Goal: Task Accomplishment & Management: Use online tool/utility

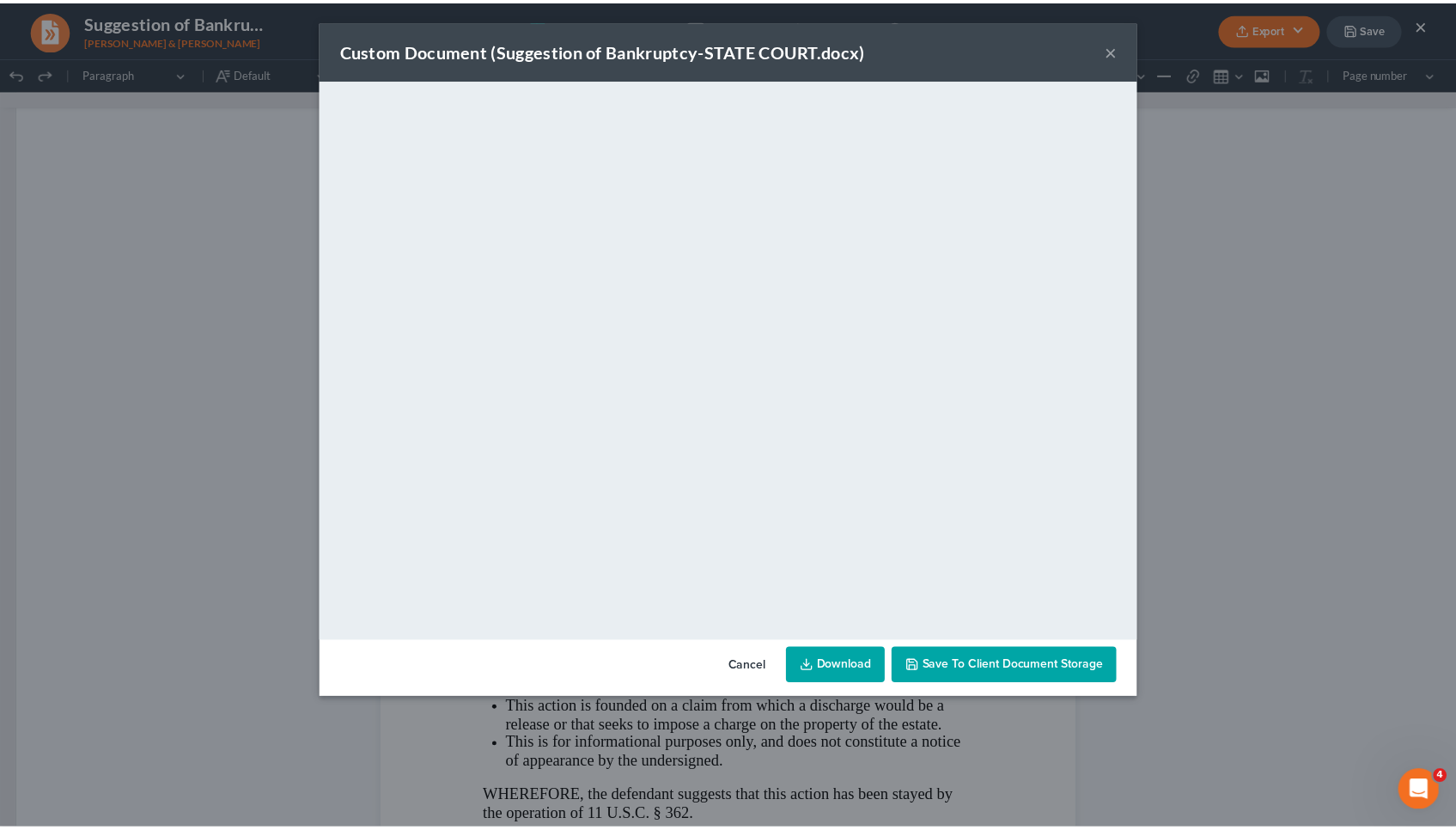
scroll to position [1601, 0]
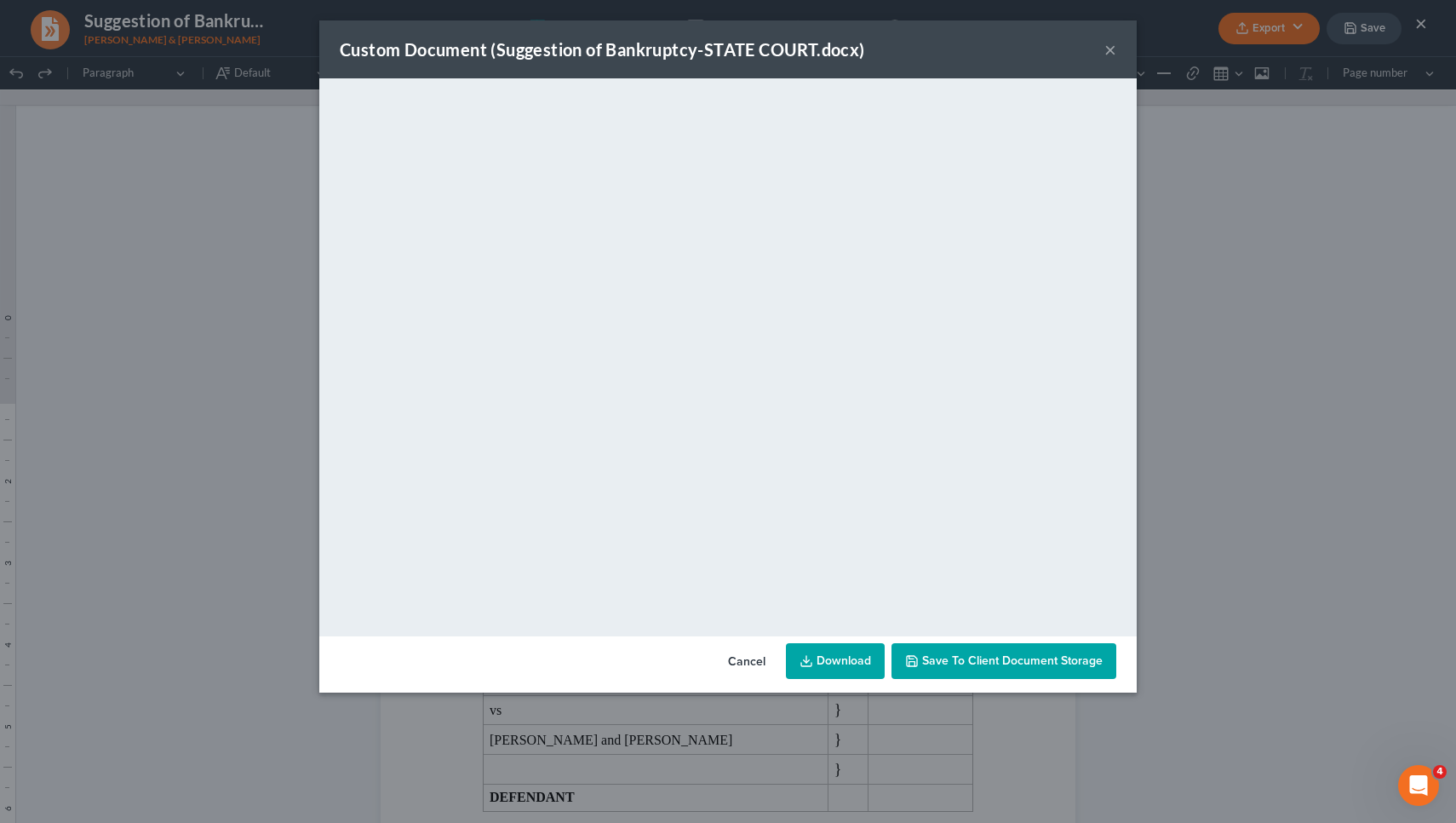
click at [1100, 55] on div "Custom Document (Suggestion of Bankruptcy-STATE COURT.docx) ×" at bounding box center [728, 49] width 818 height 58
click at [1106, 53] on button "×" at bounding box center [1110, 49] width 12 height 21
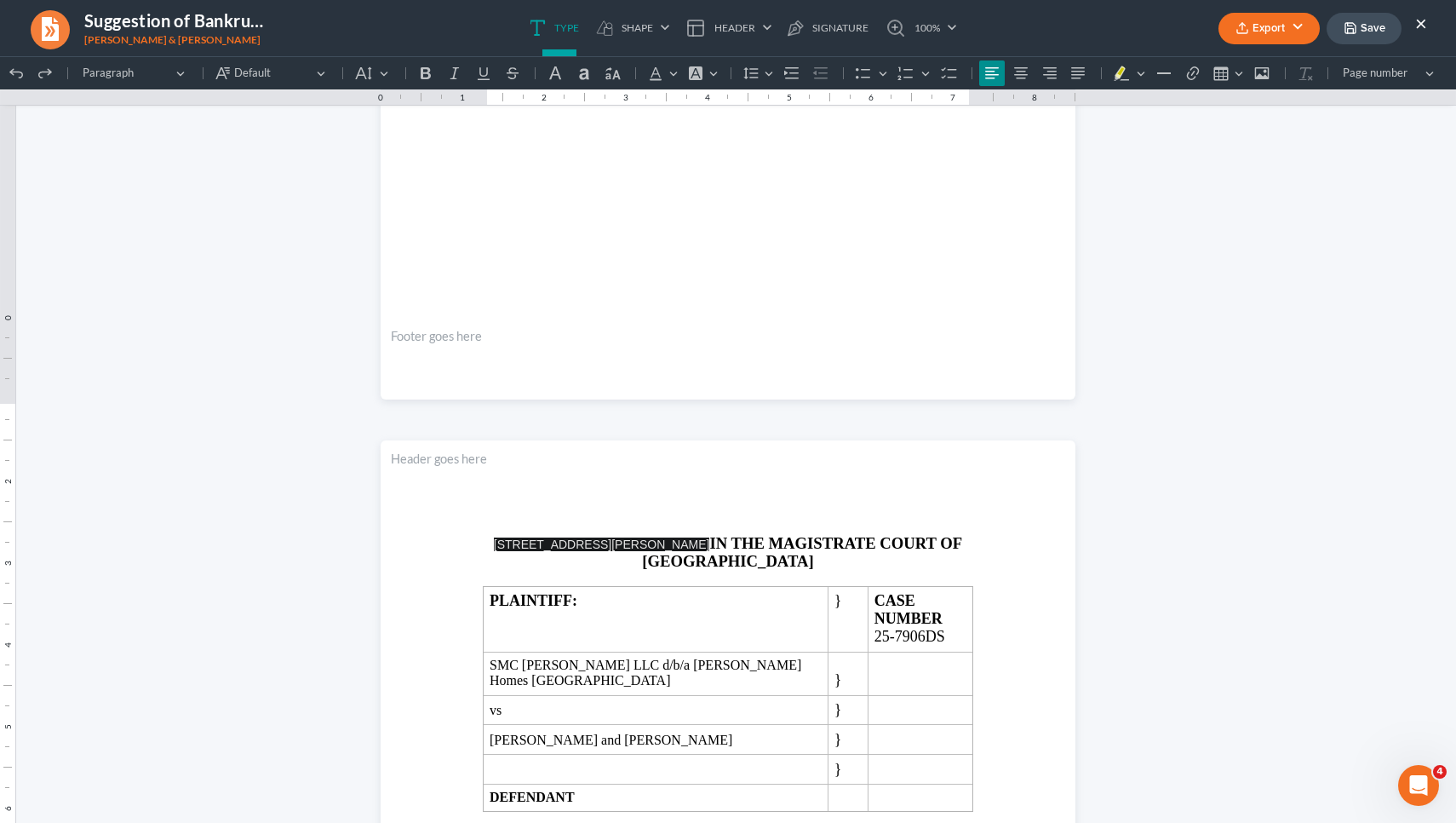
click at [1416, 20] on button "×" at bounding box center [1421, 23] width 12 height 21
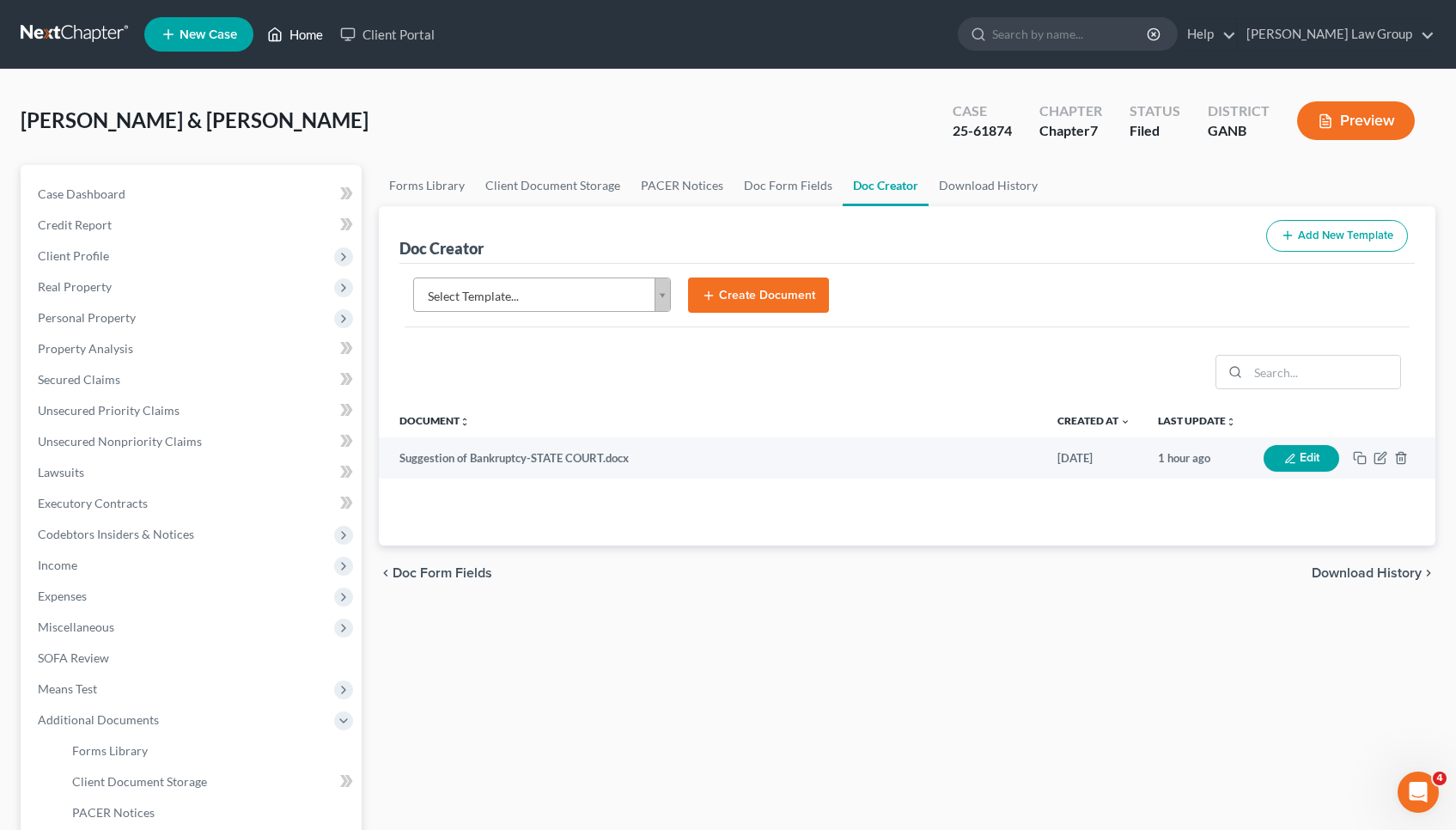
click at [297, 37] on link "Home" at bounding box center [294, 34] width 73 height 31
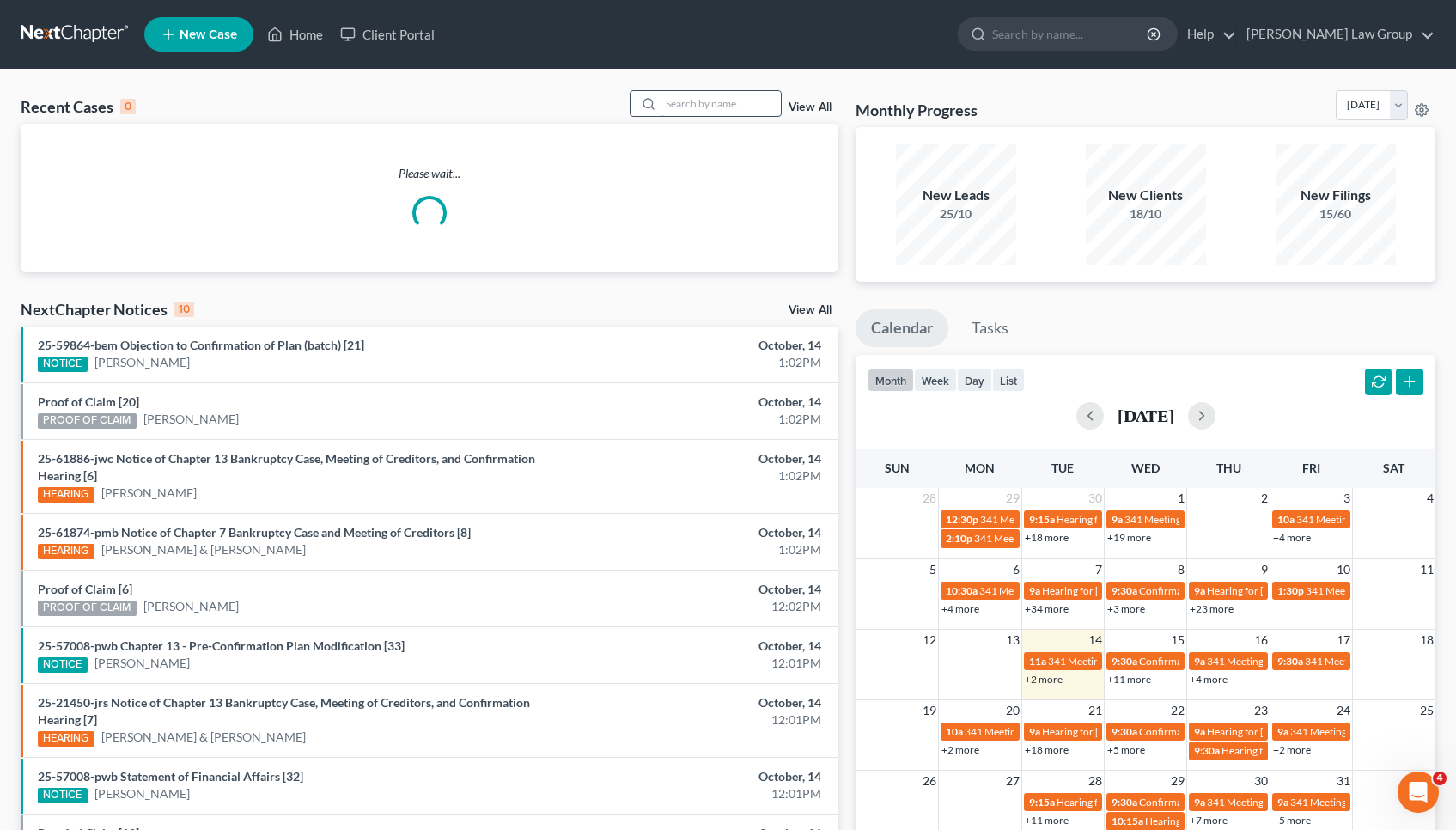
click at [767, 106] on input "search" at bounding box center [721, 103] width 120 height 25
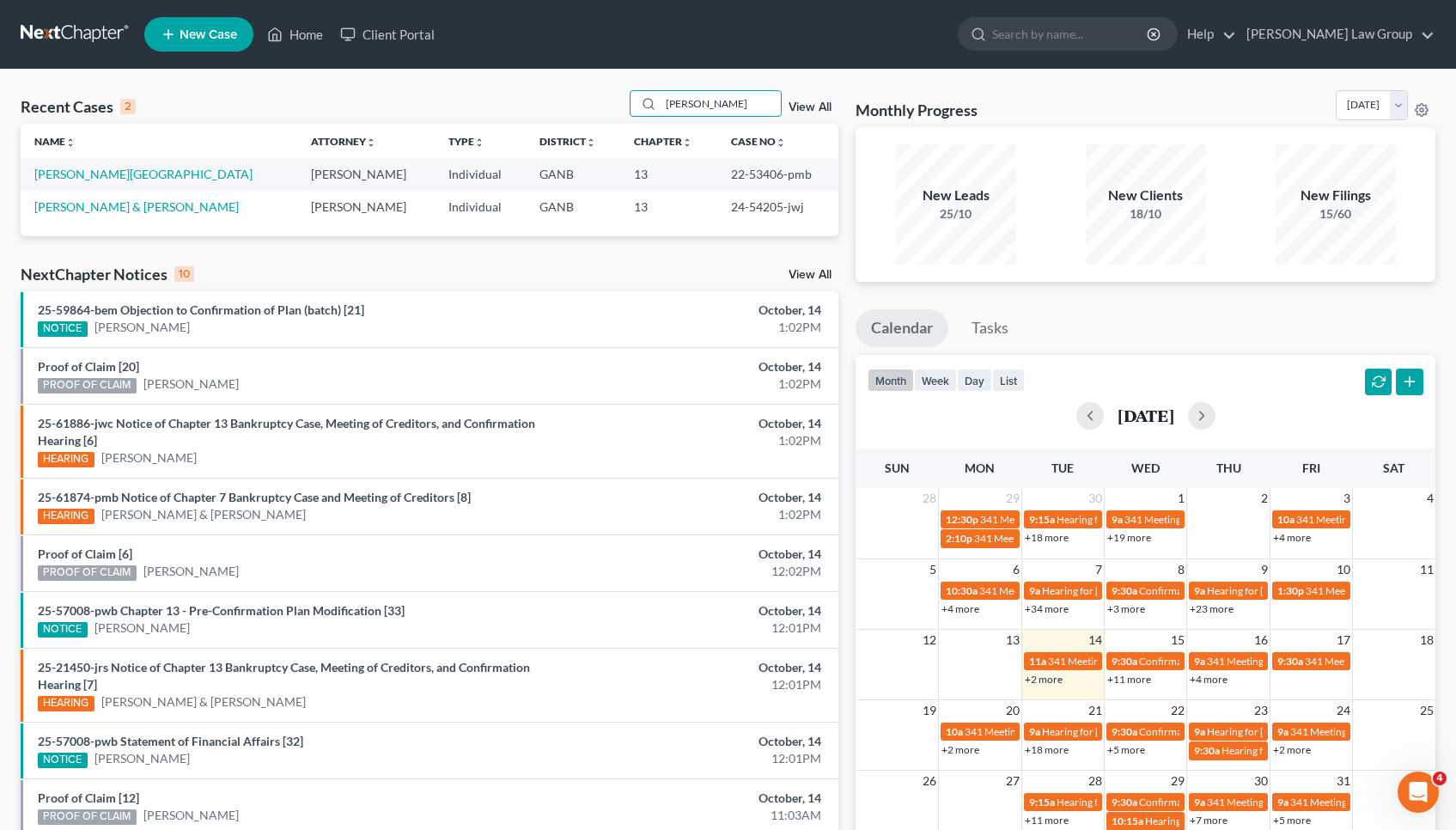
type input "[PERSON_NAME]"
drag, startPoint x: 656, startPoint y: 133, endPoint x: 74, endPoint y: 177, distance: 583.7
click at [74, 177] on link "[PERSON_NAME][GEOGRAPHIC_DATA]" at bounding box center [143, 173] width 218 height 14
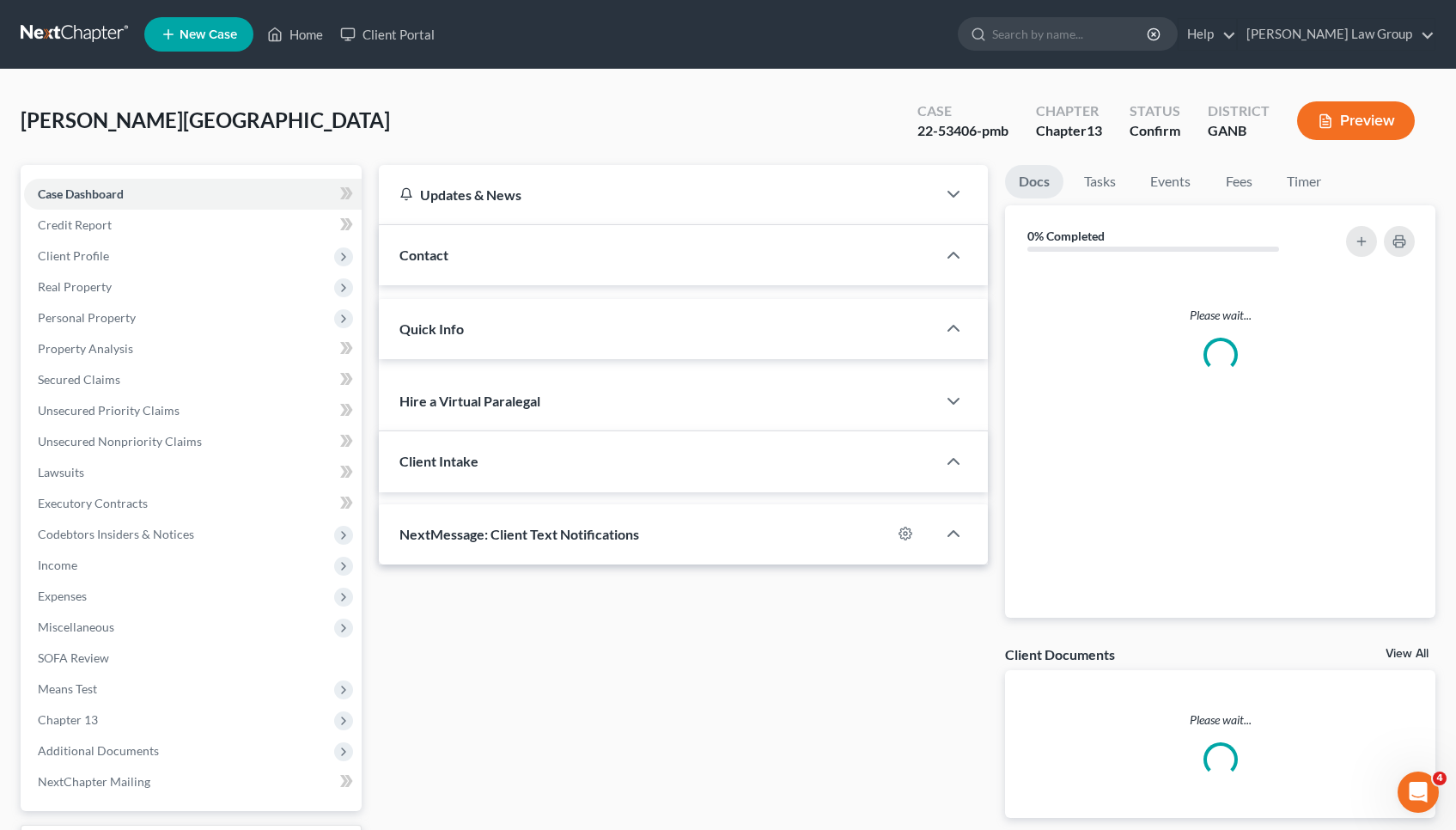
click at [74, 175] on div "Case Dashboard Payments Invoices Payments Payments Credit Report Client Profile…" at bounding box center [191, 489] width 341 height 646
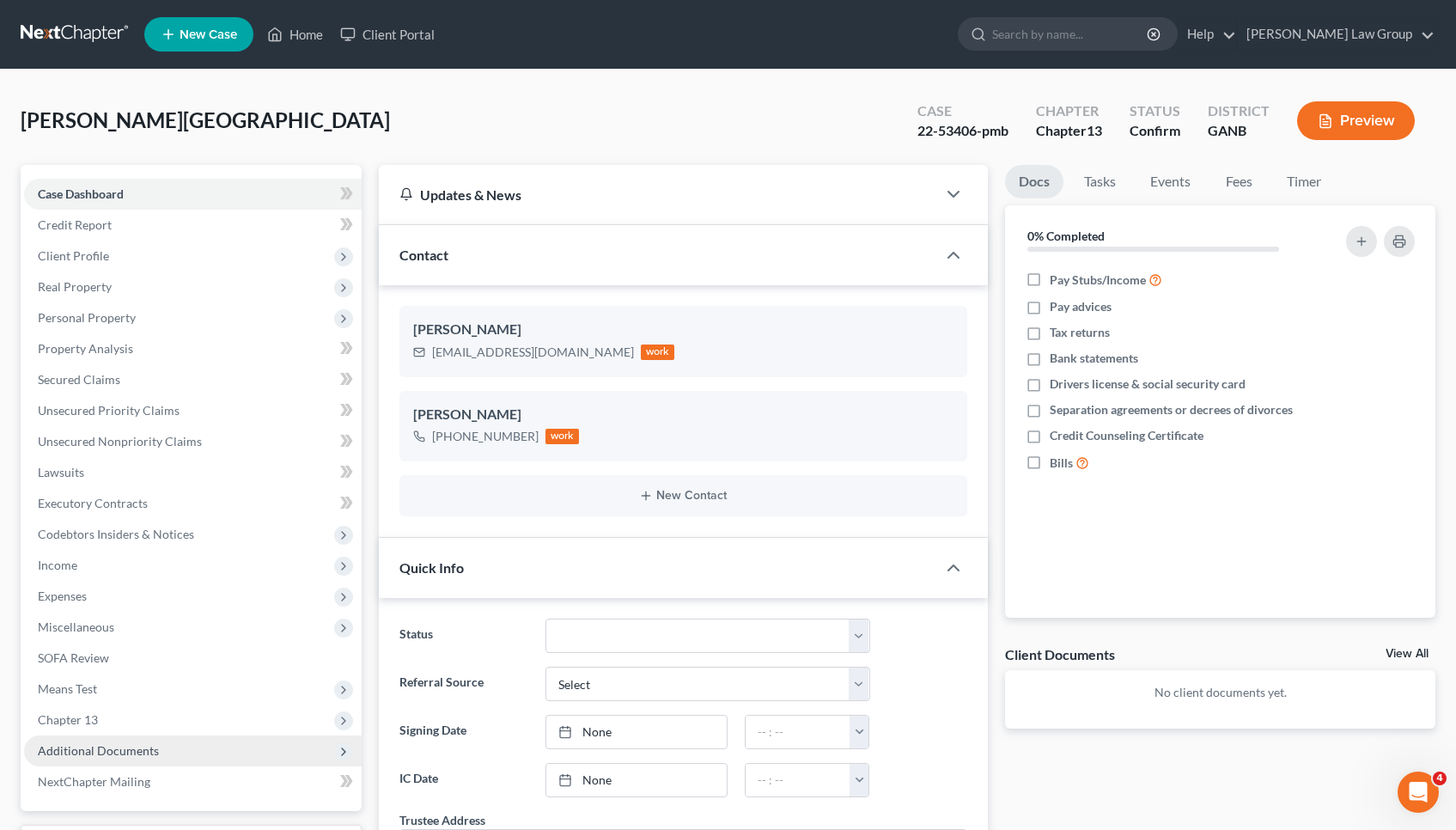
click at [205, 744] on span "Additional Documents" at bounding box center [192, 751] width 337 height 31
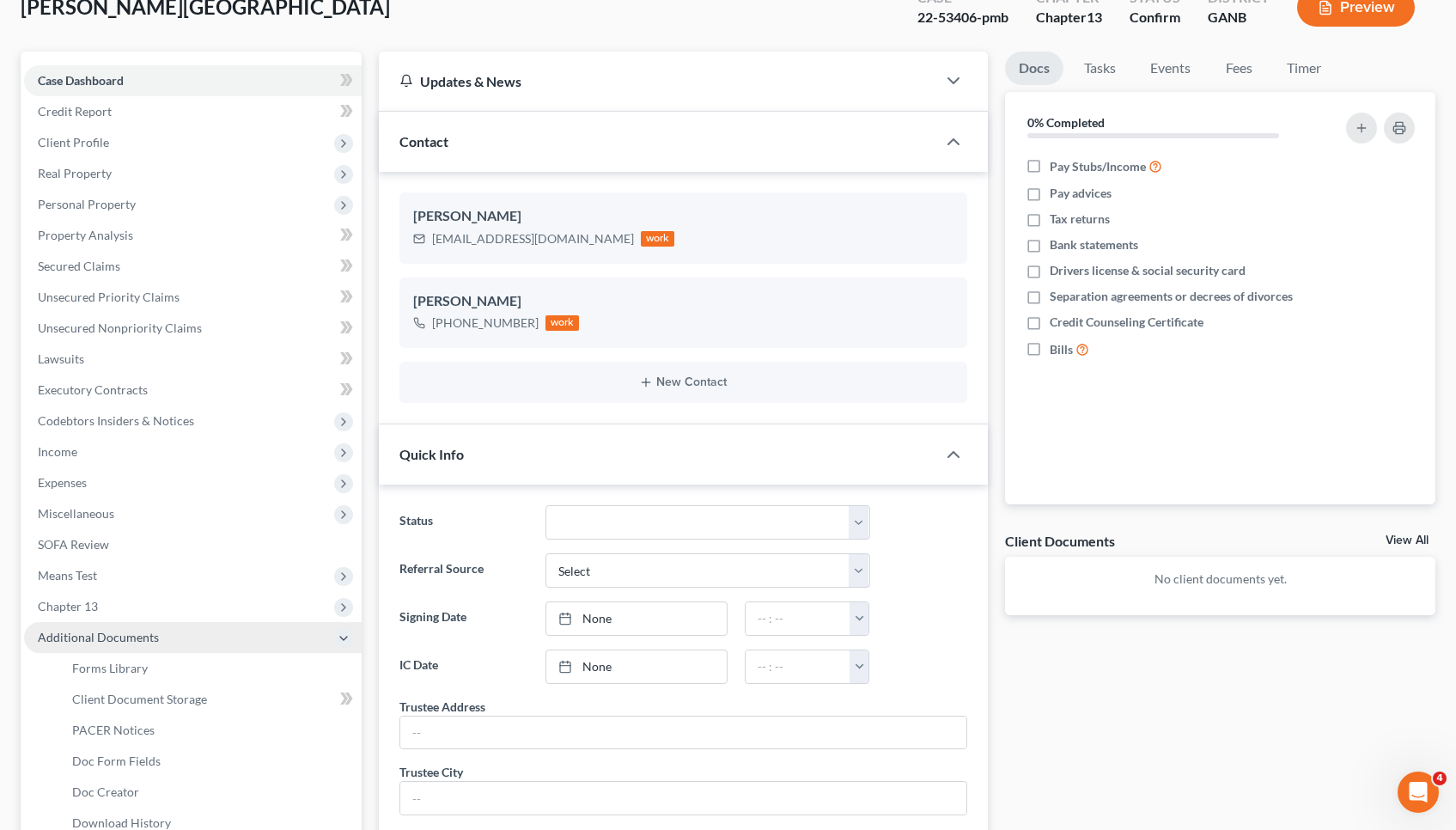
scroll to position [114, 1]
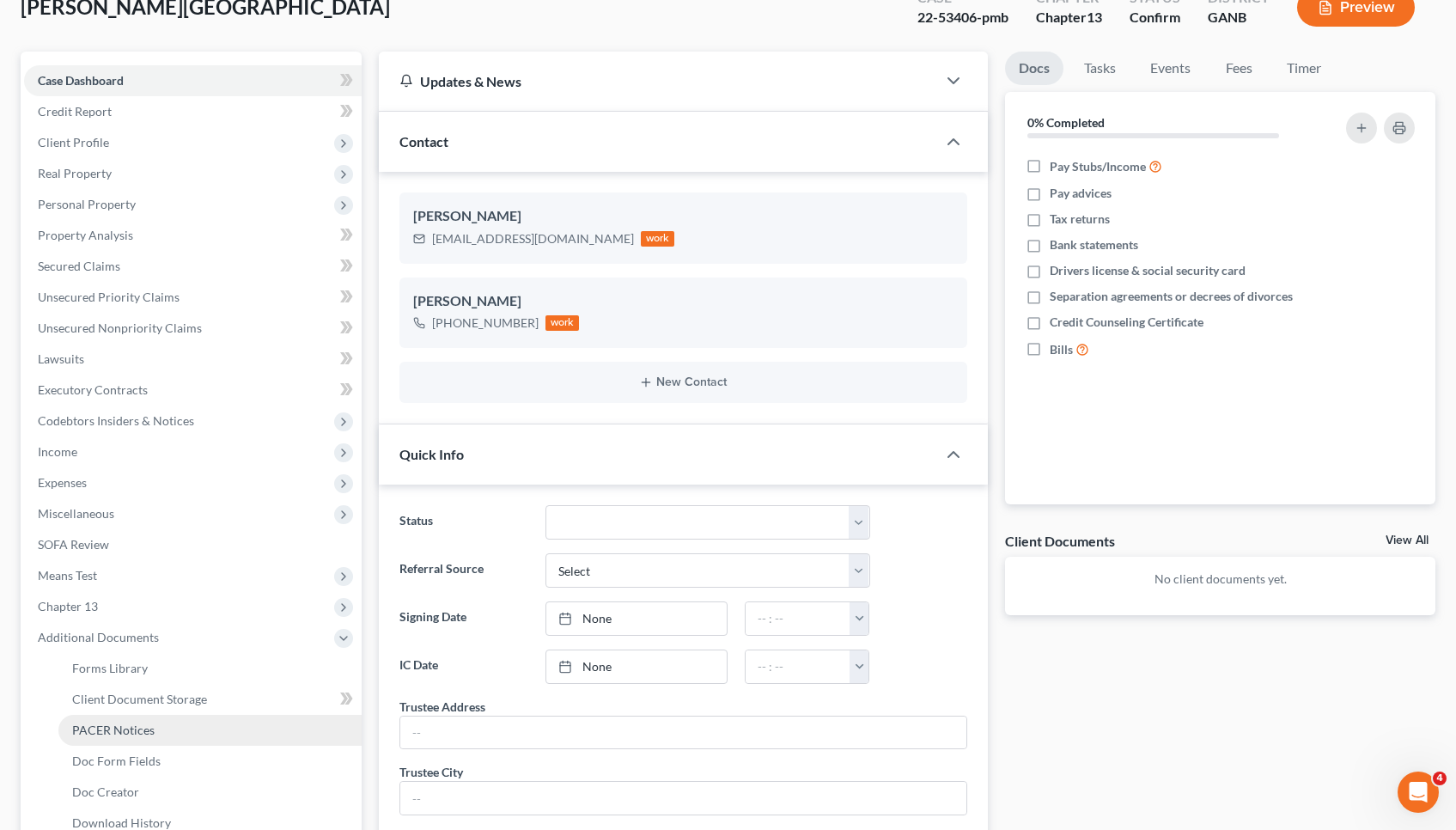
click at [195, 724] on link "PACER Notices" at bounding box center [209, 731] width 303 height 31
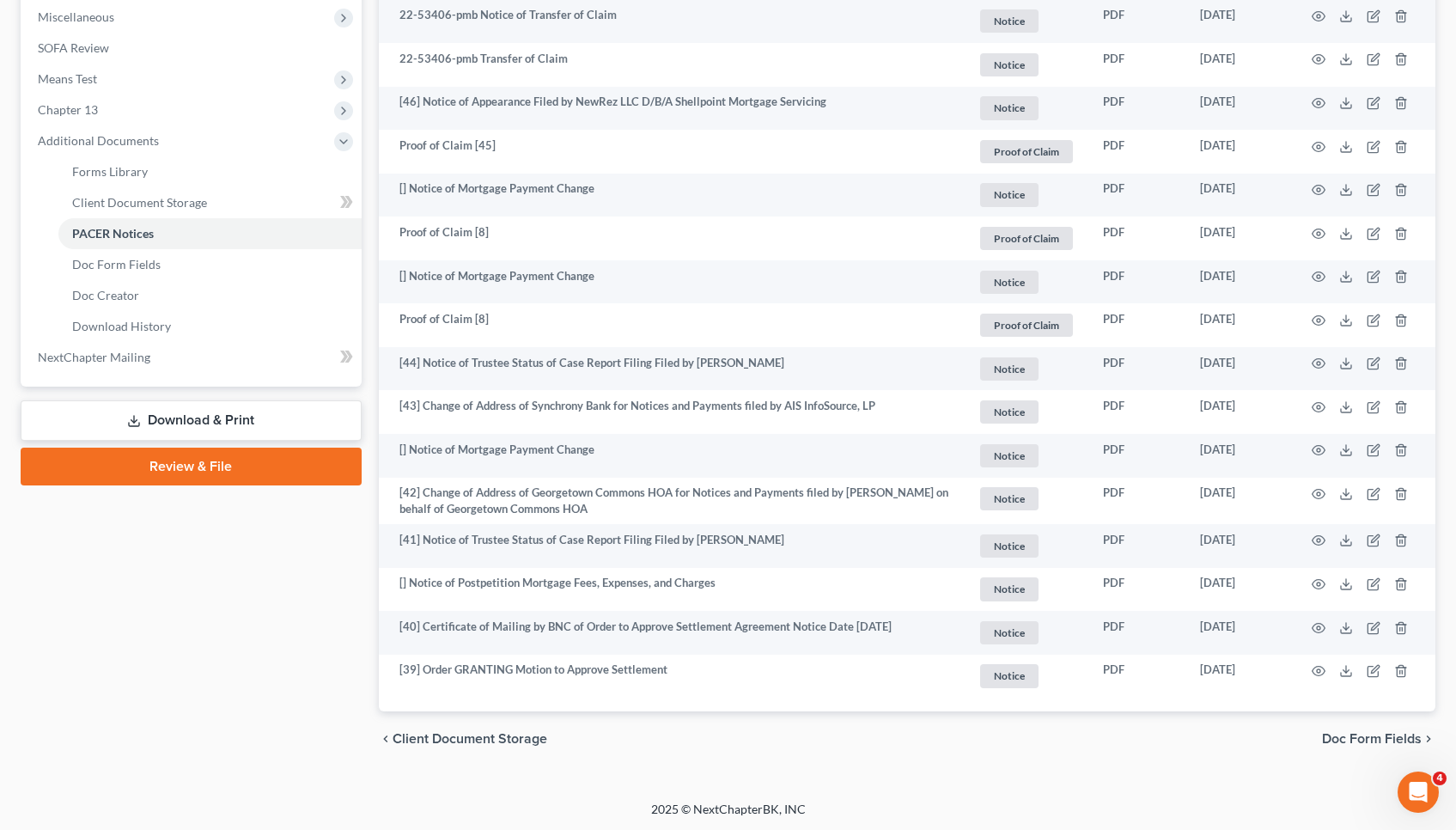
scroll to position [609, 0]
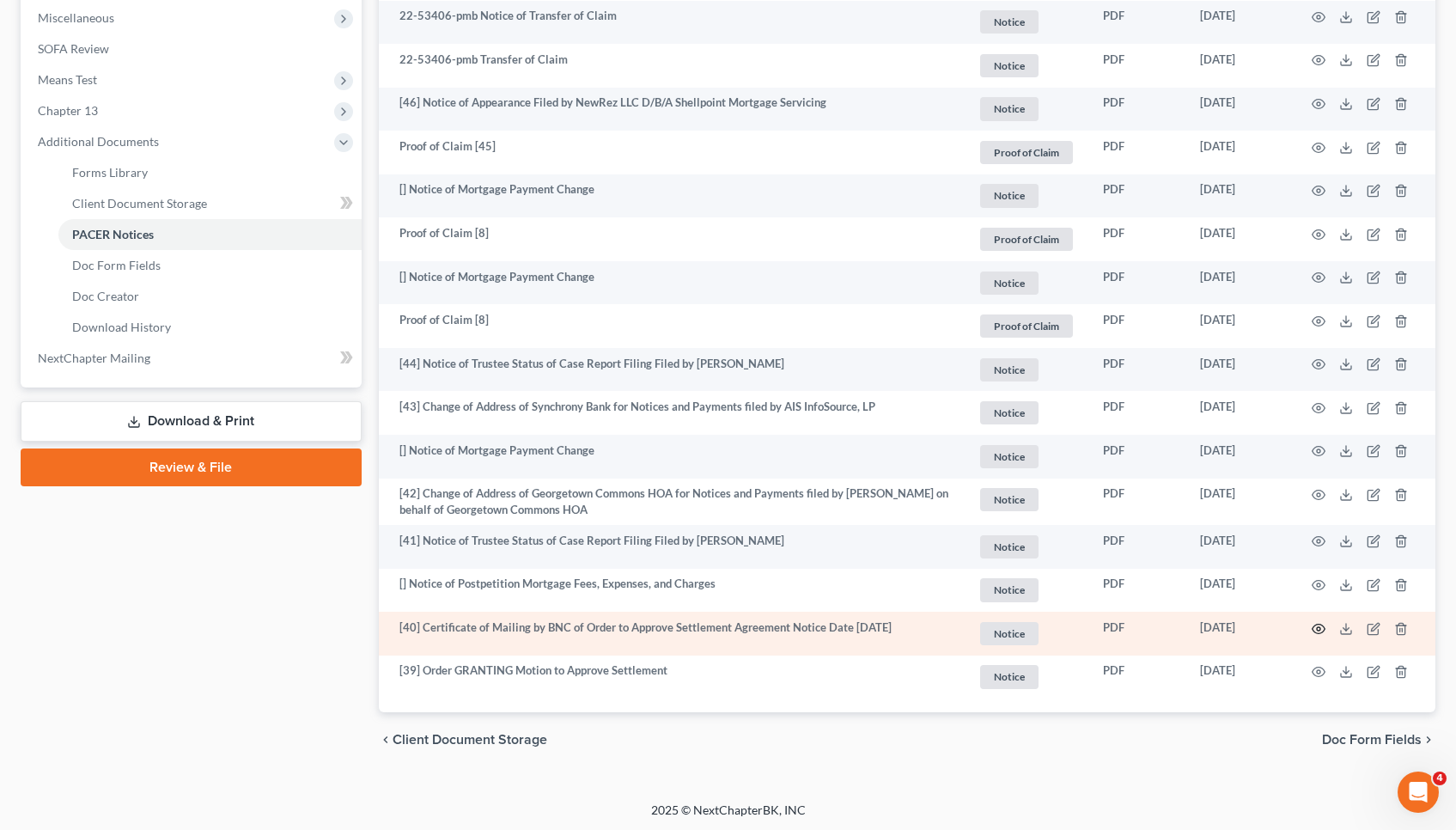
click at [1323, 625] on icon "button" at bounding box center [1318, 629] width 13 height 13
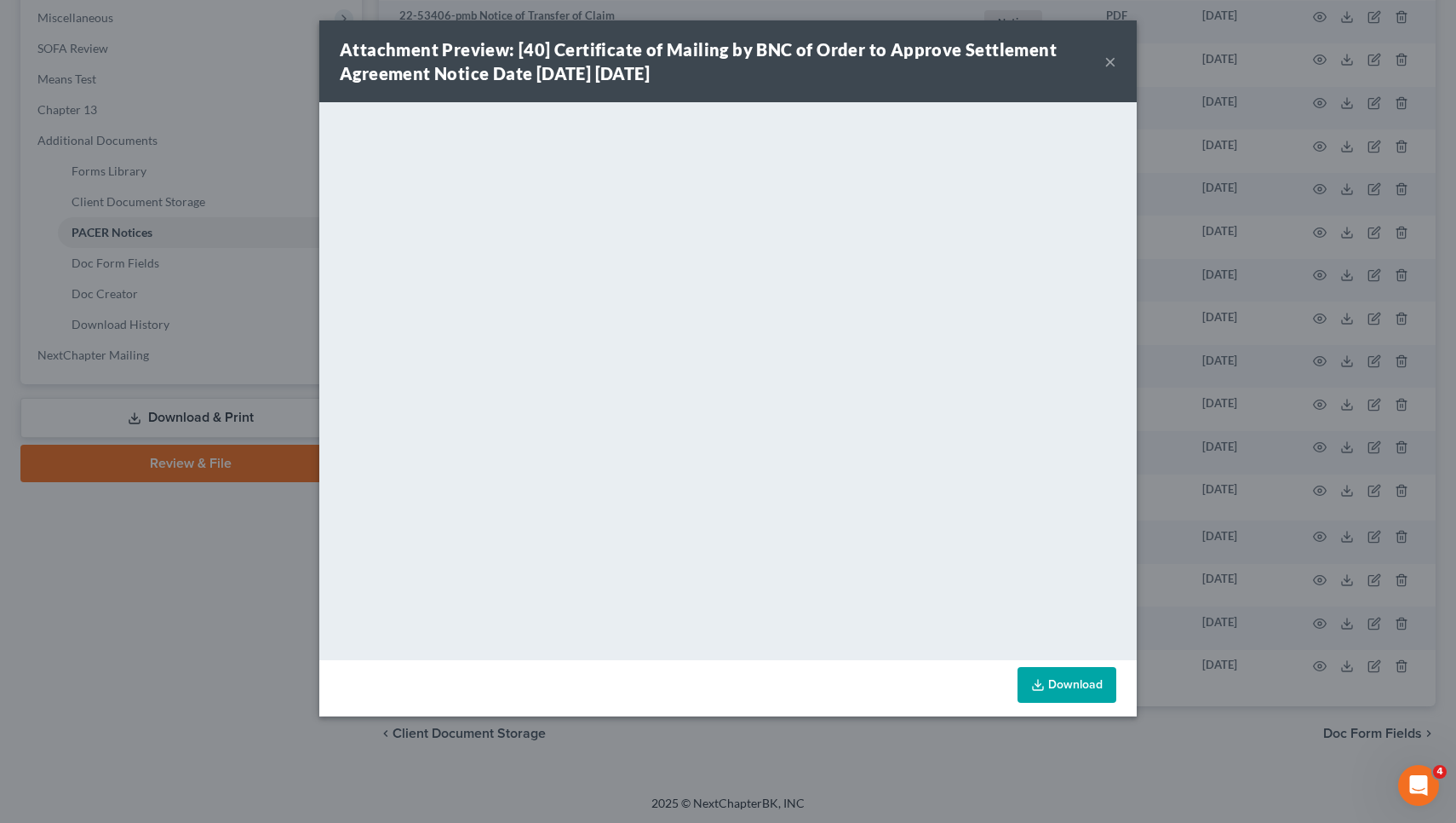
click at [1104, 60] on div "Attachment Preview: [40] Certificate of Mailing by BNC of Order to Approve Sett…" at bounding box center [722, 62] width 765 height 47
click at [1112, 63] on button "×" at bounding box center [1110, 62] width 12 height 21
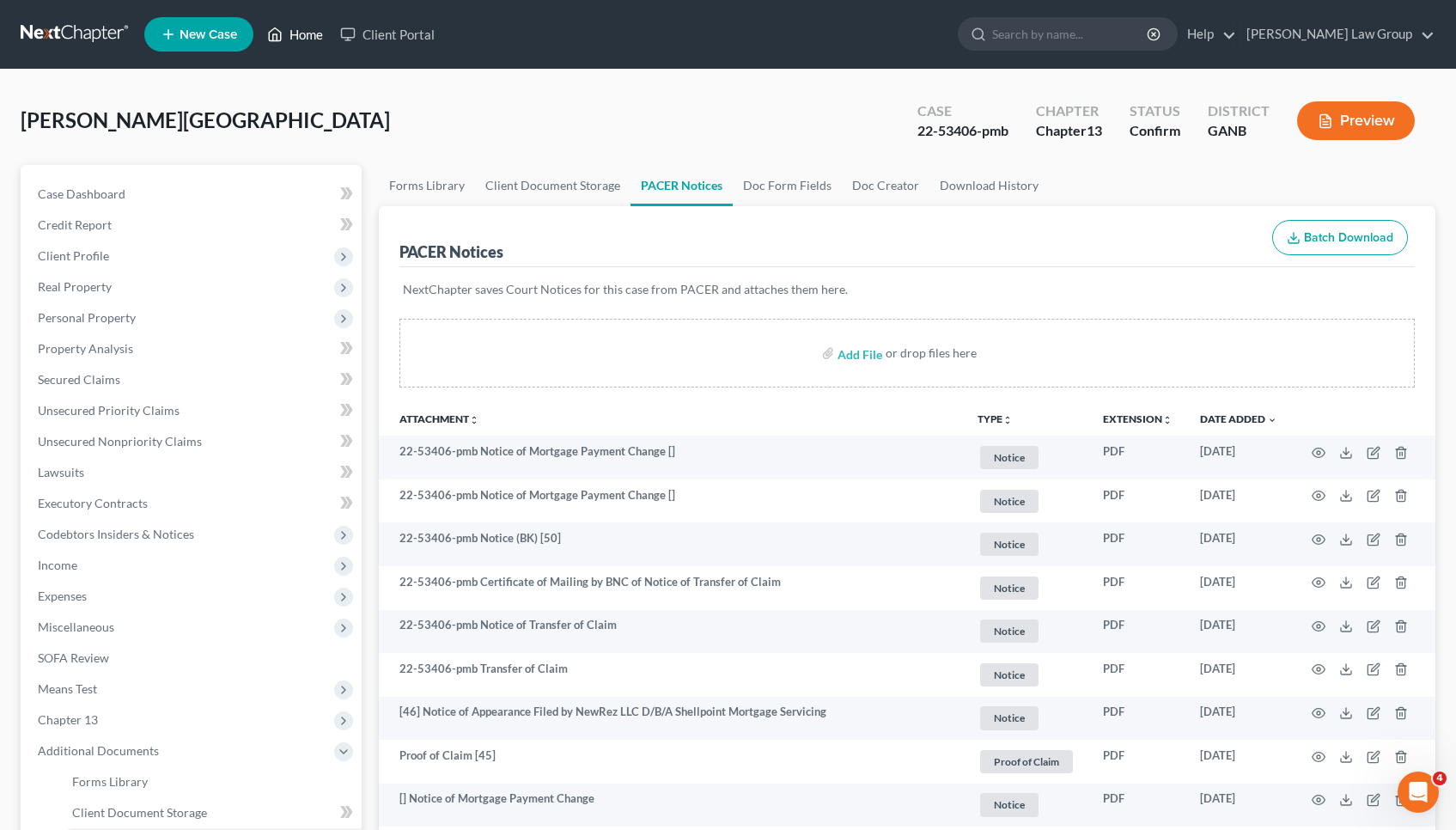
scroll to position [0, 0]
click at [306, 38] on link "Home" at bounding box center [294, 34] width 73 height 31
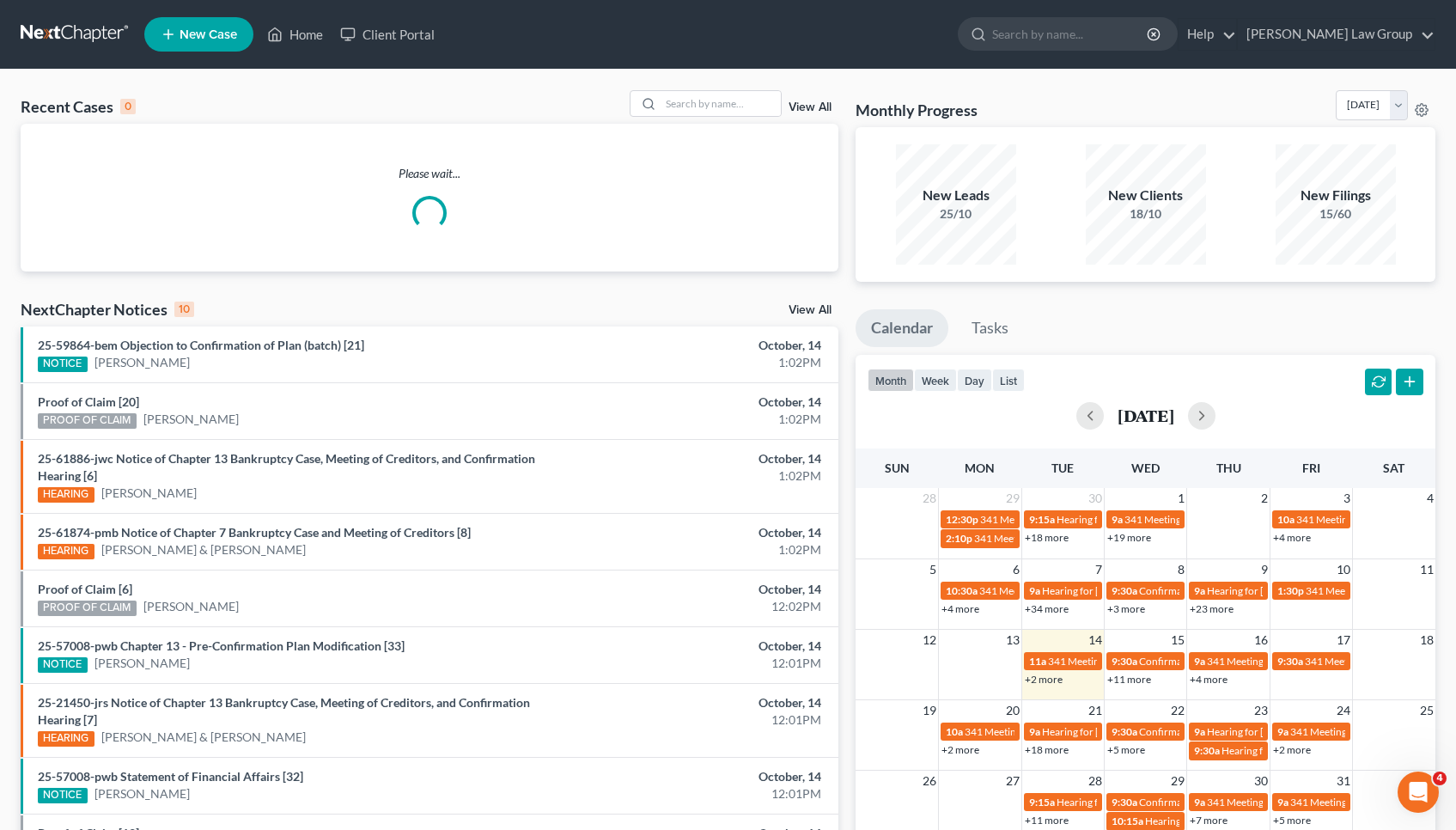
click at [722, 120] on div "Recent Cases 0 View All" at bounding box center [429, 106] width 817 height 33
click at [720, 114] on input "search" at bounding box center [721, 103] width 120 height 25
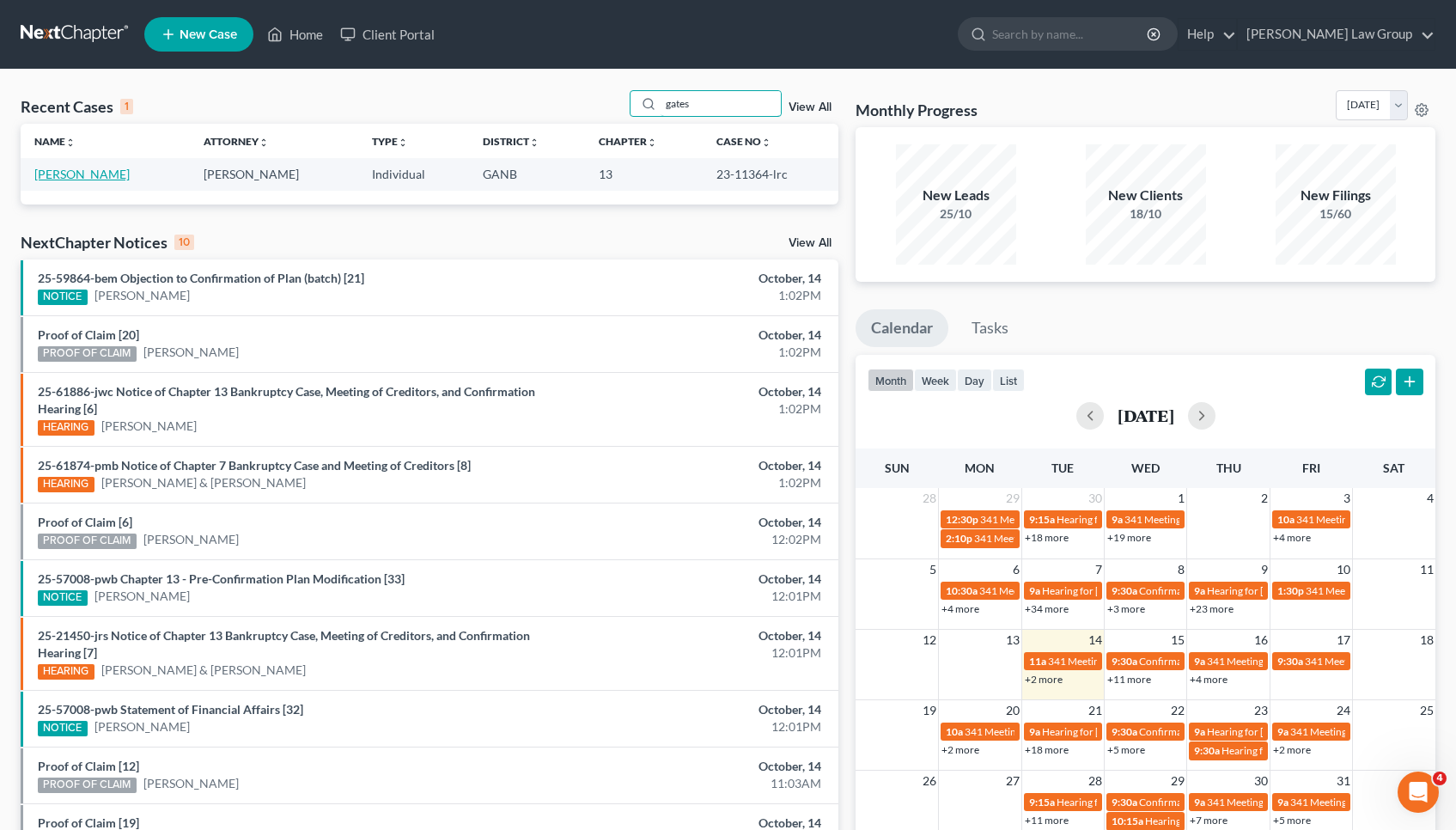
type input "gates"
click at [54, 174] on link "[PERSON_NAME]" at bounding box center [82, 173] width 96 height 14
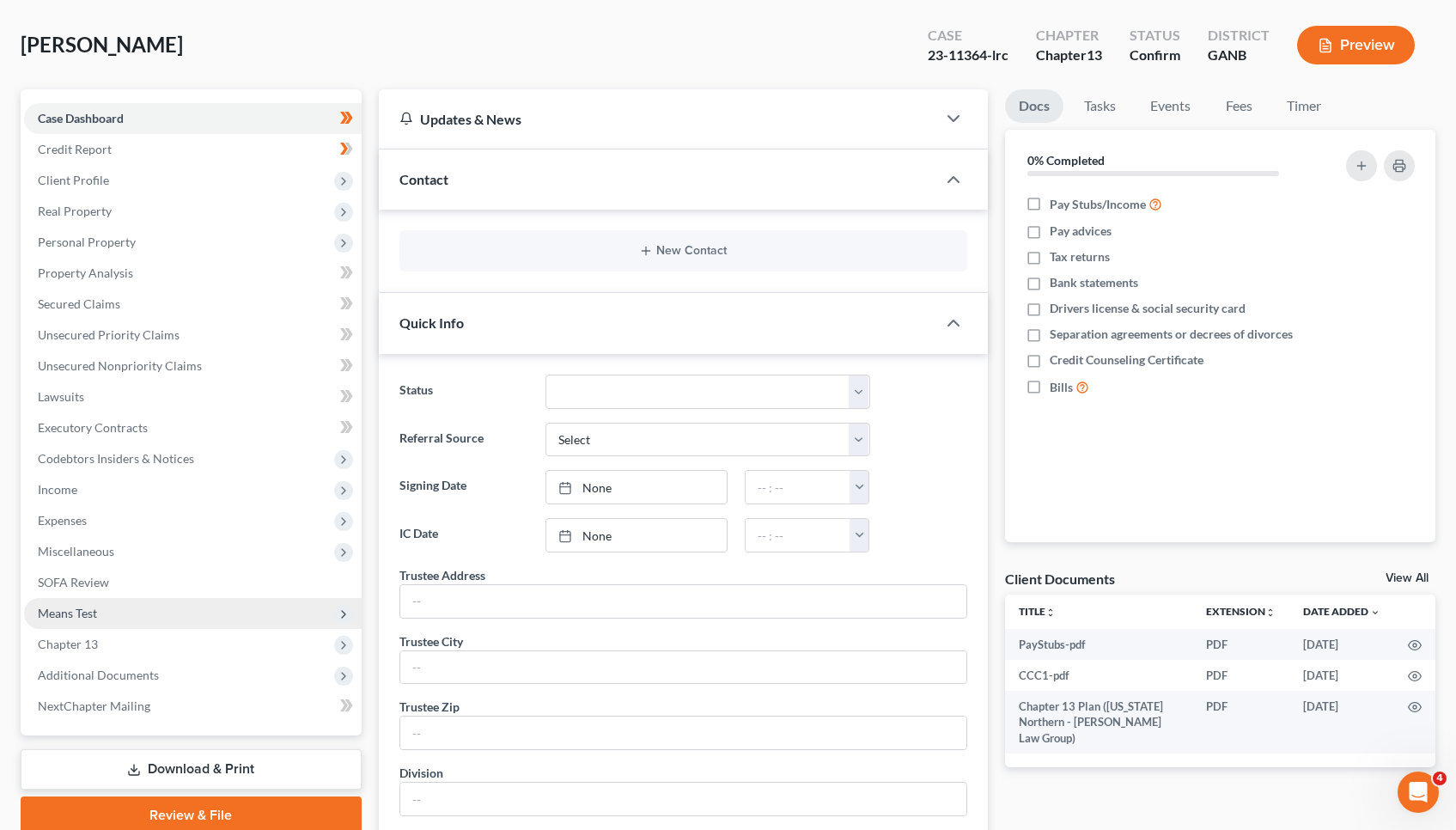
scroll to position [85, 0]
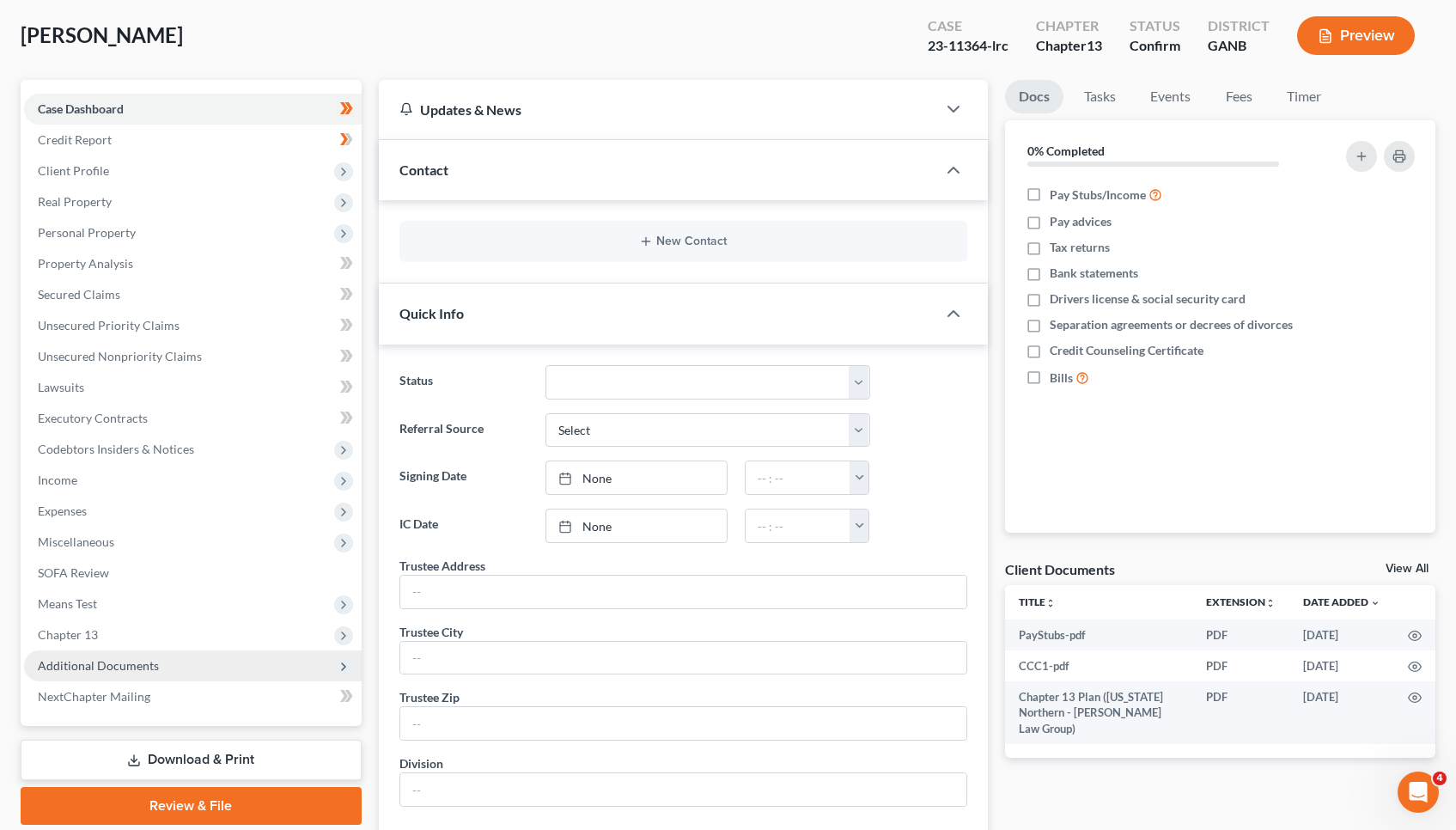
click at [222, 665] on span "Additional Documents" at bounding box center [192, 666] width 337 height 31
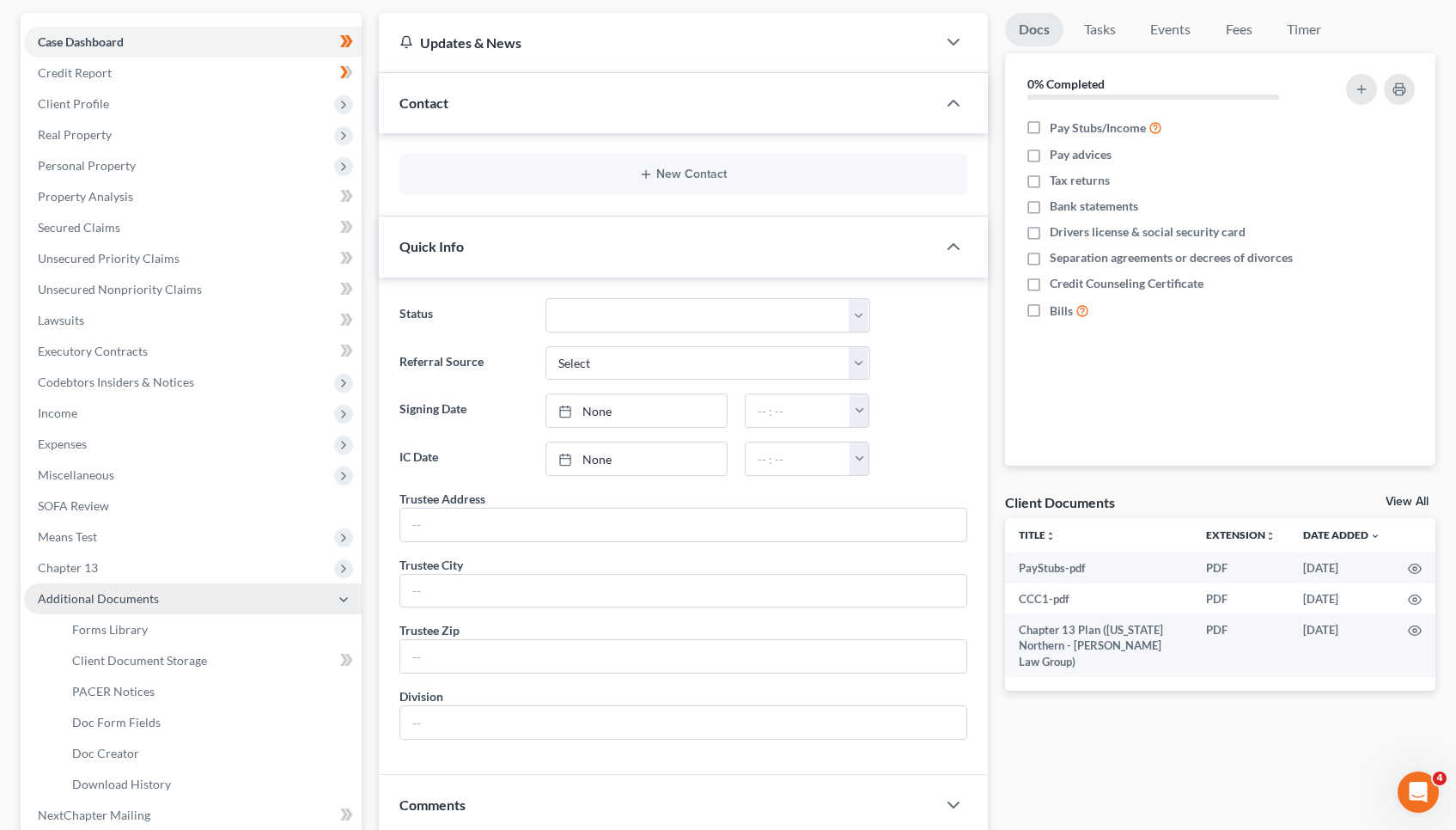
scroll to position [154, 0]
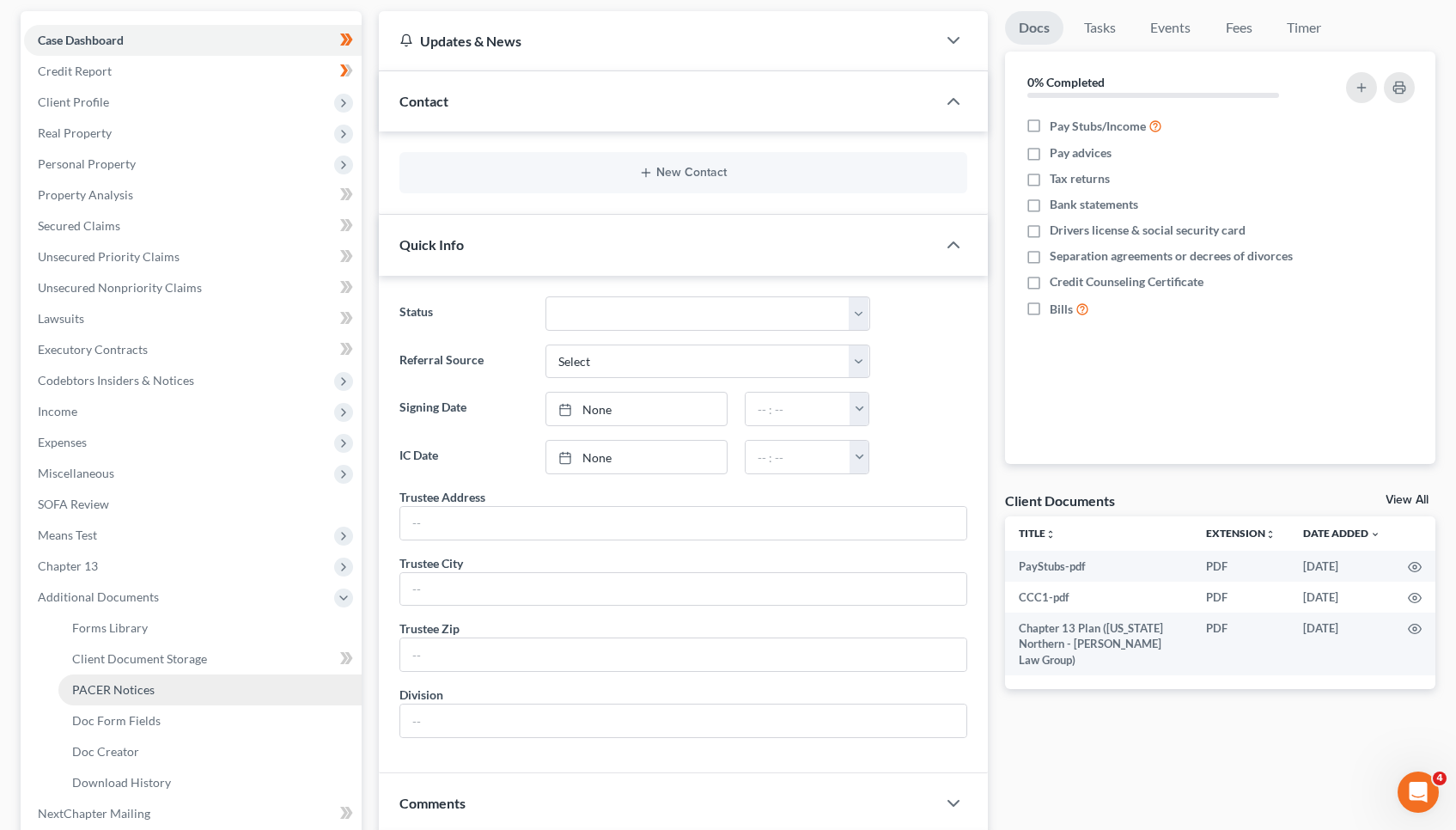
click at [214, 690] on link "PACER Notices" at bounding box center [209, 689] width 303 height 31
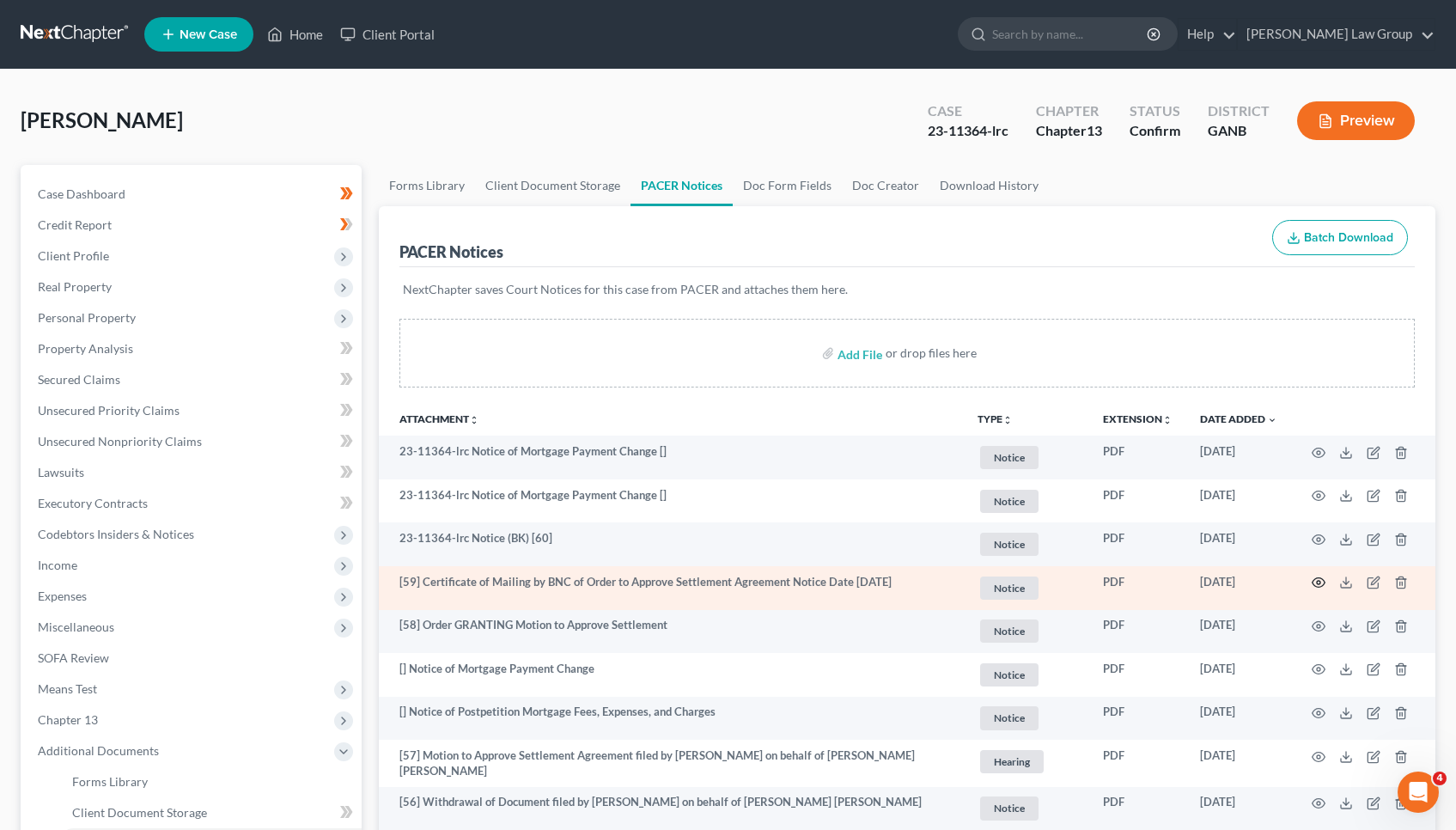
click at [1323, 583] on icon "button" at bounding box center [1318, 582] width 13 height 13
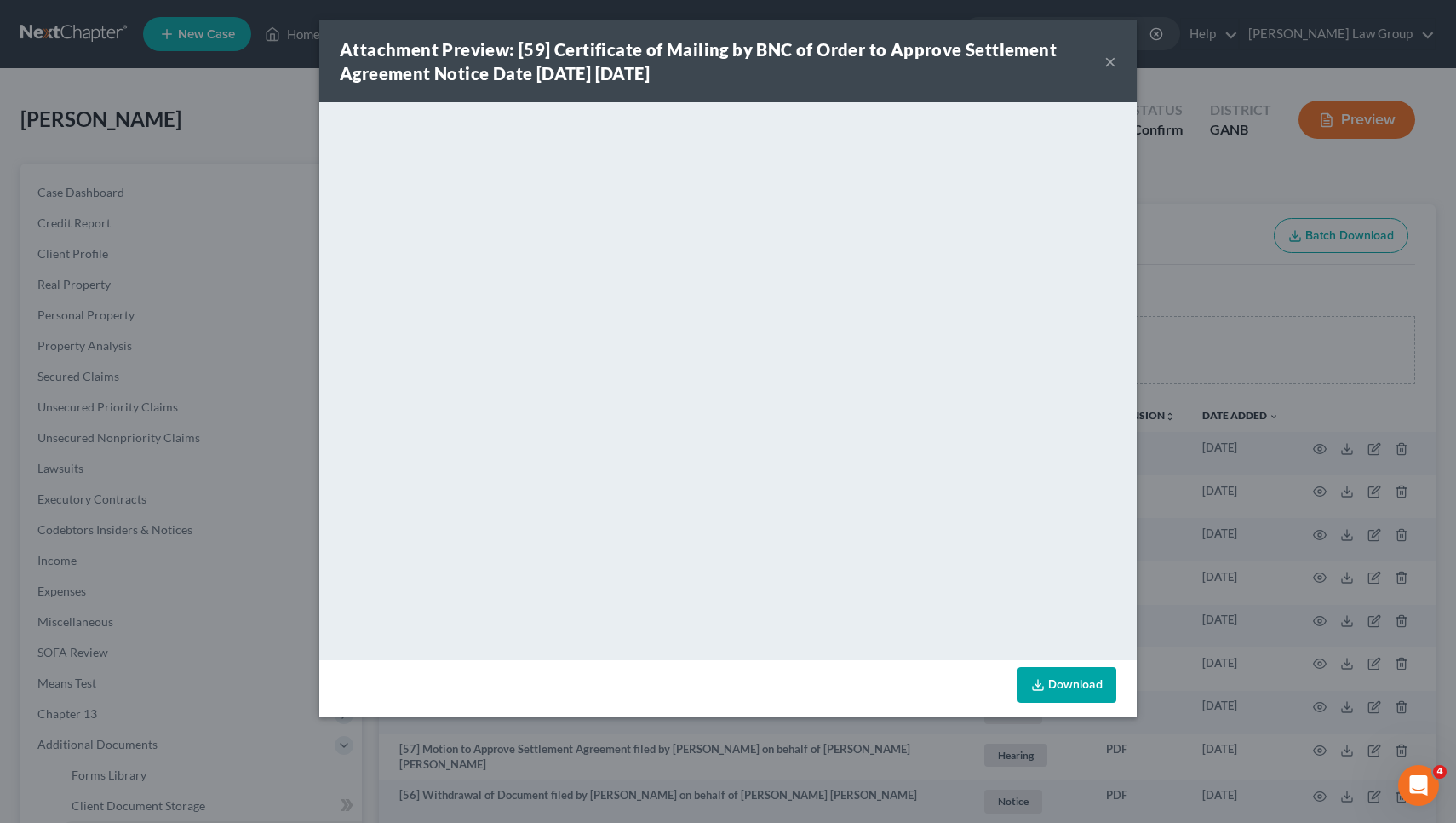
click at [1116, 65] on button "×" at bounding box center [1110, 62] width 12 height 21
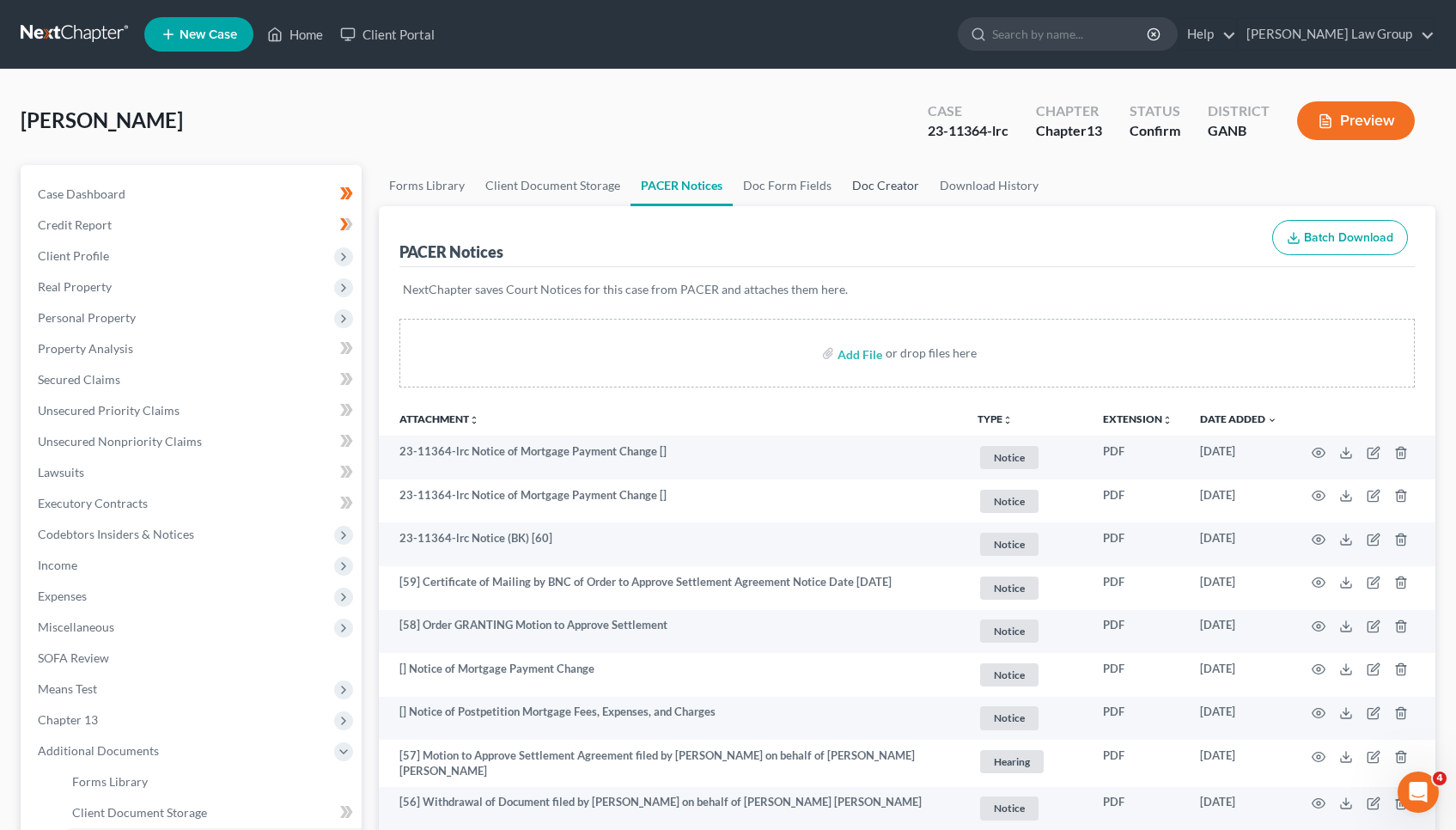
click at [896, 189] on link "Doc Creator" at bounding box center [886, 186] width 88 height 41
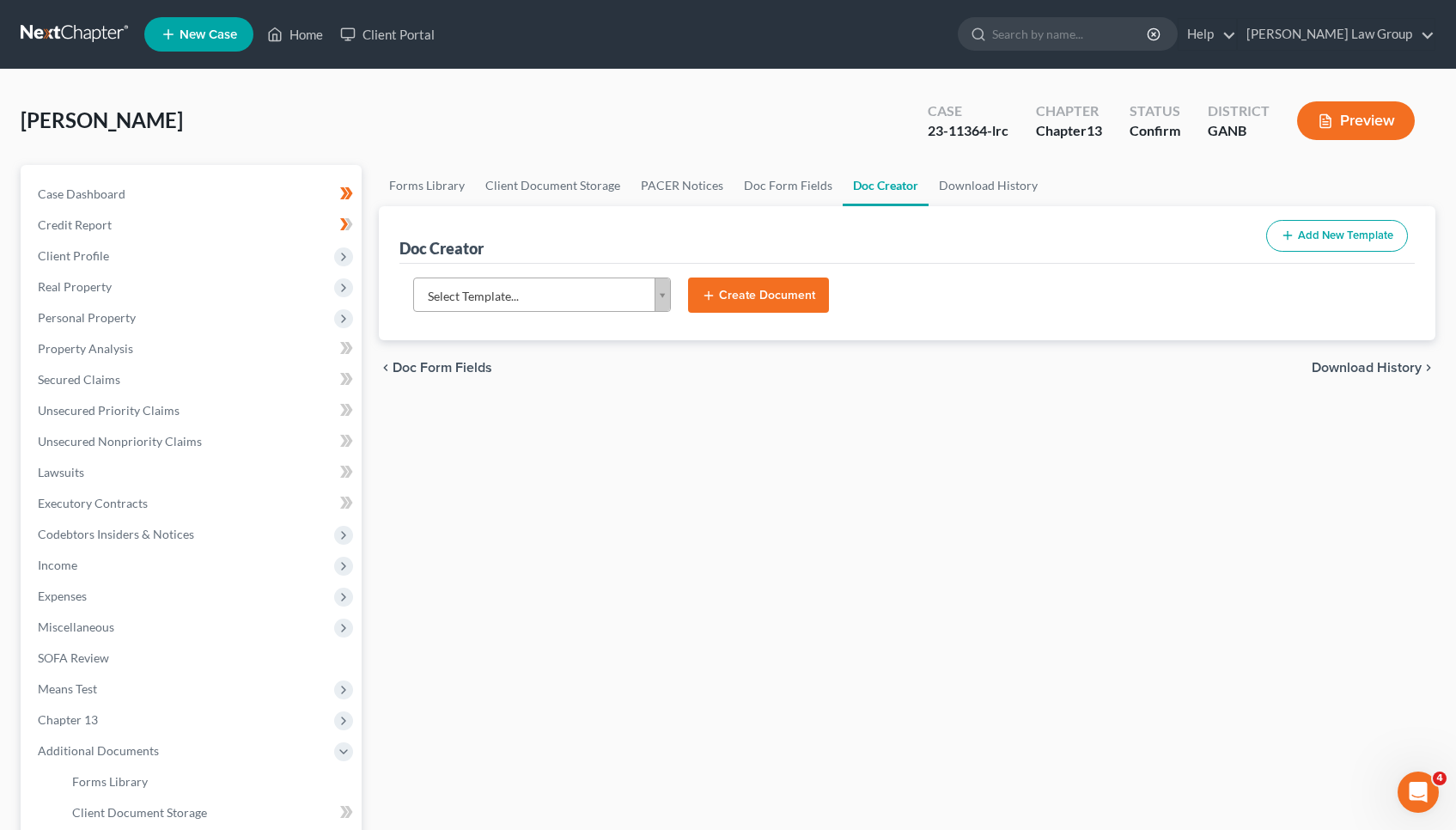
click at [633, 306] on body "Home New Case Client Portal [PERSON_NAME] Law Group [EMAIL_ADDRESS][DOMAIN_NAME…" at bounding box center [728, 580] width 1456 height 1161
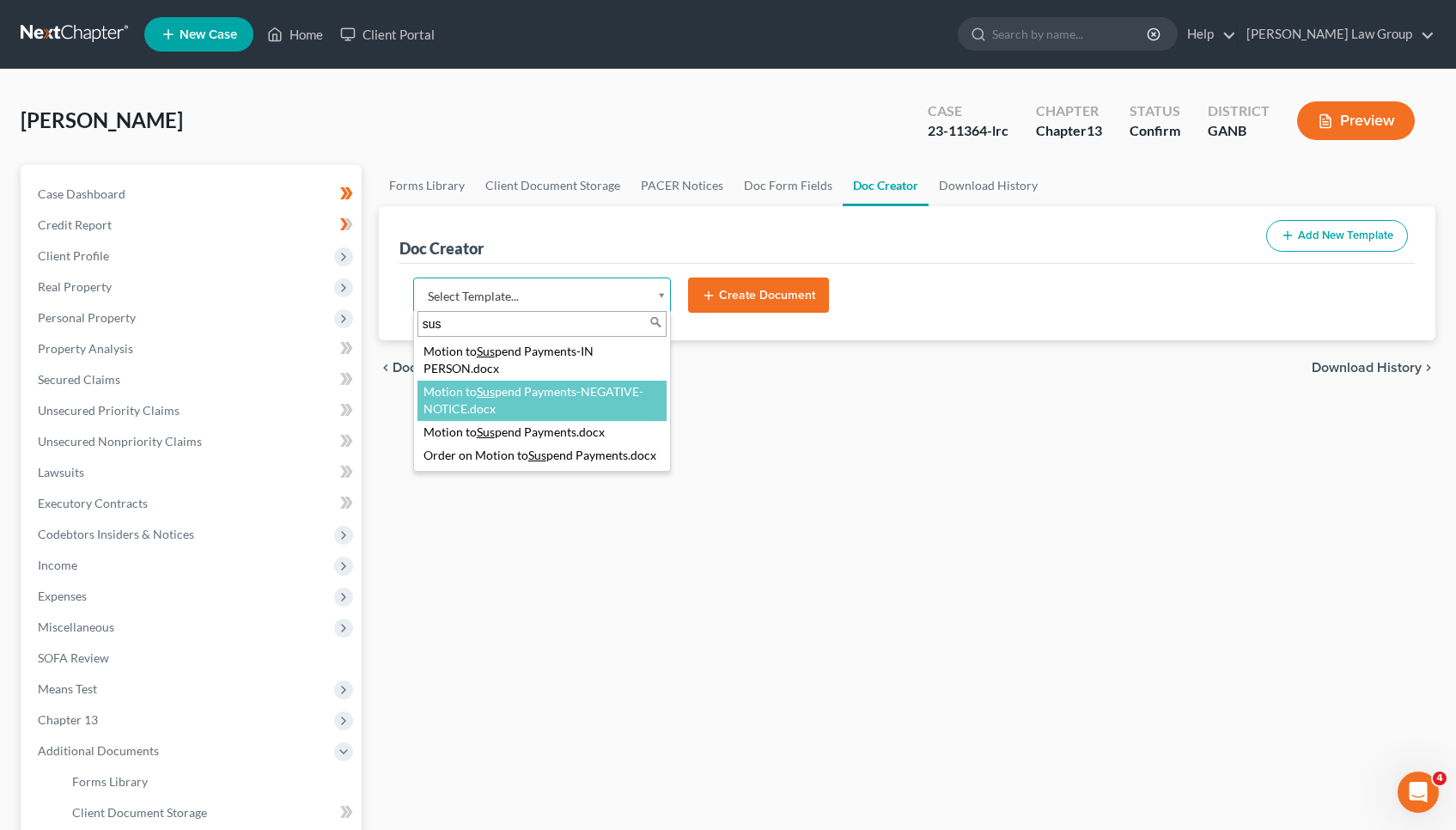
type input "sus"
select select "117913"
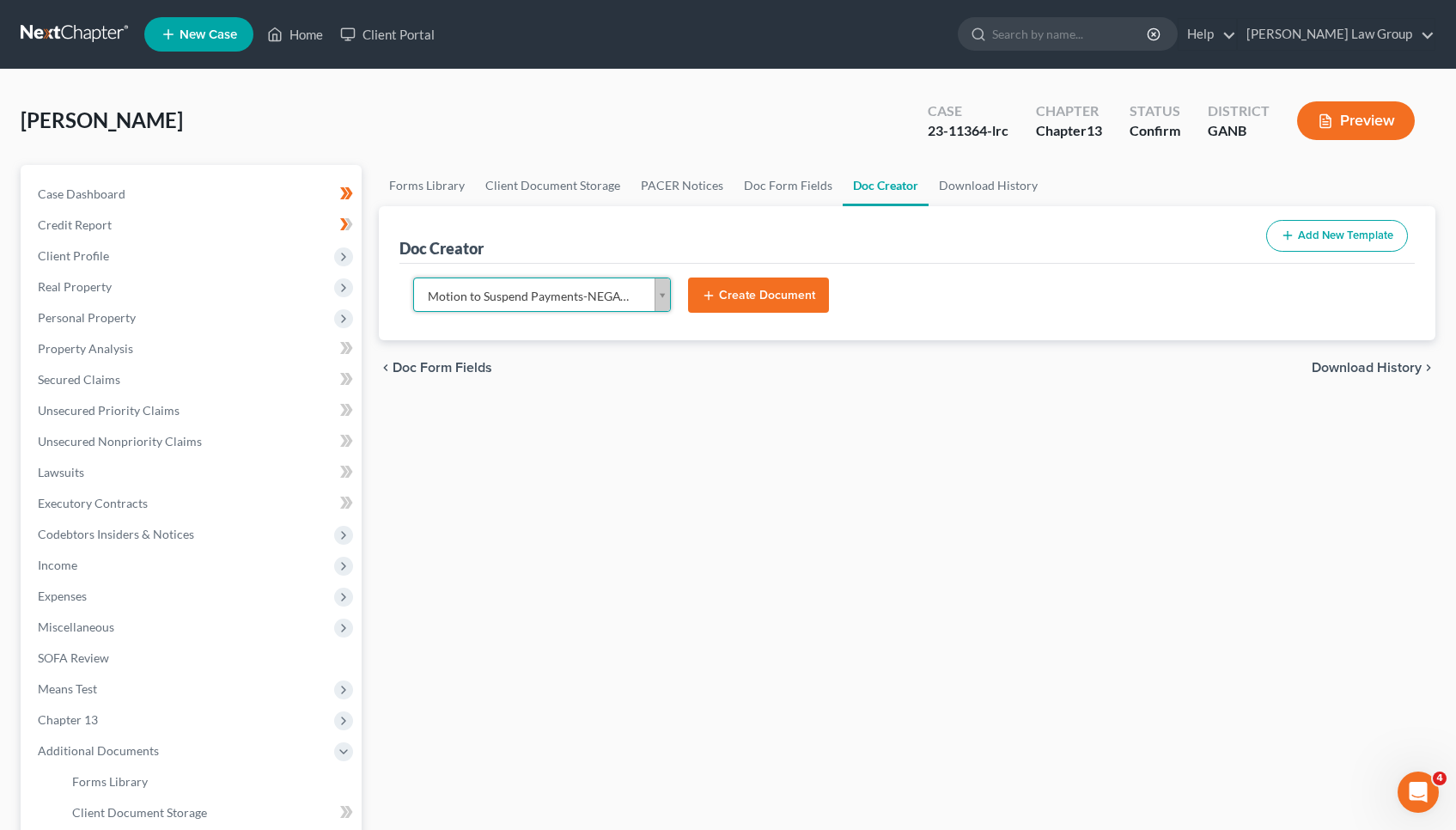
click at [707, 297] on icon "submit" at bounding box center [708, 295] width 13 height 13
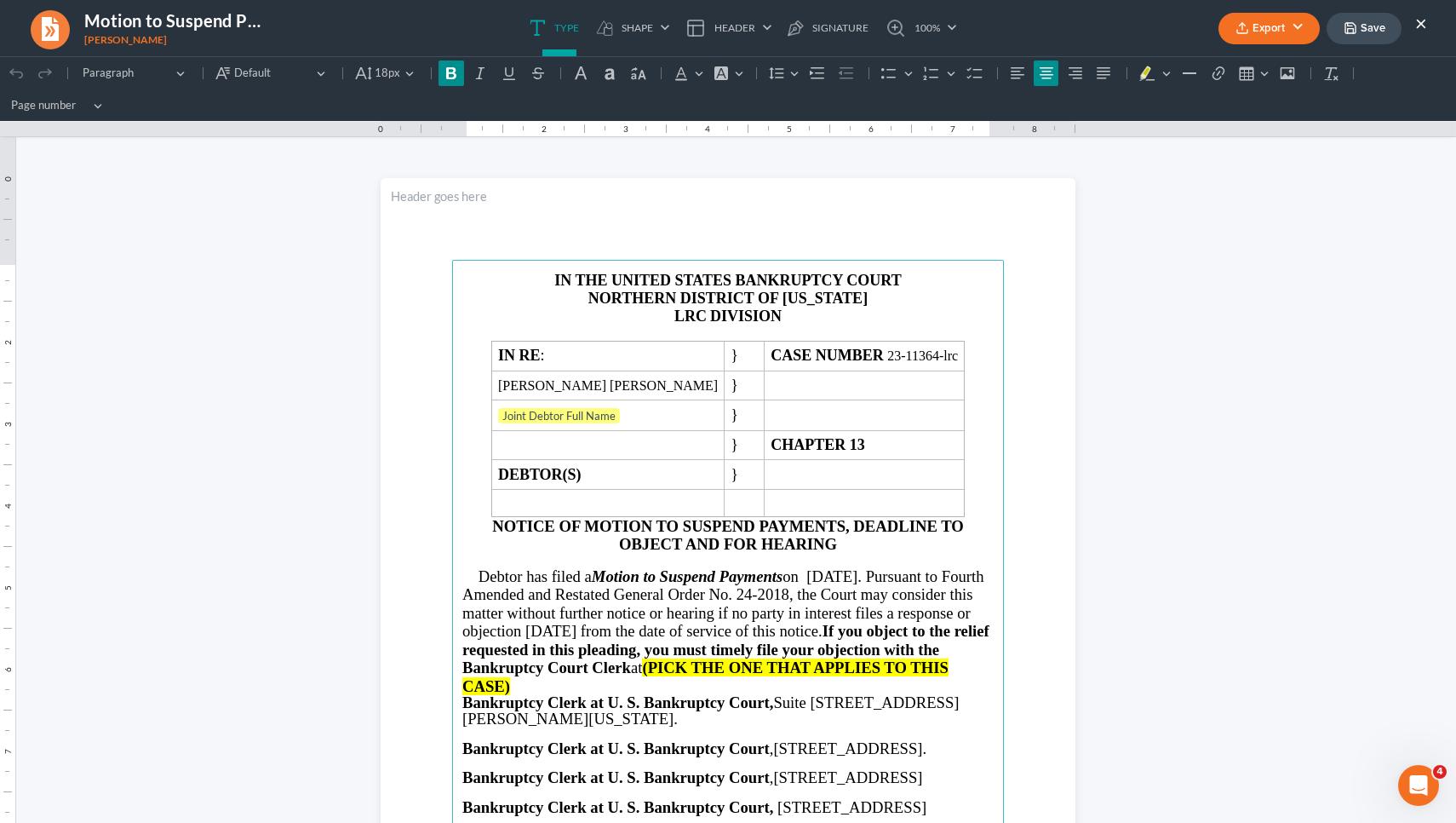
click at [698, 311] on strong "LRC" at bounding box center [691, 316] width 32 height 17
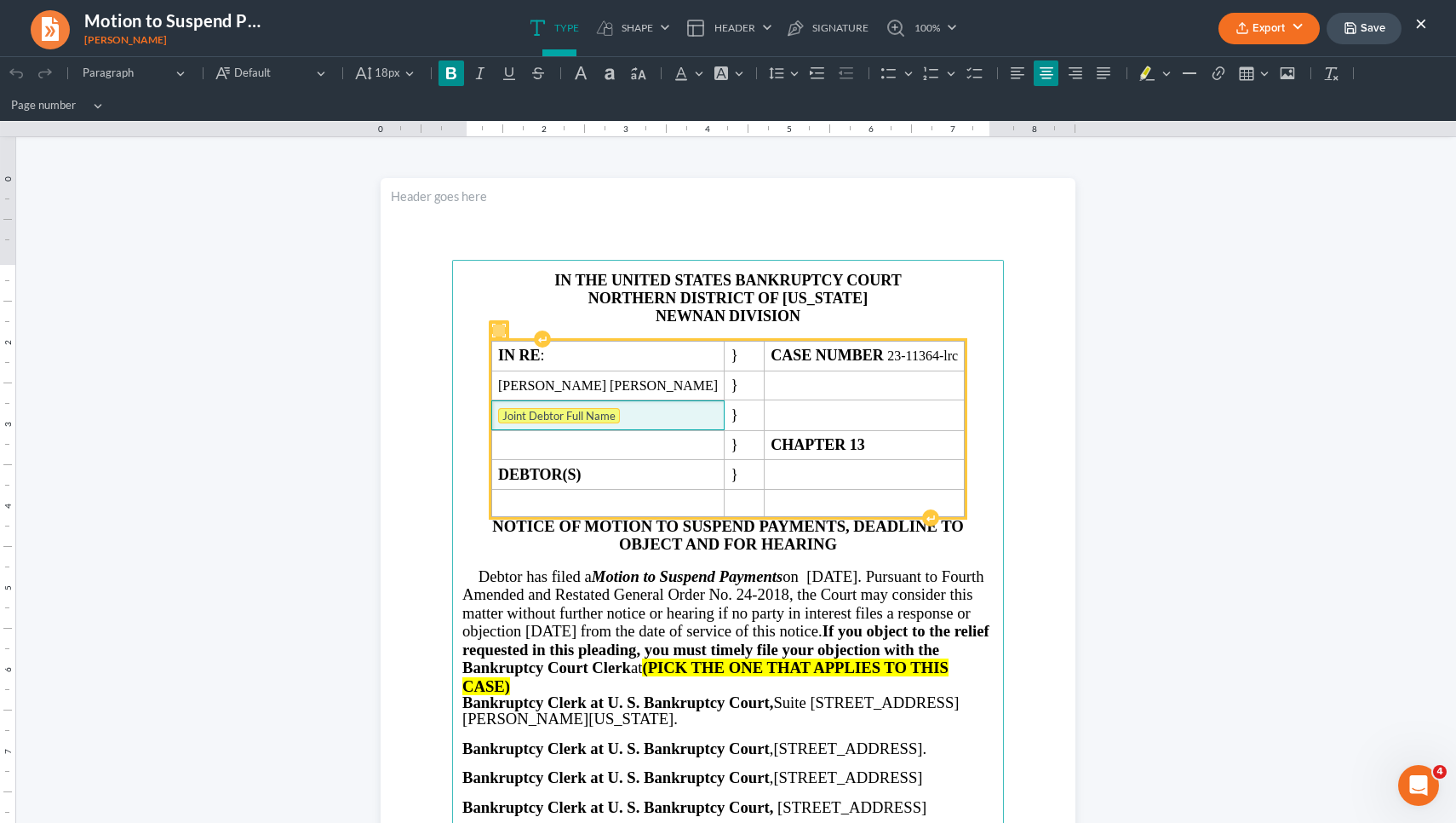
click at [609, 418] on tag "Joint Debtor Full Name" at bounding box center [559, 415] width 121 height 15
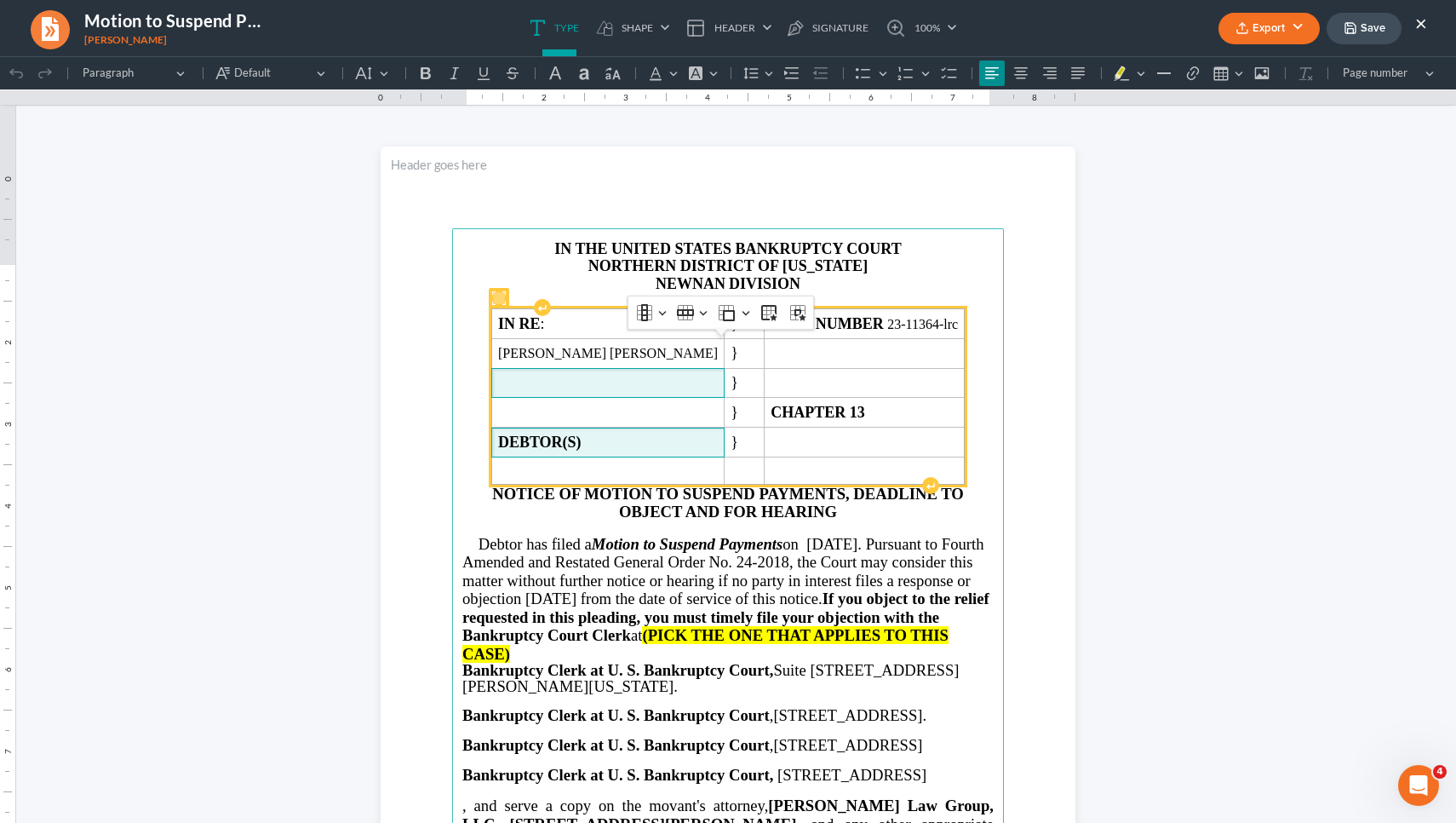
click at [582, 450] on strong "DEBTOR(S)" at bounding box center [540, 442] width 83 height 17
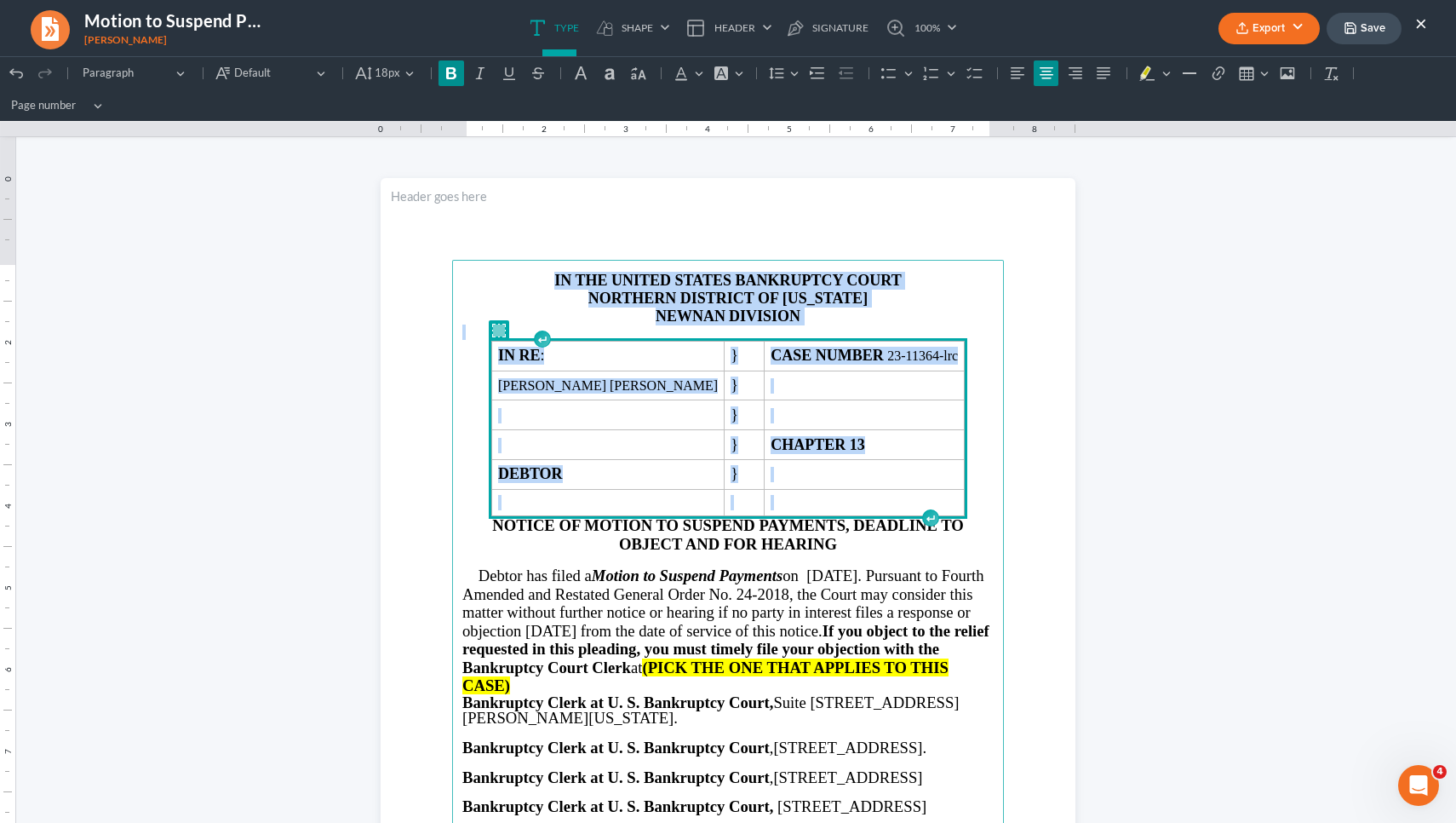
drag, startPoint x: 969, startPoint y: 497, endPoint x: 870, endPoint y: 243, distance: 272.6
click at [870, 243] on section "IN THE UNITED STATES BANKRUPTCY COURT NORTHERN DISTRICT OF [US_STATE] NEWNAN DI…" at bounding box center [728, 628] width 695 height 900
copy main "IN THE UNITED STATES BANKRUPTCY COURT NORTHERN DISTRICT OF [US_STATE] NEWNAN DI…"
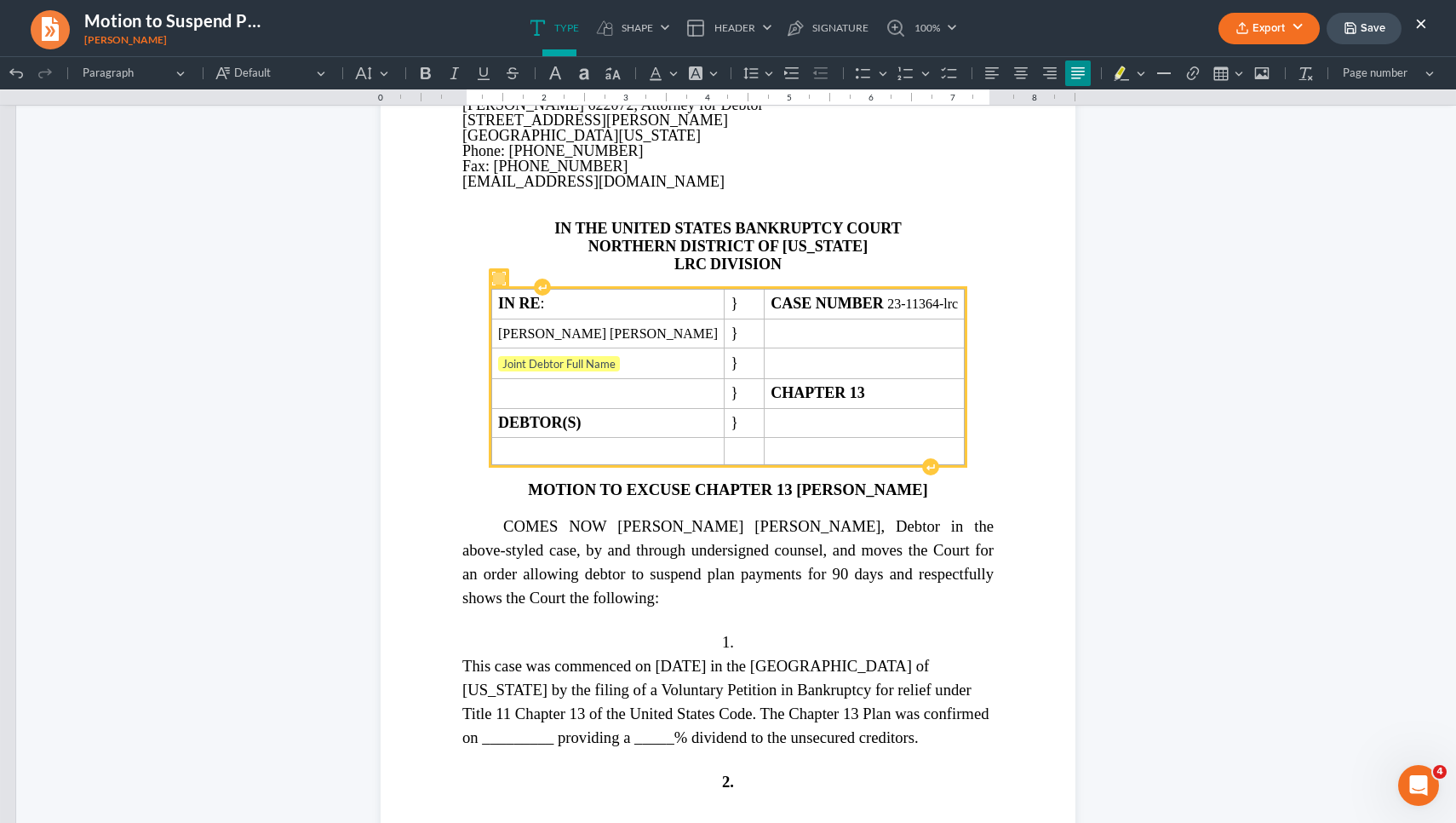
scroll to position [1869, 0]
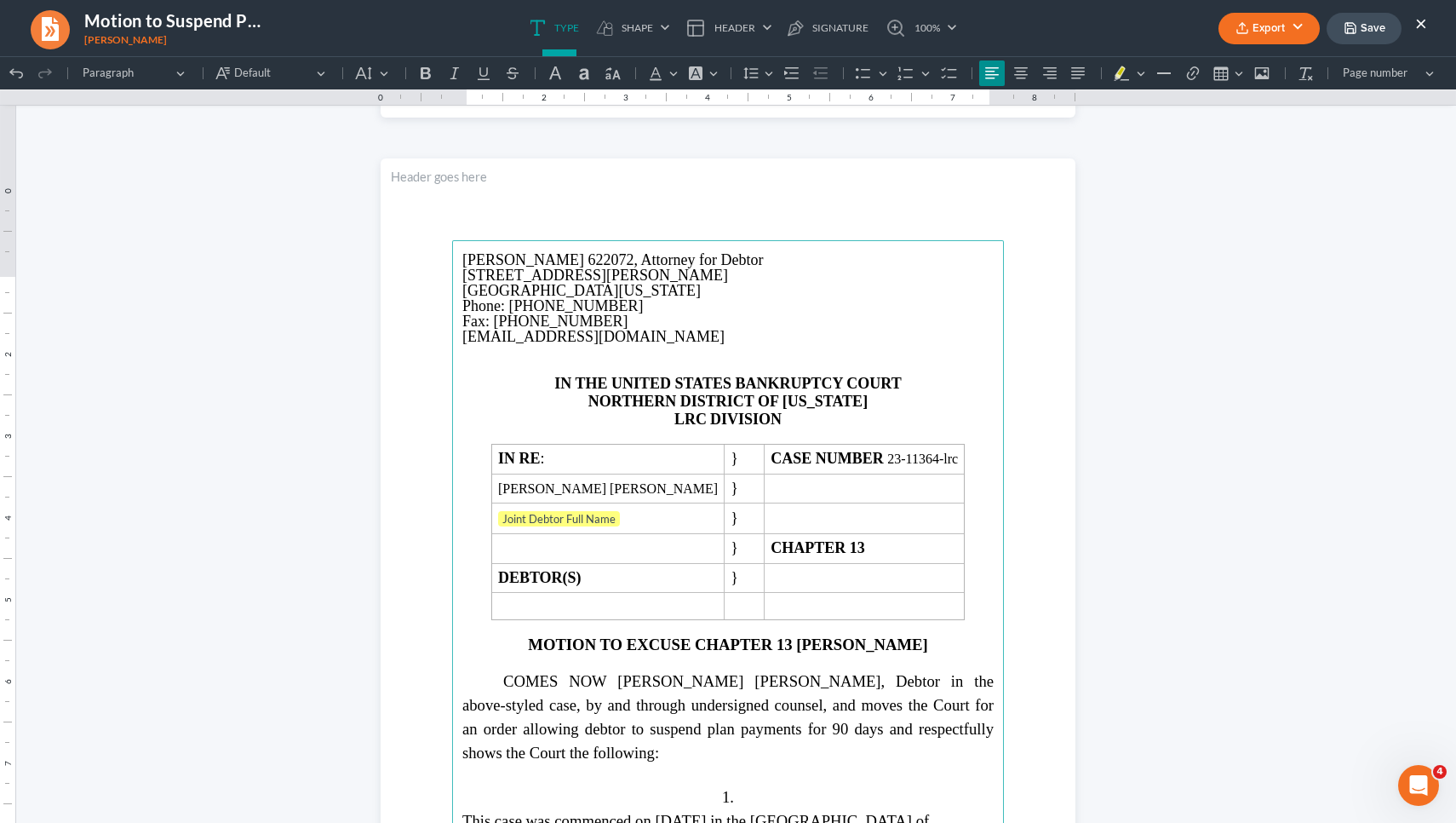
click at [828, 359] on p "Rich Text Editor, page-2-main" at bounding box center [728, 352] width 532 height 15
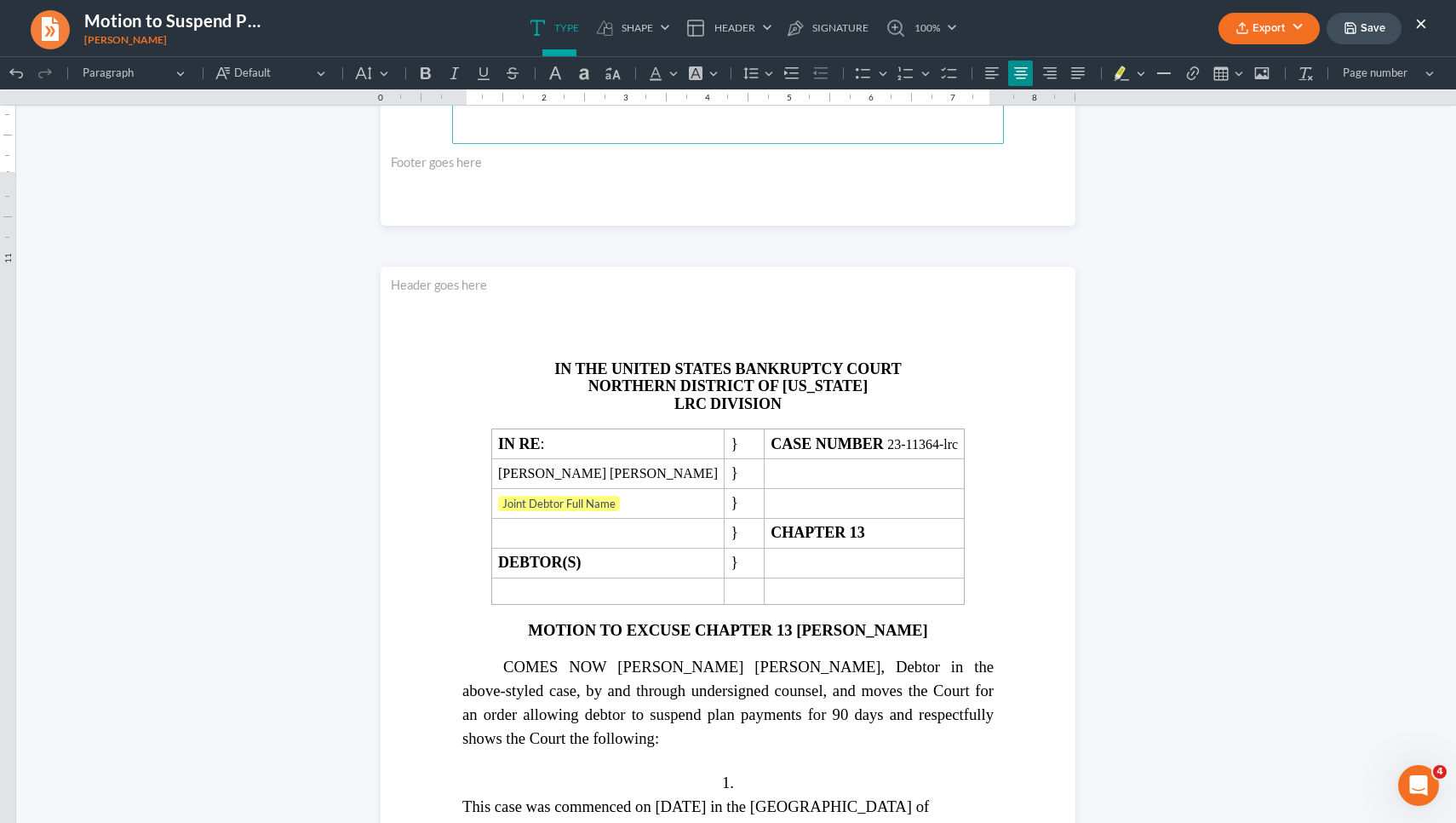
scroll to position [2799, 0]
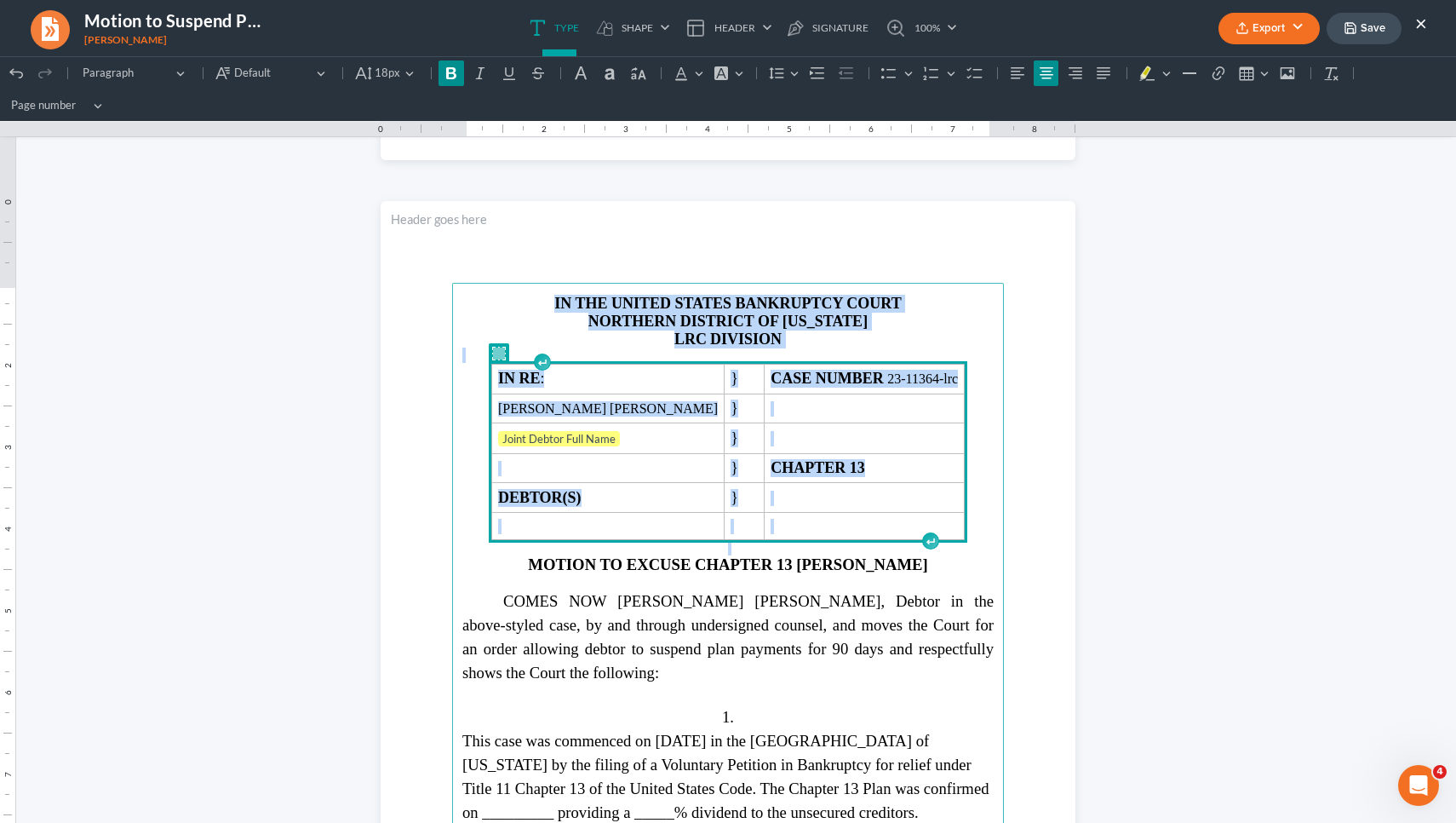
drag, startPoint x: 953, startPoint y: 531, endPoint x: 548, endPoint y: 254, distance: 490.7
click at [548, 254] on section "IN THE UNITED STATES BANKRUPTCY COURT NORTHERN DISTRICT OF [US_STATE] LRC DIVIS…" at bounding box center [728, 650] width 695 height 900
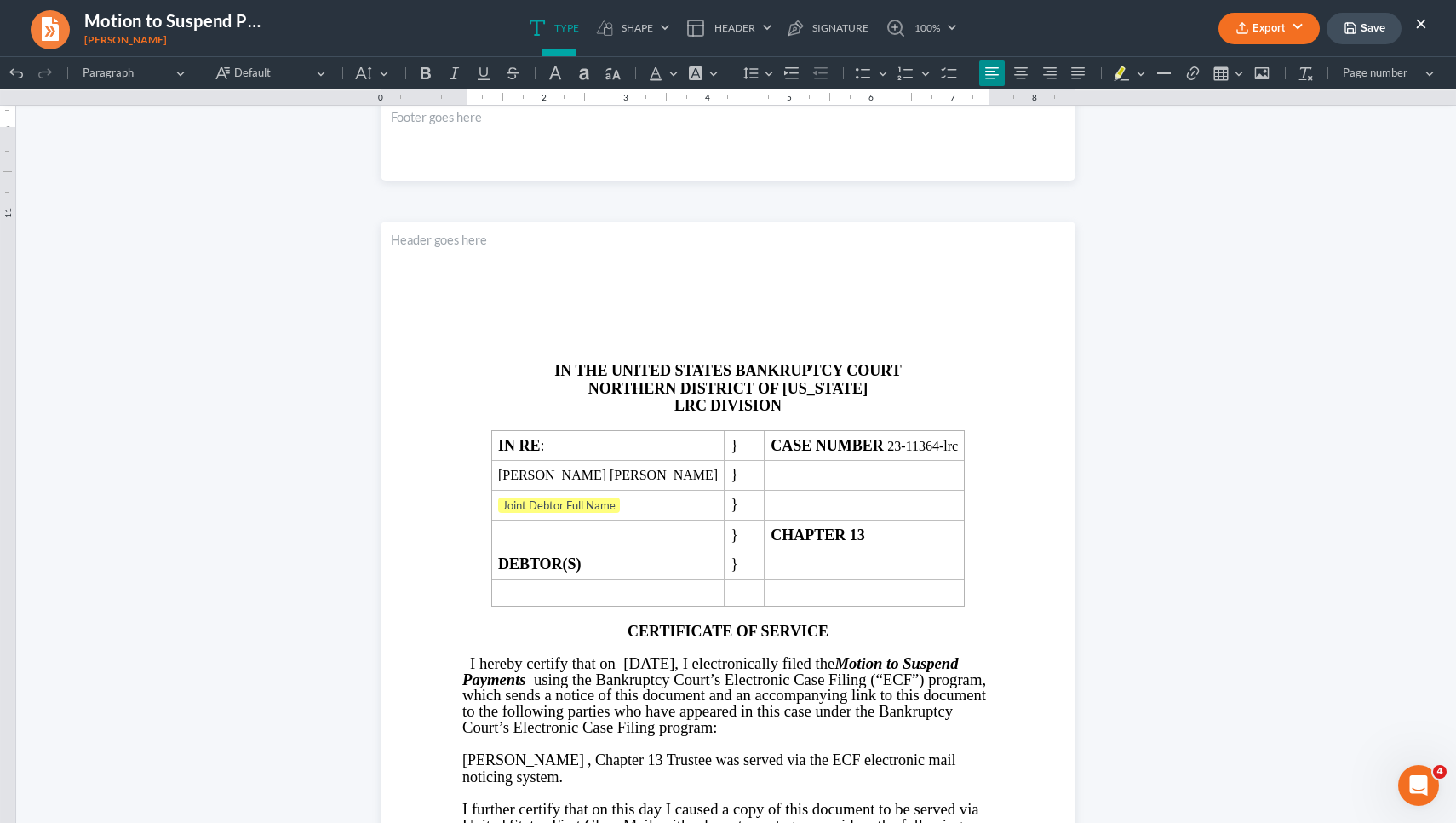
scroll to position [4669, 0]
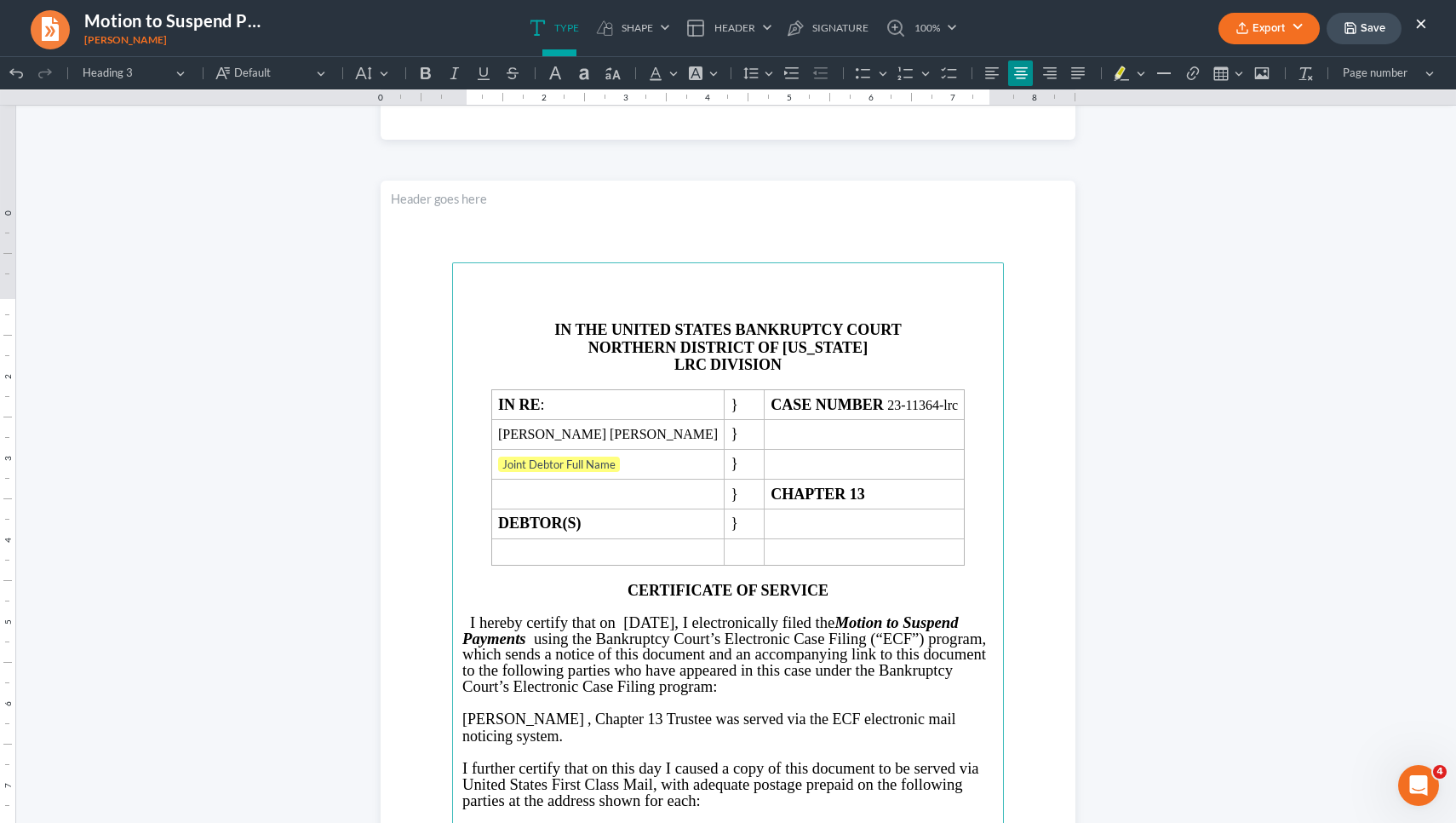
click at [969, 584] on main "IN THE UNITED STATES BANKRUPTCY COURT NORTHERN DISTRICT OF [US_STATE] LRC DIVIS…" at bounding box center [728, 631] width 552 height 736
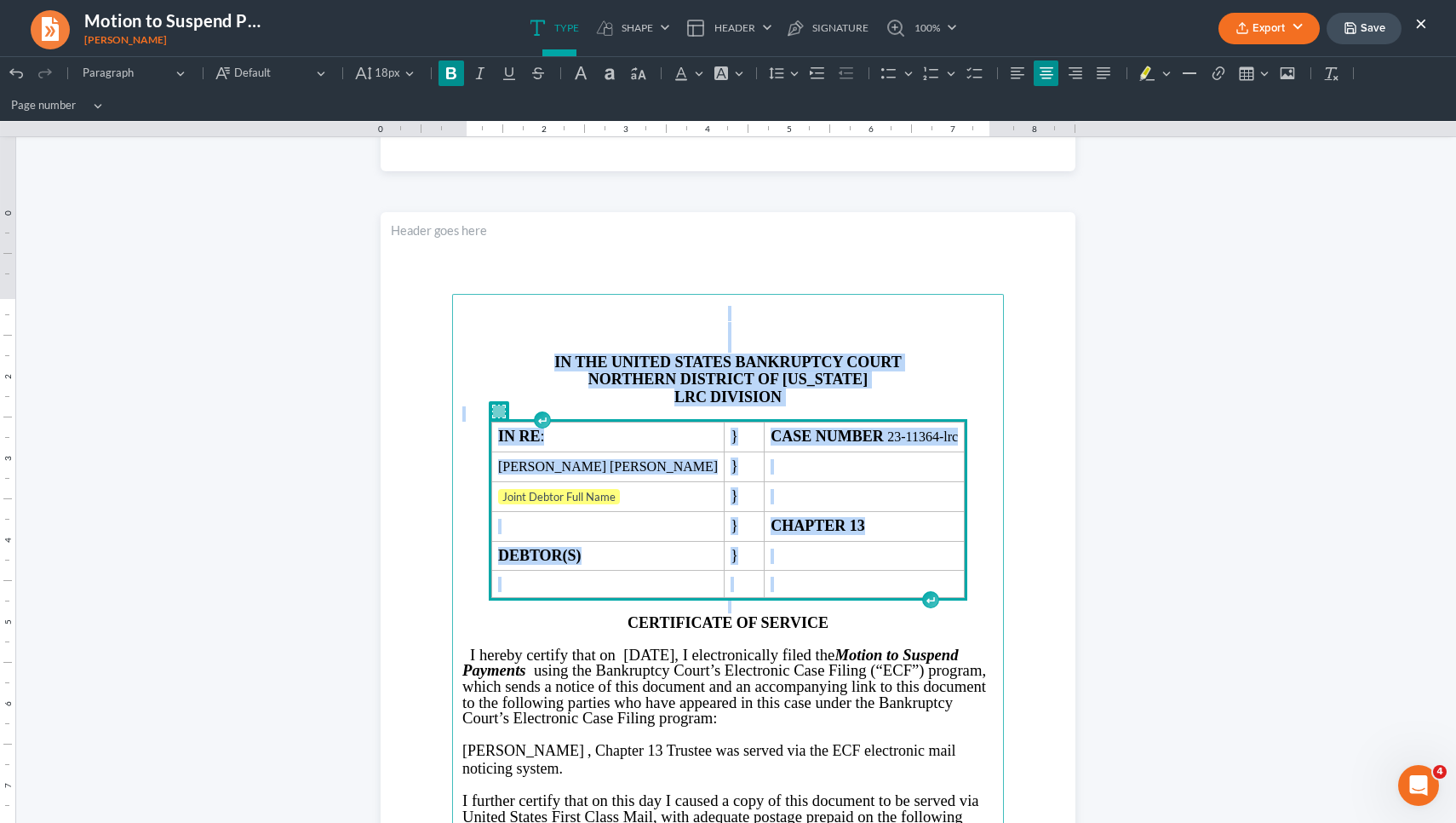
drag, startPoint x: 959, startPoint y: 581, endPoint x: 761, endPoint y: 252, distance: 384.0
click at [761, 252] on section "IN THE UNITED STATES BANKRUPTCY COURT NORTHERN DISTRICT OF [US_STATE] LRC DIVIS…" at bounding box center [728, 662] width 695 height 900
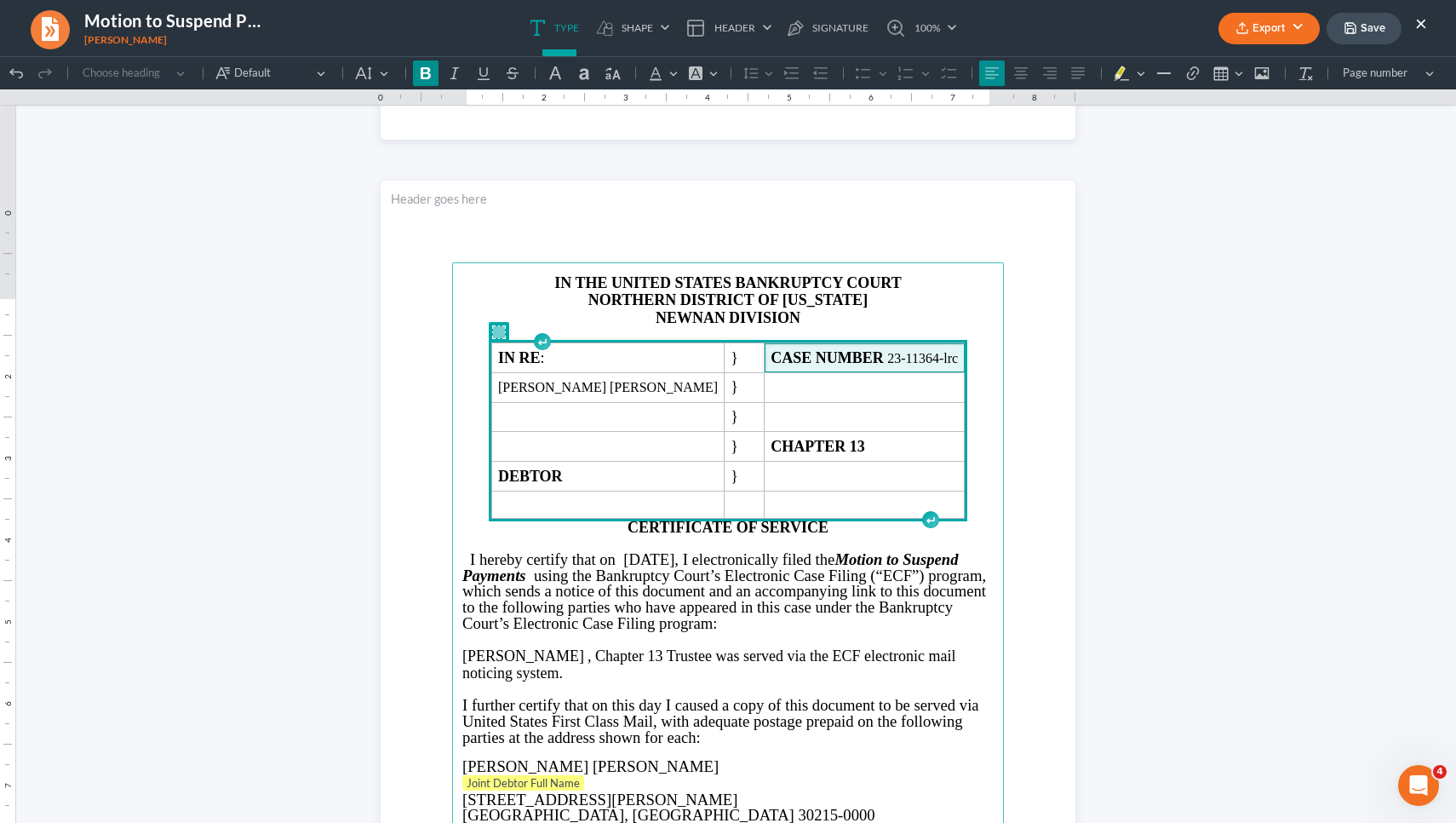
click at [887, 367] on span "CASE NUMBER 23-11364-lrc" at bounding box center [864, 357] width 188 height 18
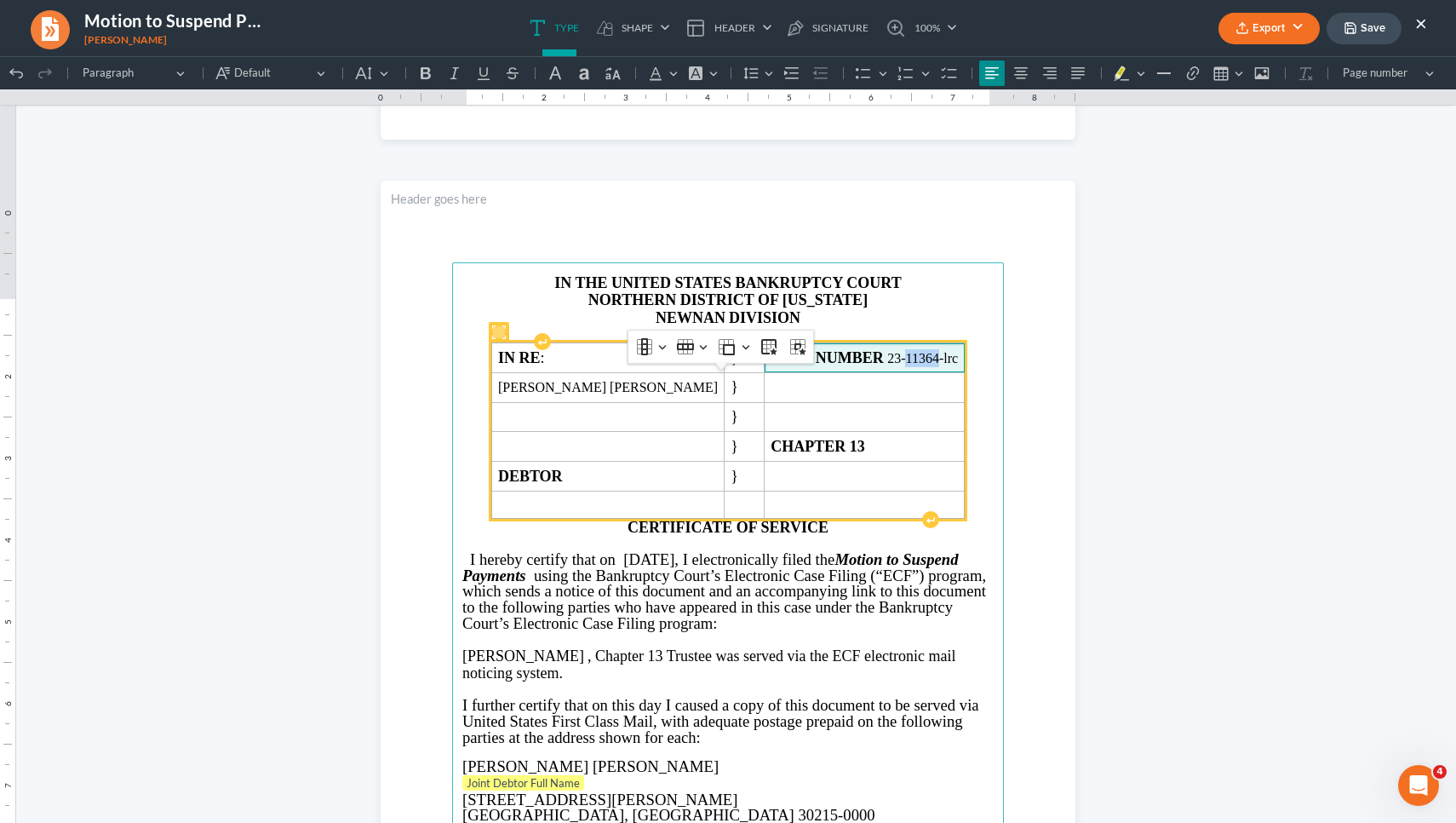
click at [887, 367] on span "CASE NUMBER 23-11364-lrc" at bounding box center [864, 357] width 188 height 18
copy span "11364"
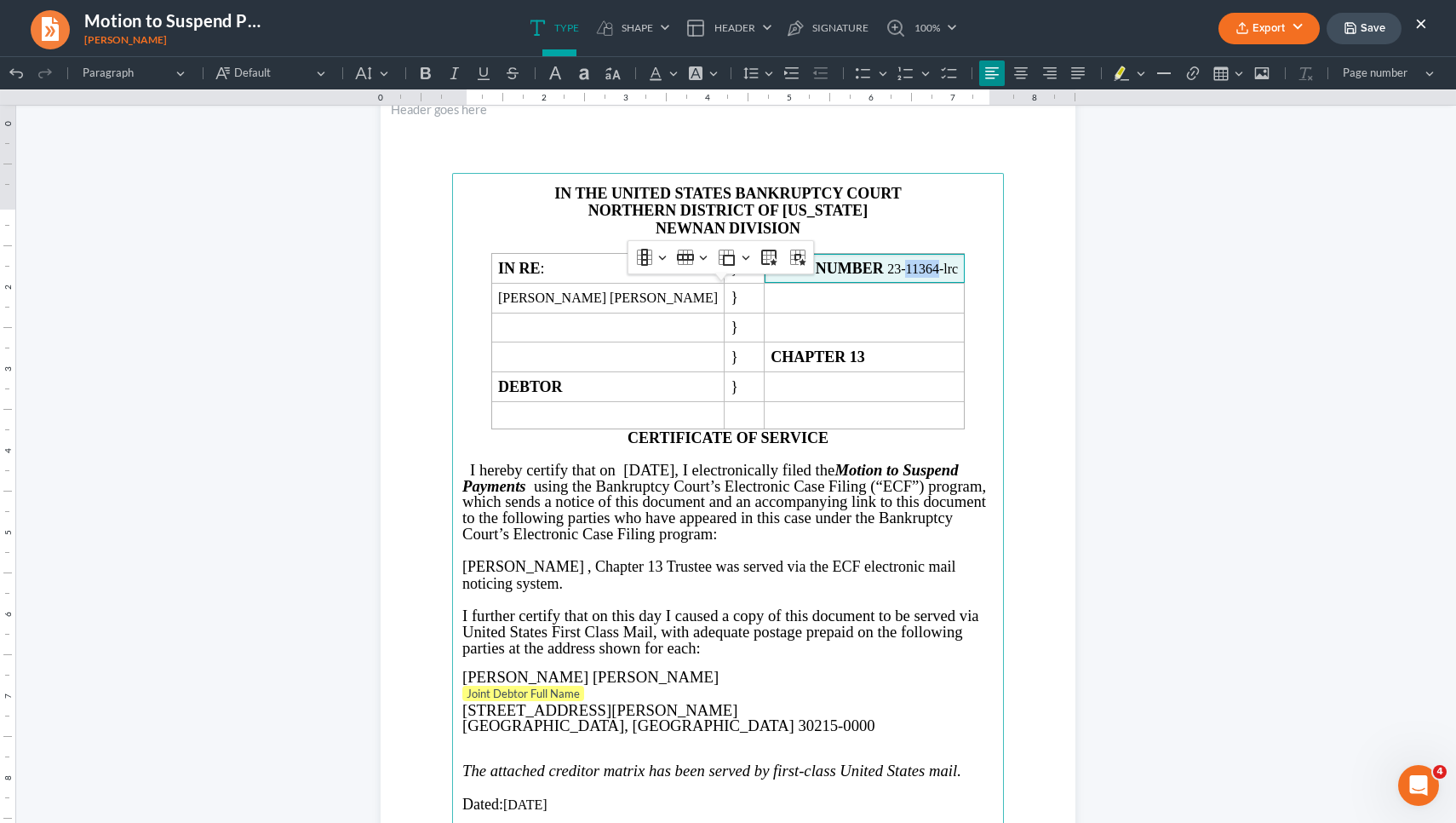
scroll to position [4756, 0]
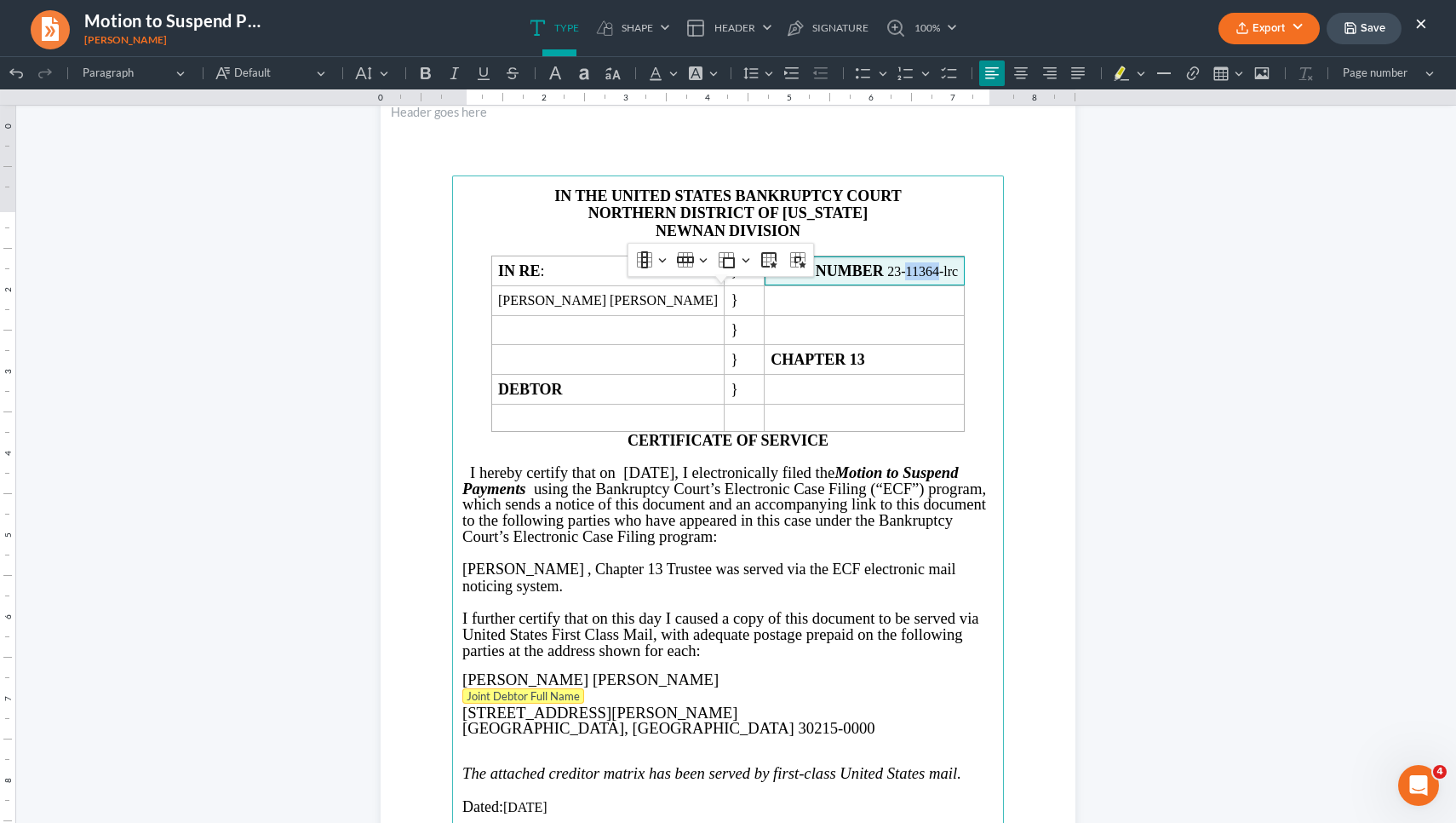
click at [564, 703] on span "Joint Debtor Full Name" at bounding box center [523, 696] width 114 height 13
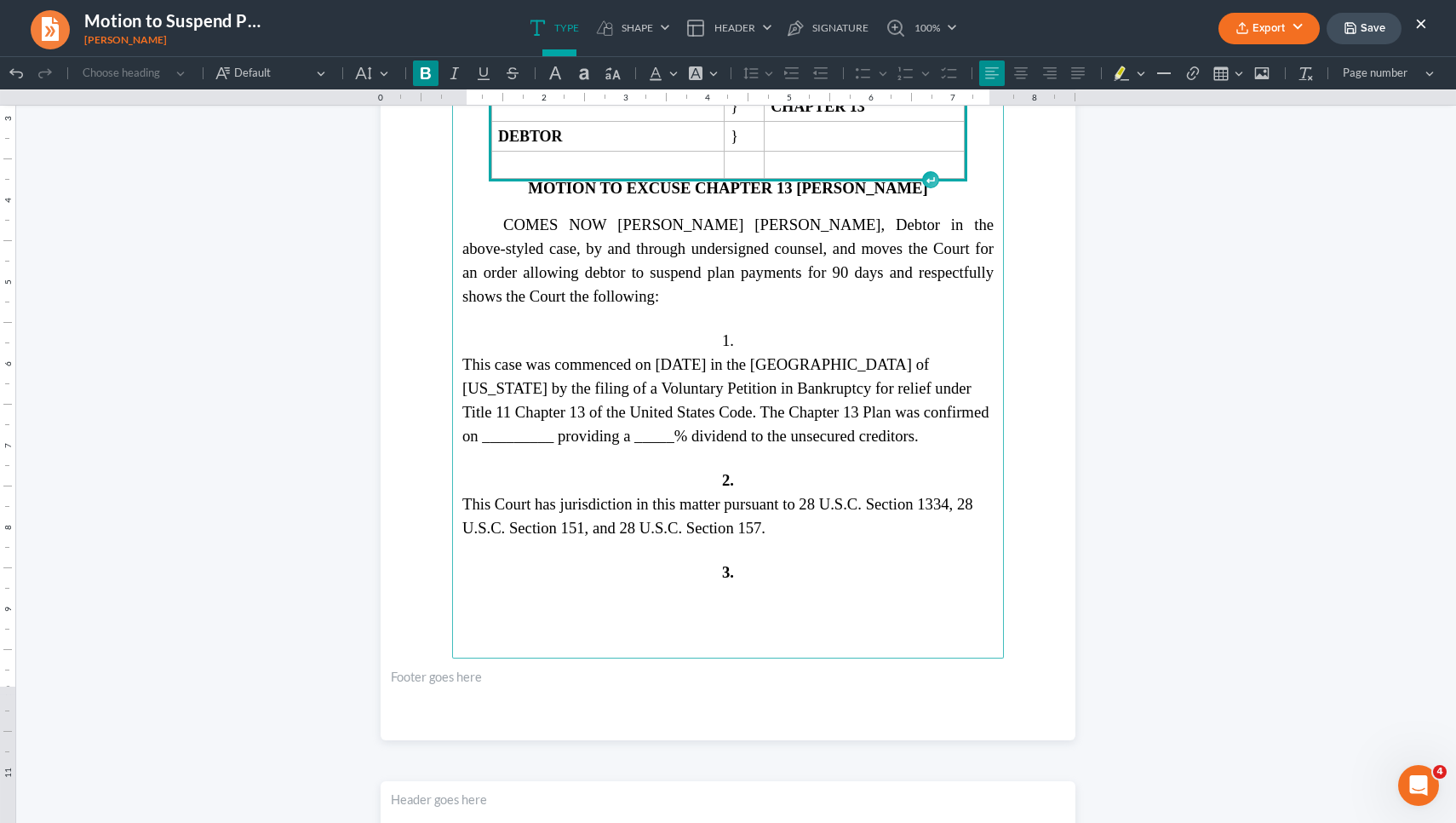
scroll to position [3159, 0]
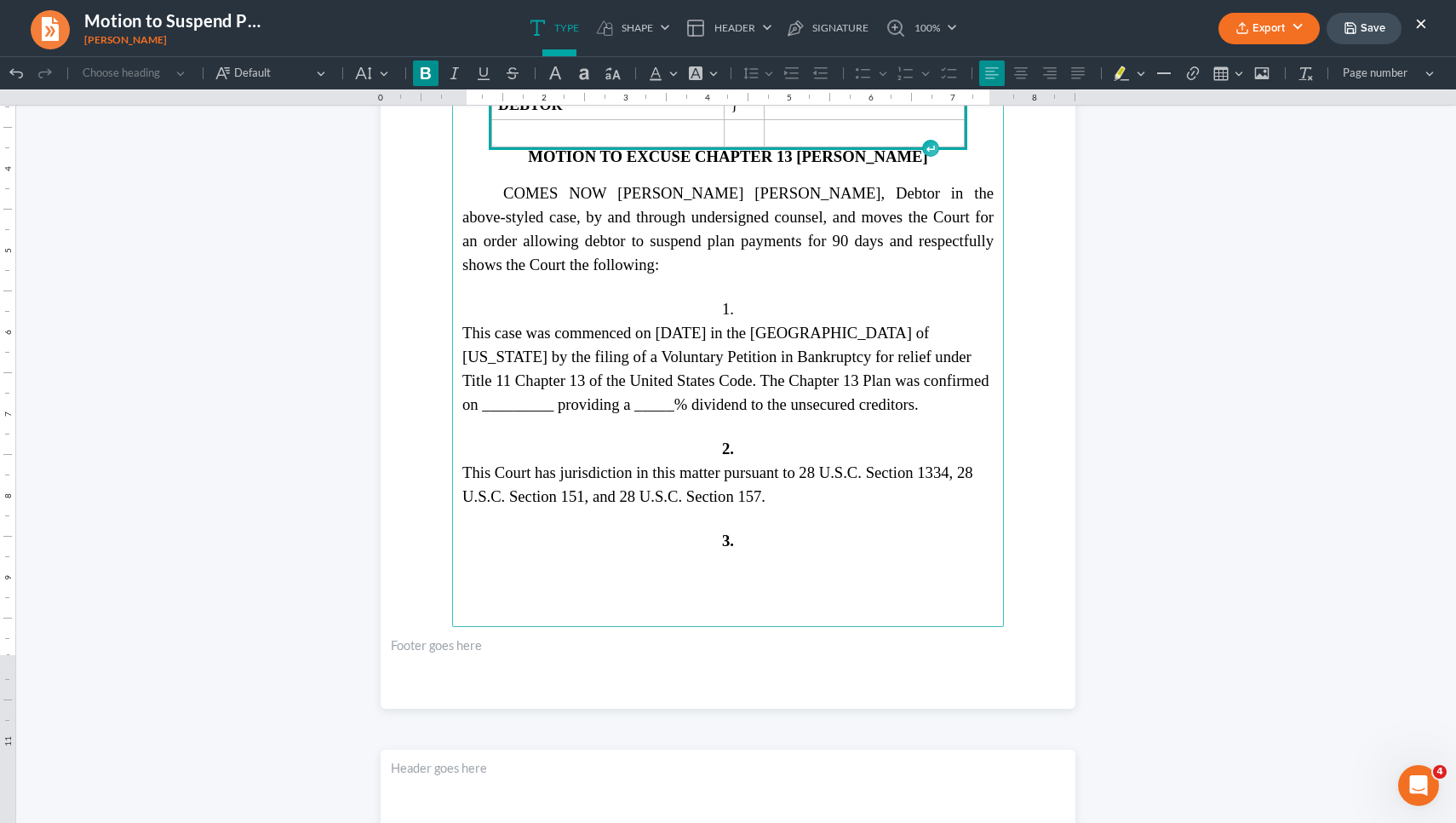
click at [939, 412] on span "This case was commenced on [DATE] in the [GEOGRAPHIC_DATA] of [US_STATE] by the…" at bounding box center [726, 368] width 527 height 89
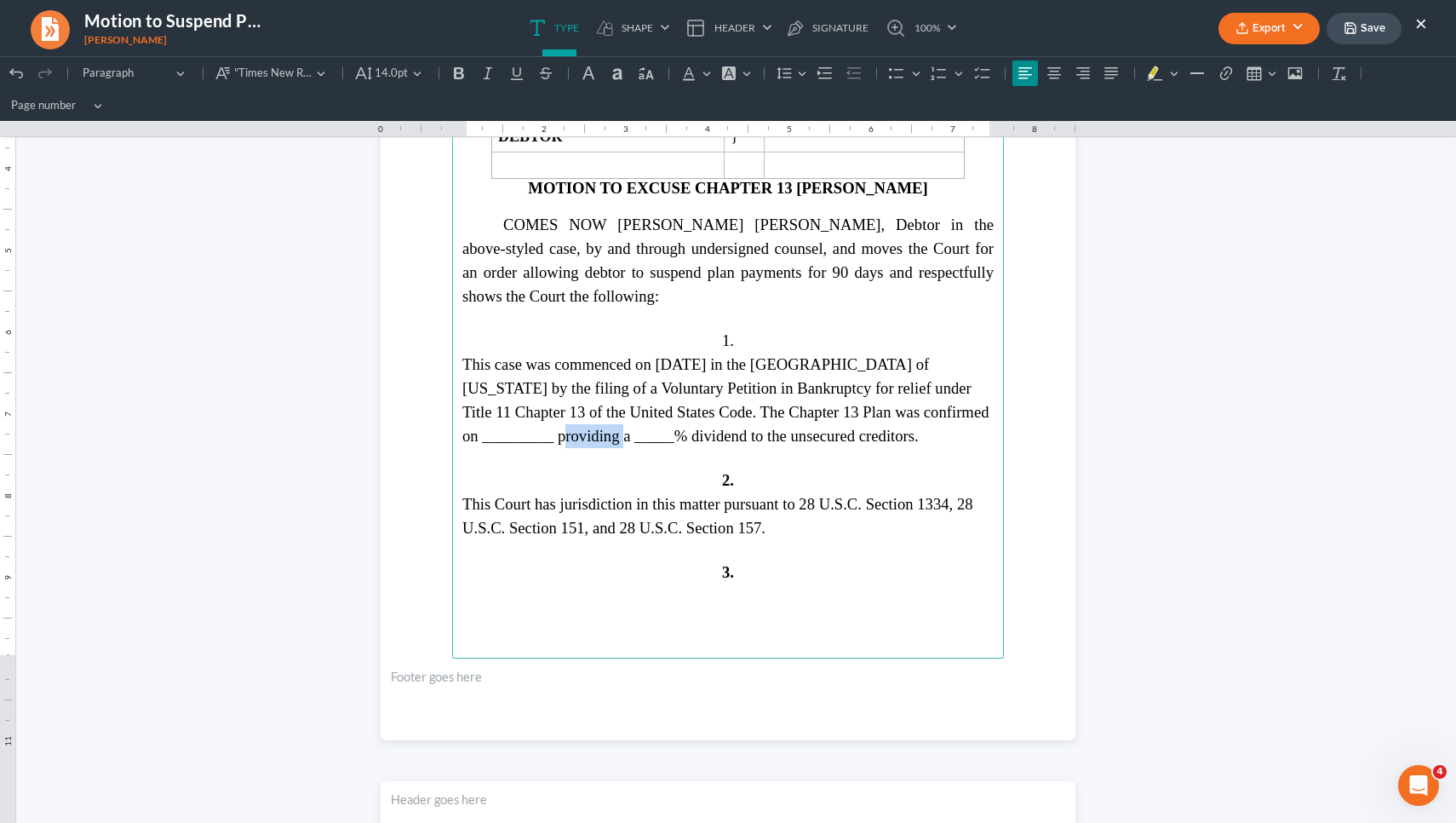
click at [939, 412] on span "This case was commenced on [DATE] in the [GEOGRAPHIC_DATA] of [US_STATE] by the…" at bounding box center [726, 400] width 527 height 89
click at [574, 425] on span "This case was commenced on [DATE] in the [GEOGRAPHIC_DATA] of [US_STATE] by the…" at bounding box center [726, 400] width 527 height 89
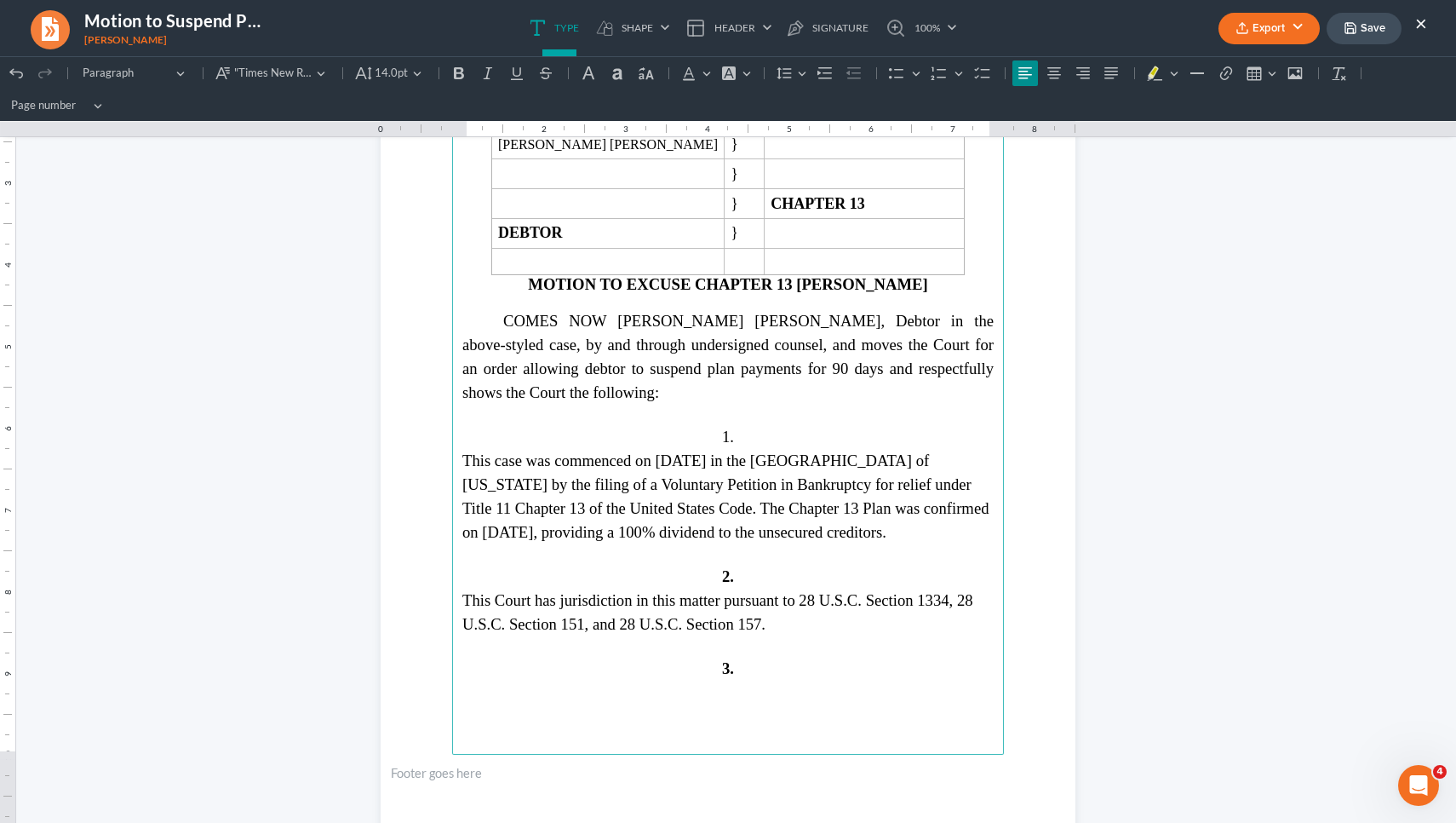
scroll to position [3063, 0]
click at [727, 458] on span "This case was commenced on [DATE] in the [GEOGRAPHIC_DATA] of [US_STATE] by the…" at bounding box center [726, 495] width 527 height 89
click at [802, 450] on span "This case was commenced on [DATE] in the [GEOGRAPHIC_DATA] of [US_STATE] by the…" at bounding box center [726, 495] width 527 height 89
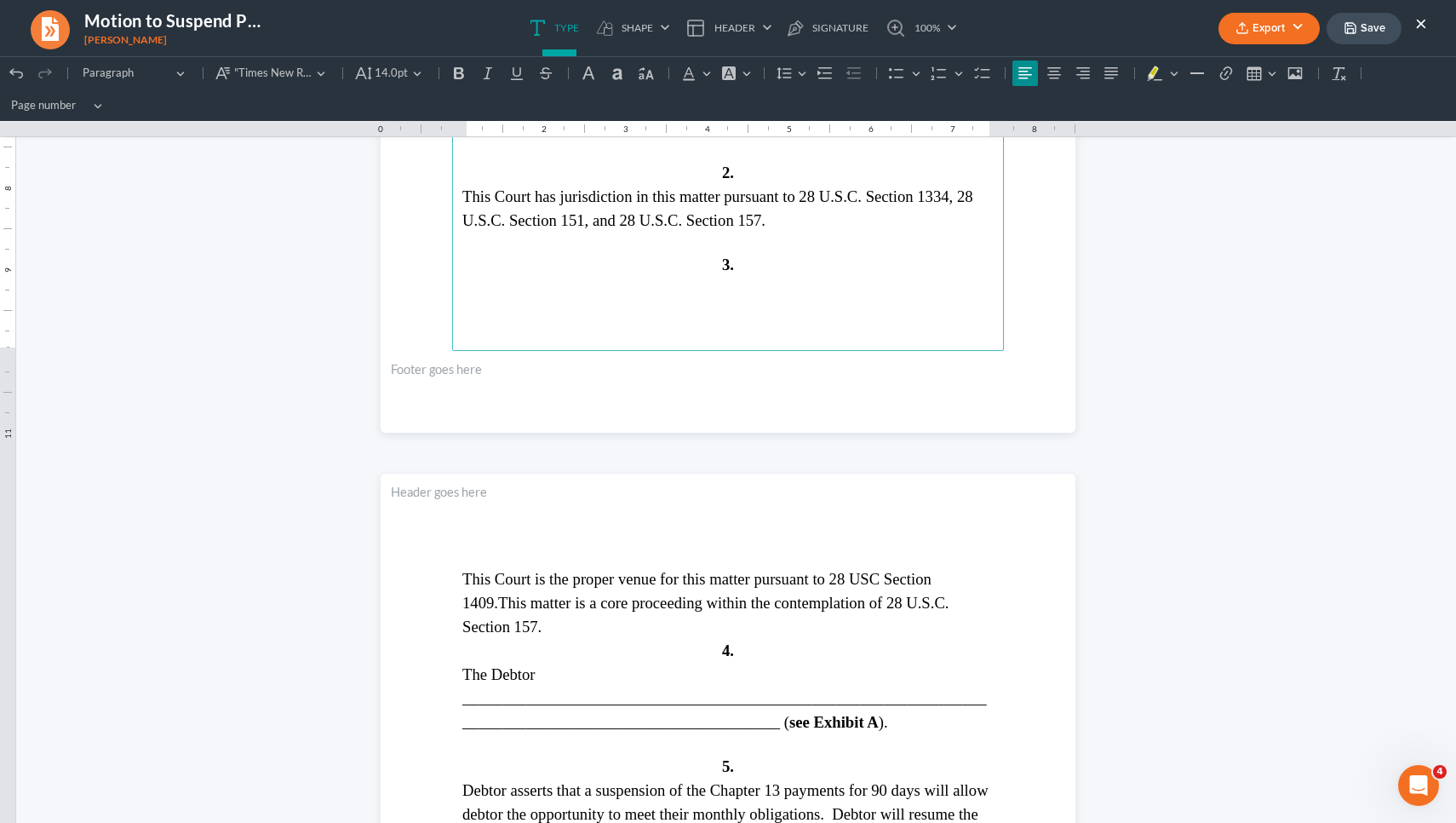
scroll to position [3468, 0]
drag, startPoint x: 776, startPoint y: 722, endPoint x: 450, endPoint y: 695, distance: 327.1
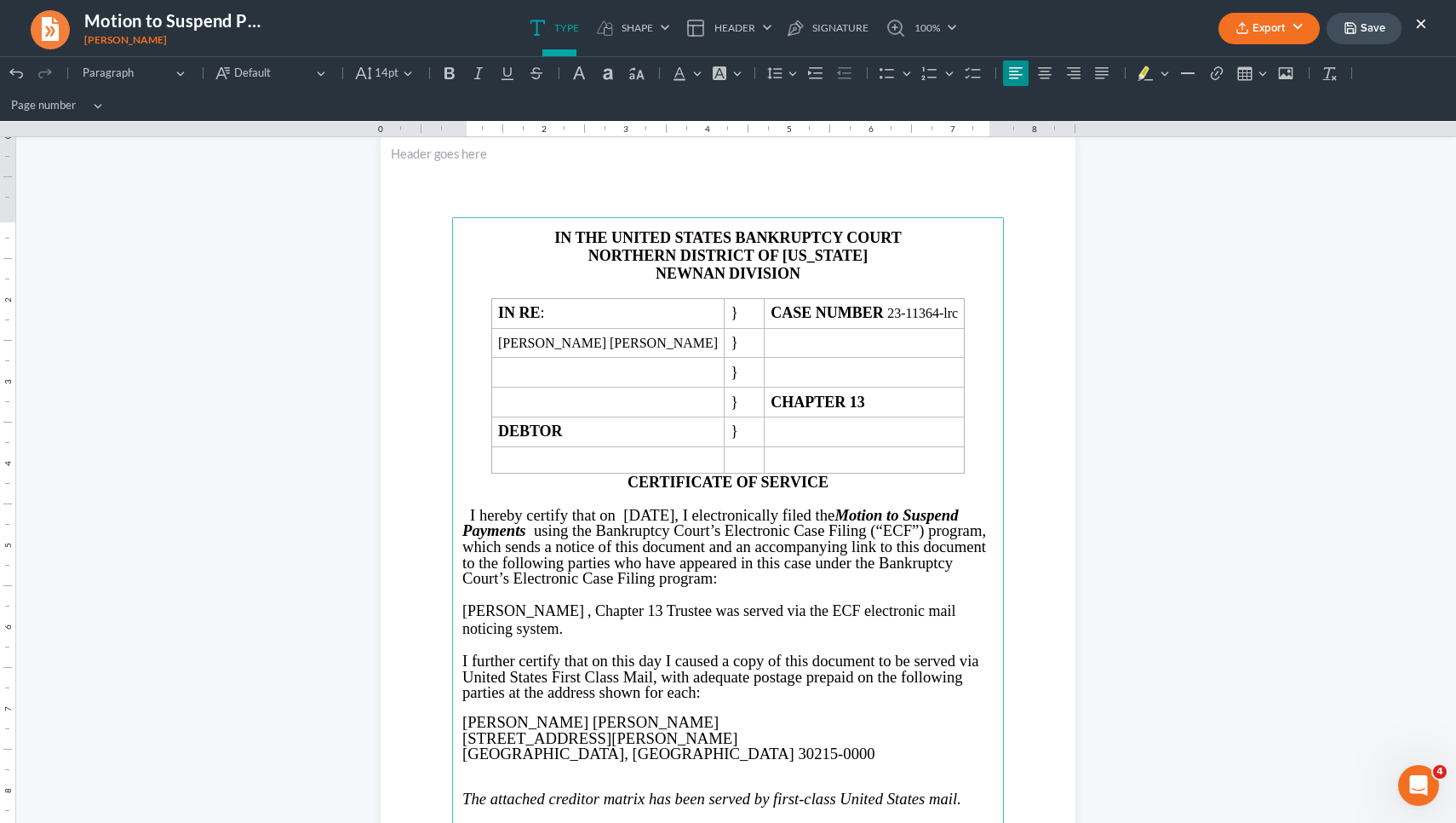
scroll to position [4748, 0]
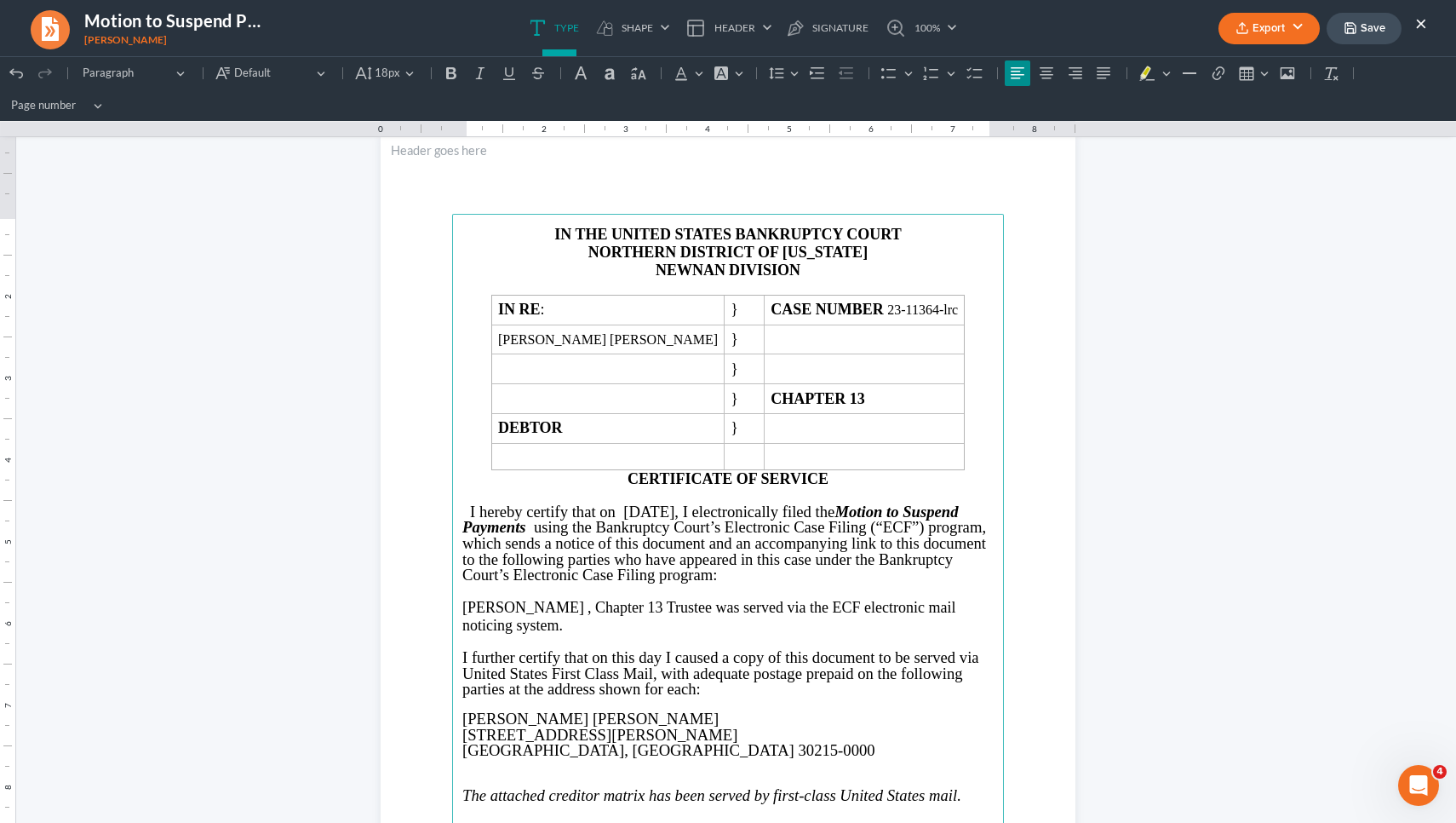
click at [559, 611] on p "[PERSON_NAME] , Chapter 13 Trustee was served via the ECF electronic mail notic…" at bounding box center [728, 616] width 532 height 35
click at [588, 605] on span ", Chapter 13" at bounding box center [625, 608] width 75 height 17
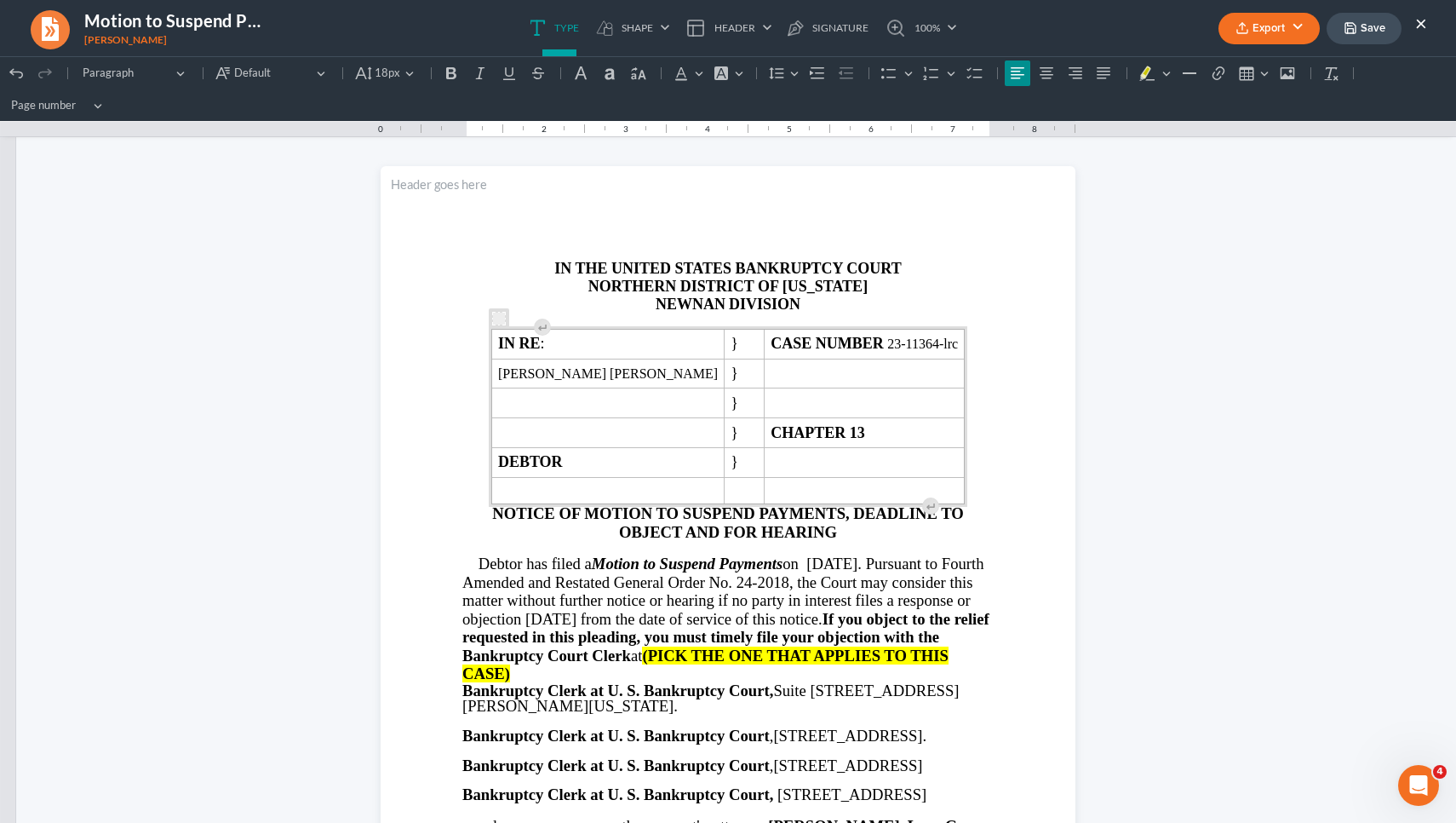
scroll to position [0, 0]
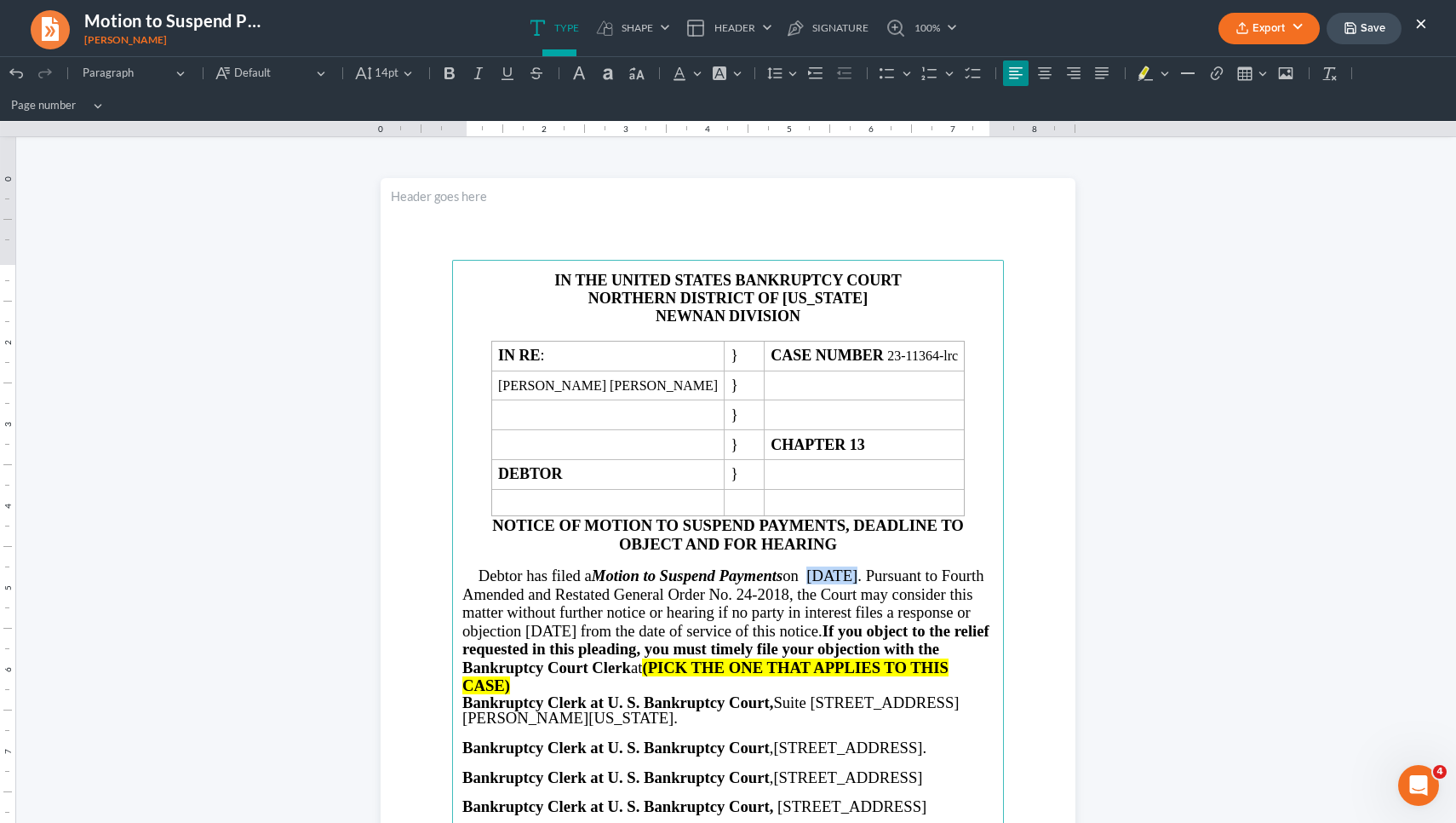
drag, startPoint x: 859, startPoint y: 575, endPoint x: 819, endPoint y: 572, distance: 40.1
click at [819, 572] on span "on [DATE]. Pursuant to Fourth Amended and Restated General Order No. 24-2018, t…" at bounding box center [726, 621] width 527 height 109
drag, startPoint x: 770, startPoint y: 668, endPoint x: 789, endPoint y: 679, distance: 22.0
click at [789, 682] on p "Debtor has filed a Motion to Suspend Payments on [DATE]. Pursuant to Fourth Ame…" at bounding box center [728, 631] width 532 height 128
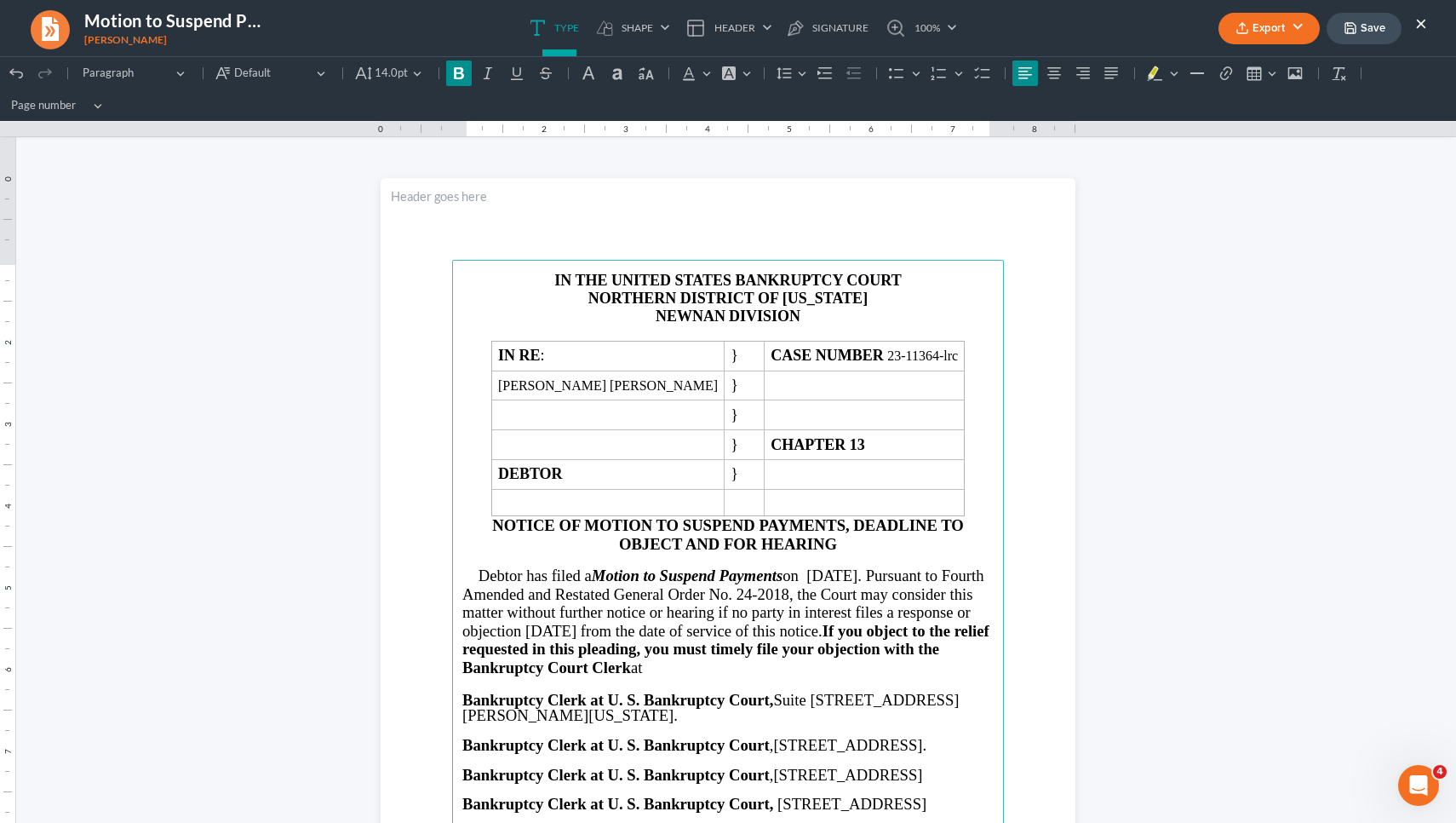
drag, startPoint x: 452, startPoint y: 695, endPoint x: 594, endPoint y: 760, distance: 156.2
click at [594, 760] on main "IN THE UNITED STATES BANKRUPTCY COURT NORTHERN DISTRICT OF [US_STATE] NEWNAN DI…" at bounding box center [728, 628] width 552 height 736
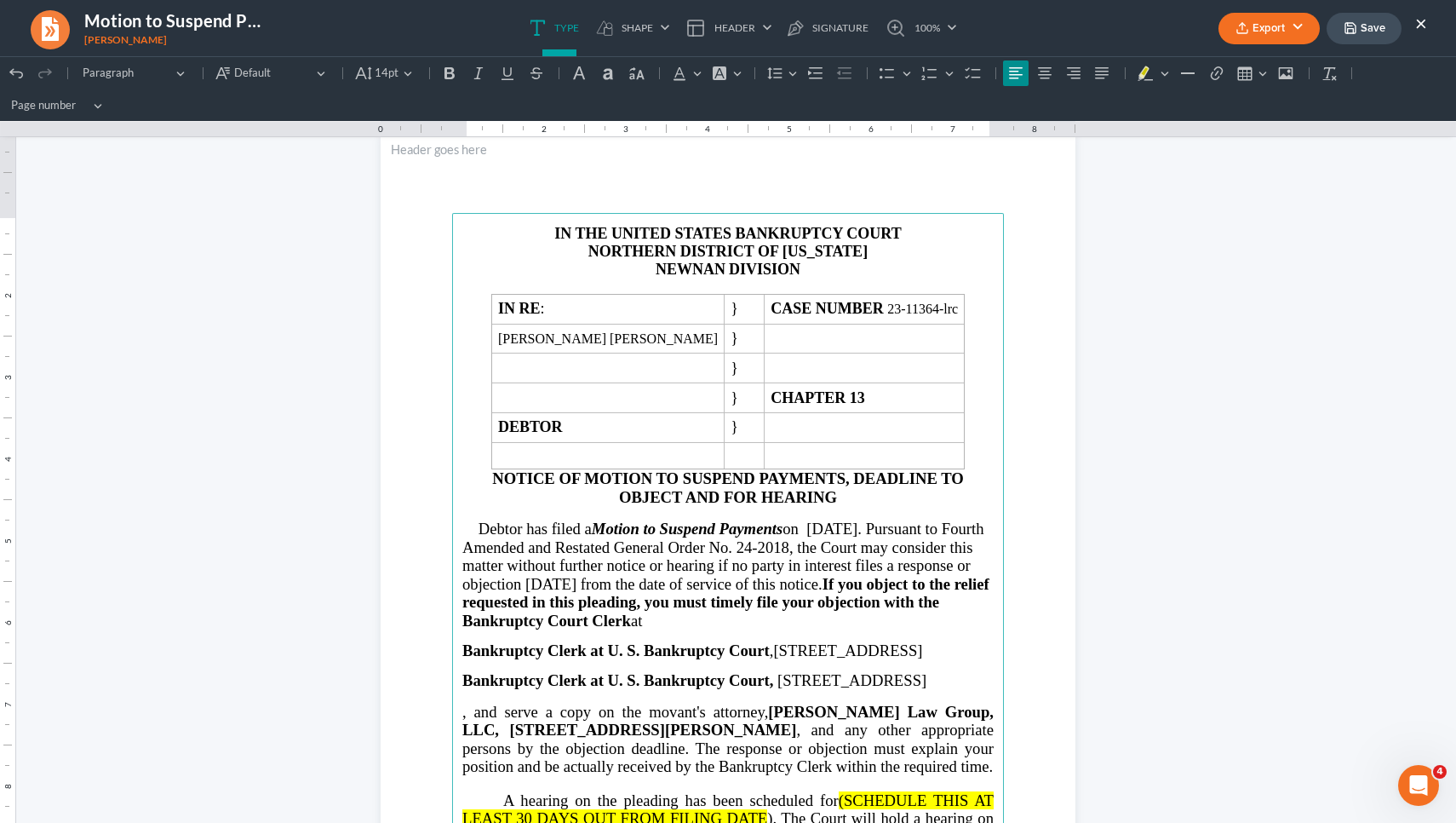
scroll to position [72, 0]
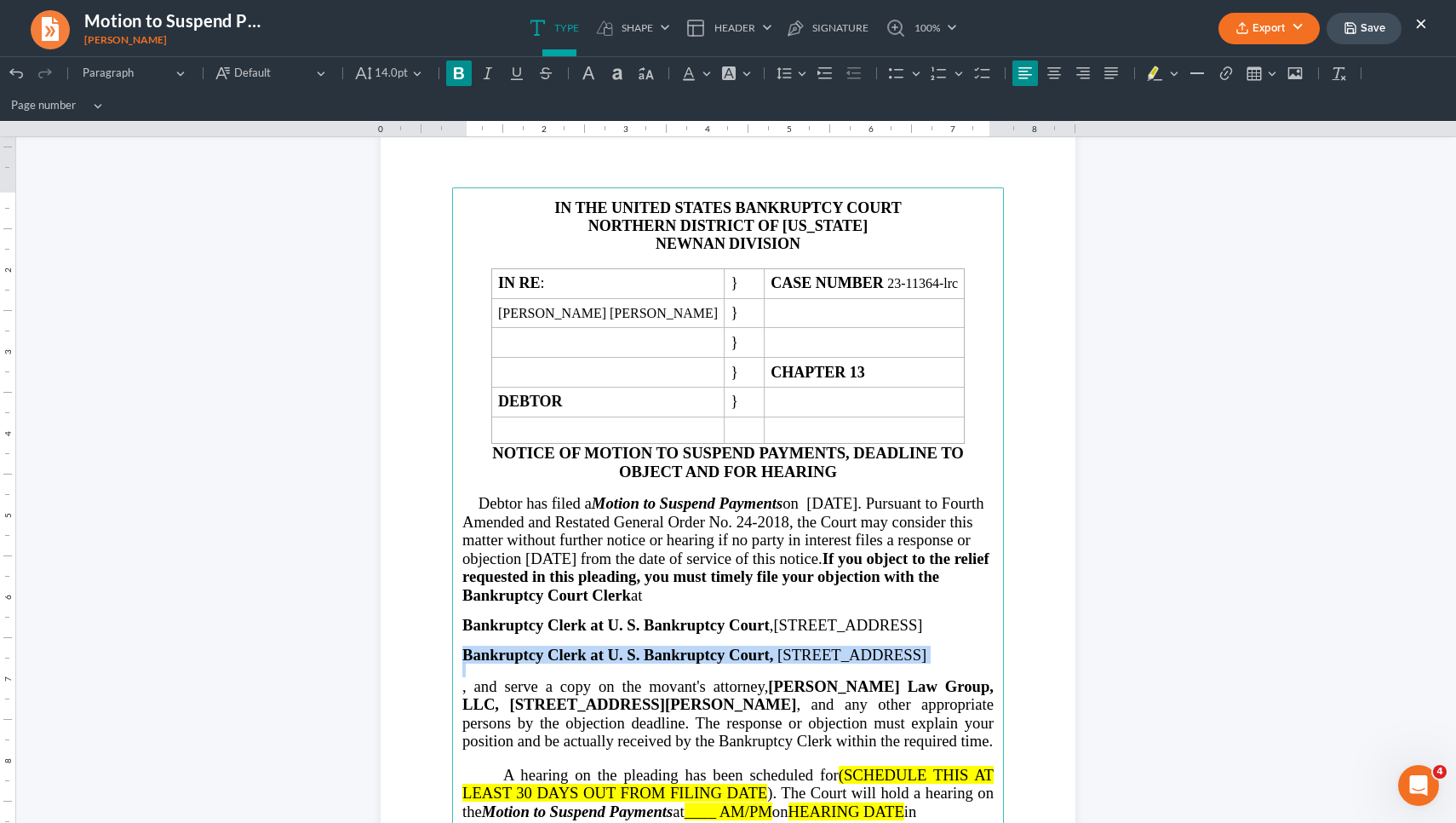
drag, startPoint x: 609, startPoint y: 687, endPoint x: 450, endPoint y: 663, distance: 160.8
click at [452, 663] on main "IN THE UNITED STATES BANKRUPTCY COURT NORTHERN DISTRICT OF [US_STATE] NEWNAN DI…" at bounding box center [728, 556] width 552 height 736
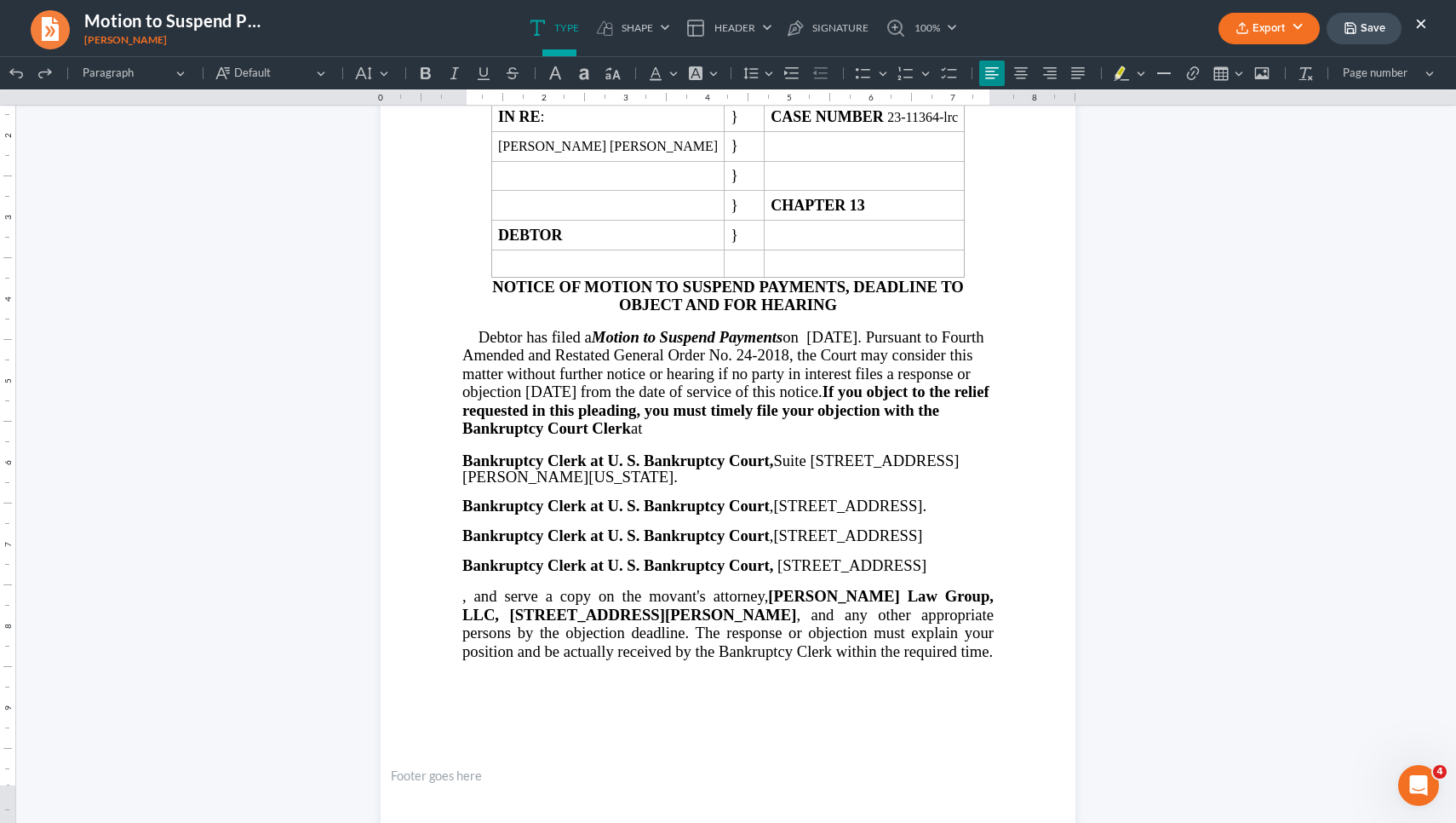
scroll to position [220, 0]
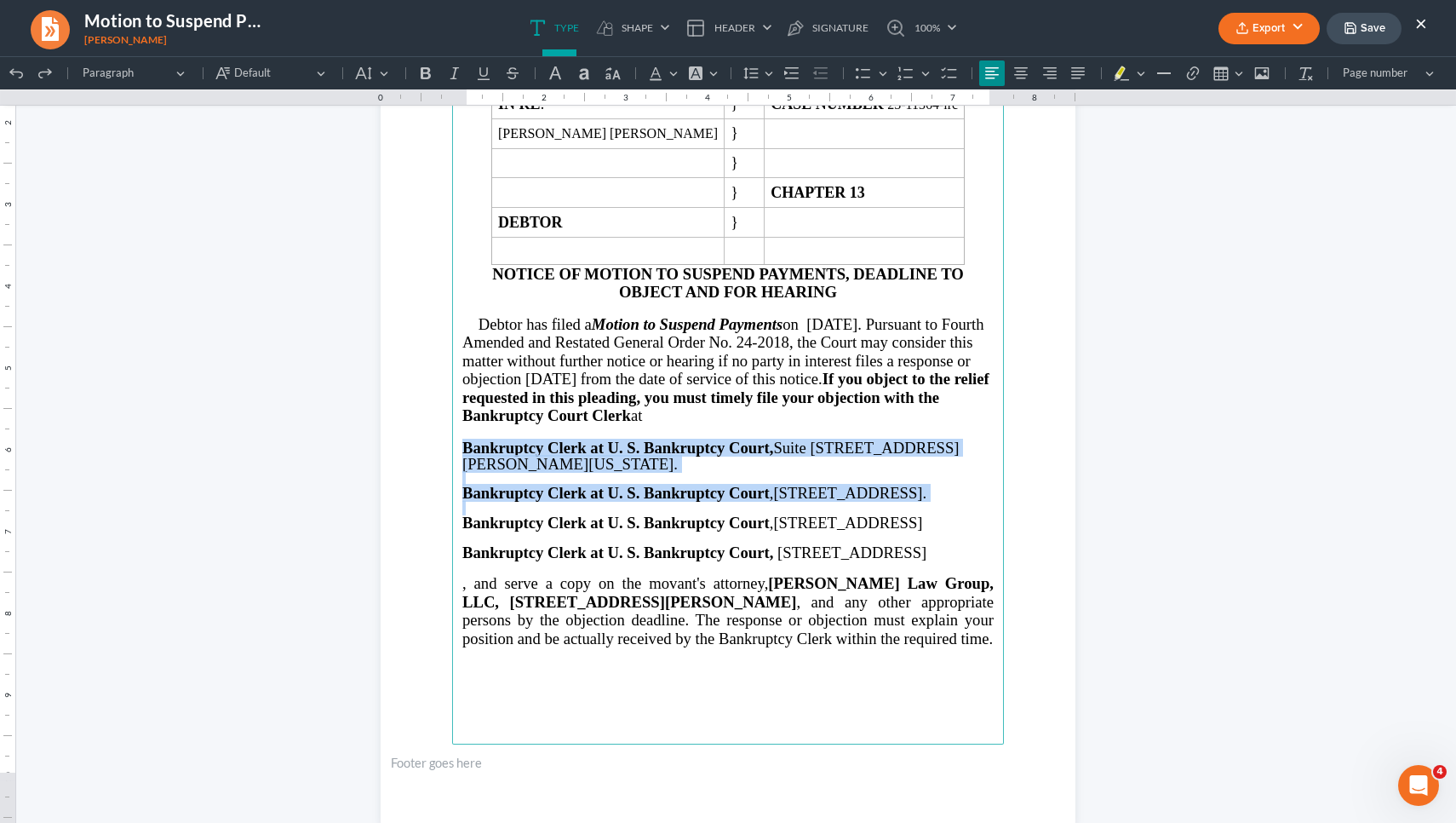
drag, startPoint x: 450, startPoint y: 478, endPoint x: 605, endPoint y: 550, distance: 170.9
click at [605, 550] on main "IN THE UNITED STATES BANKRUPTCY COURT NORTHERN DISTRICT OF [US_STATE] NEWNAN DI…" at bounding box center [728, 376] width 552 height 736
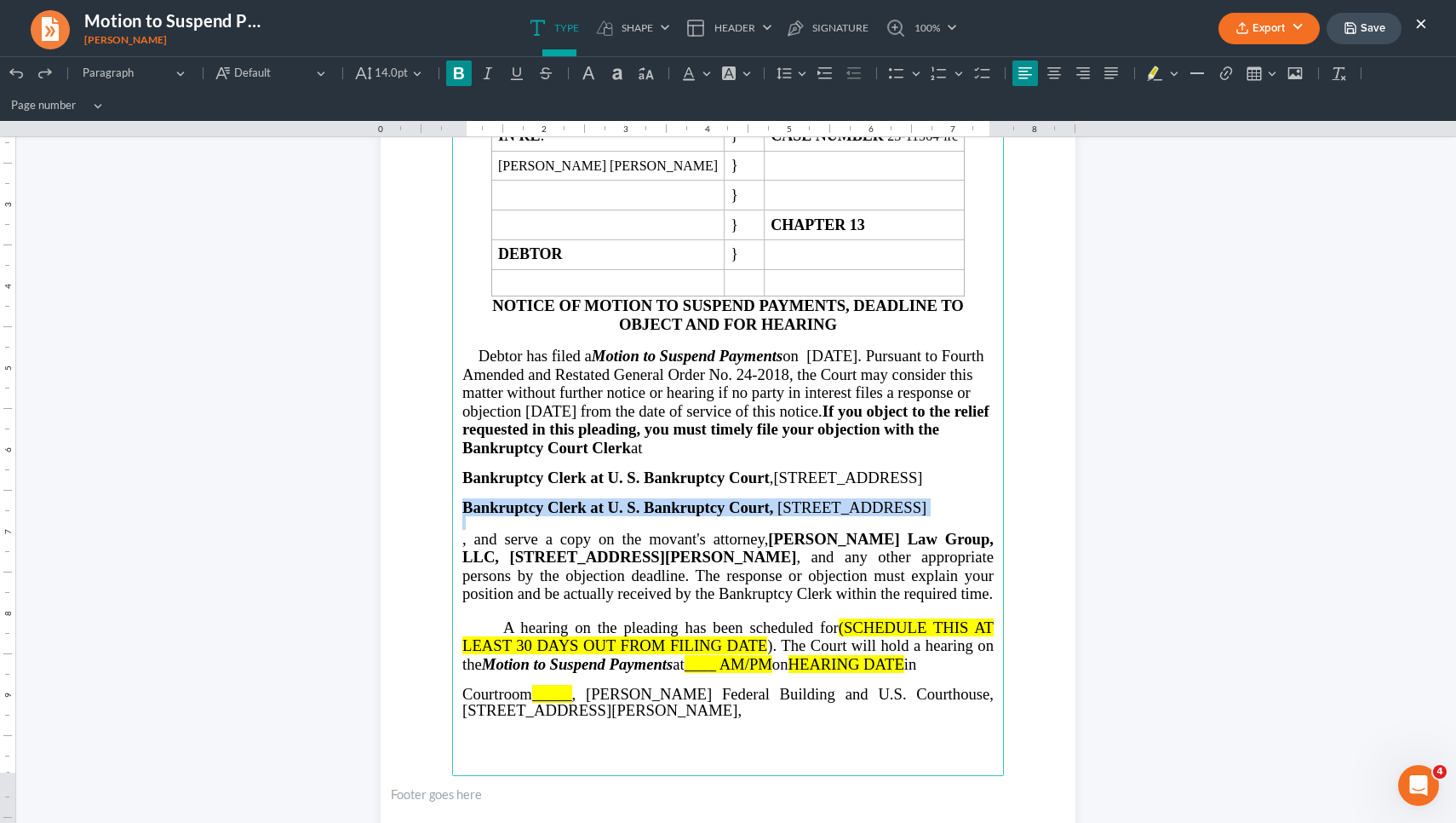
drag, startPoint x: 456, startPoint y: 513, endPoint x: 640, endPoint y: 542, distance: 186.3
click at [640, 542] on main "IN THE UNITED STATES BANKRUPTCY COURT NORTHERN DISTRICT OF [US_STATE] NEWNAN DI…" at bounding box center [728, 408] width 552 height 736
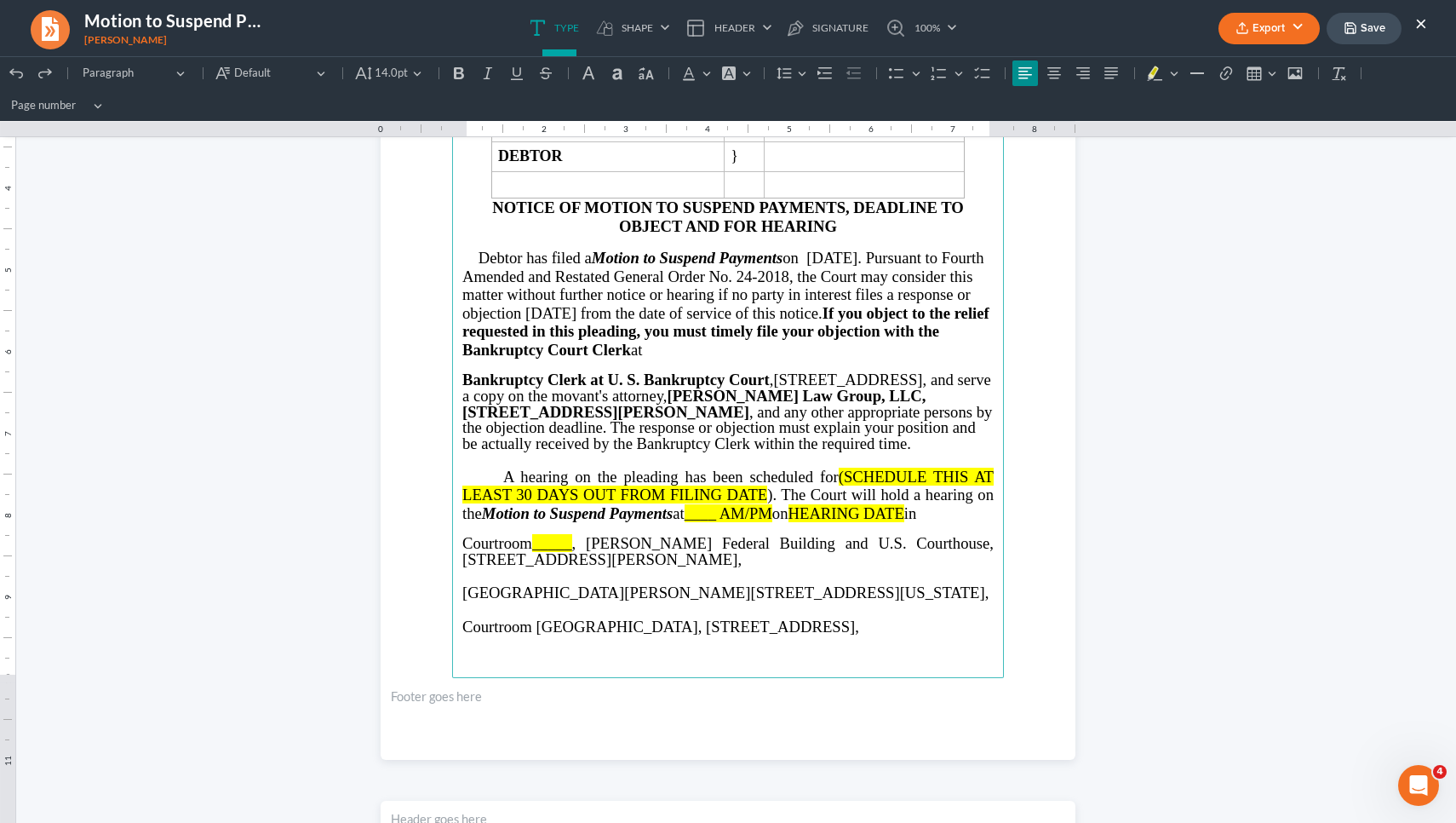
scroll to position [329, 0]
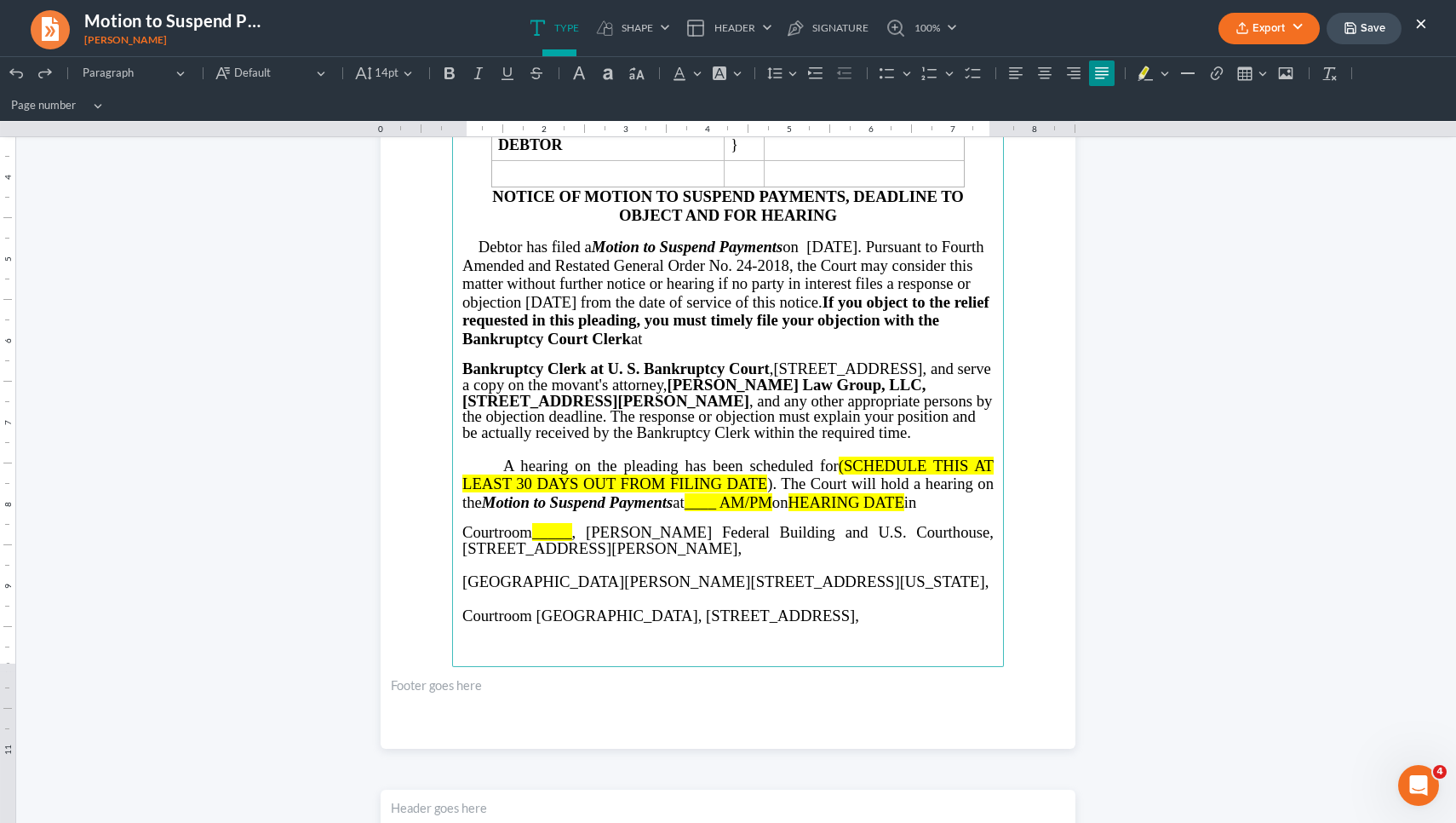
drag, startPoint x: 828, startPoint y: 474, endPoint x: 766, endPoint y: 494, distance: 65.1
click at [766, 494] on p "A hearing on the pleading has been scheduled for (SCHEDULE THIS AT LEAST 30 DAY…" at bounding box center [728, 485] width 532 height 55
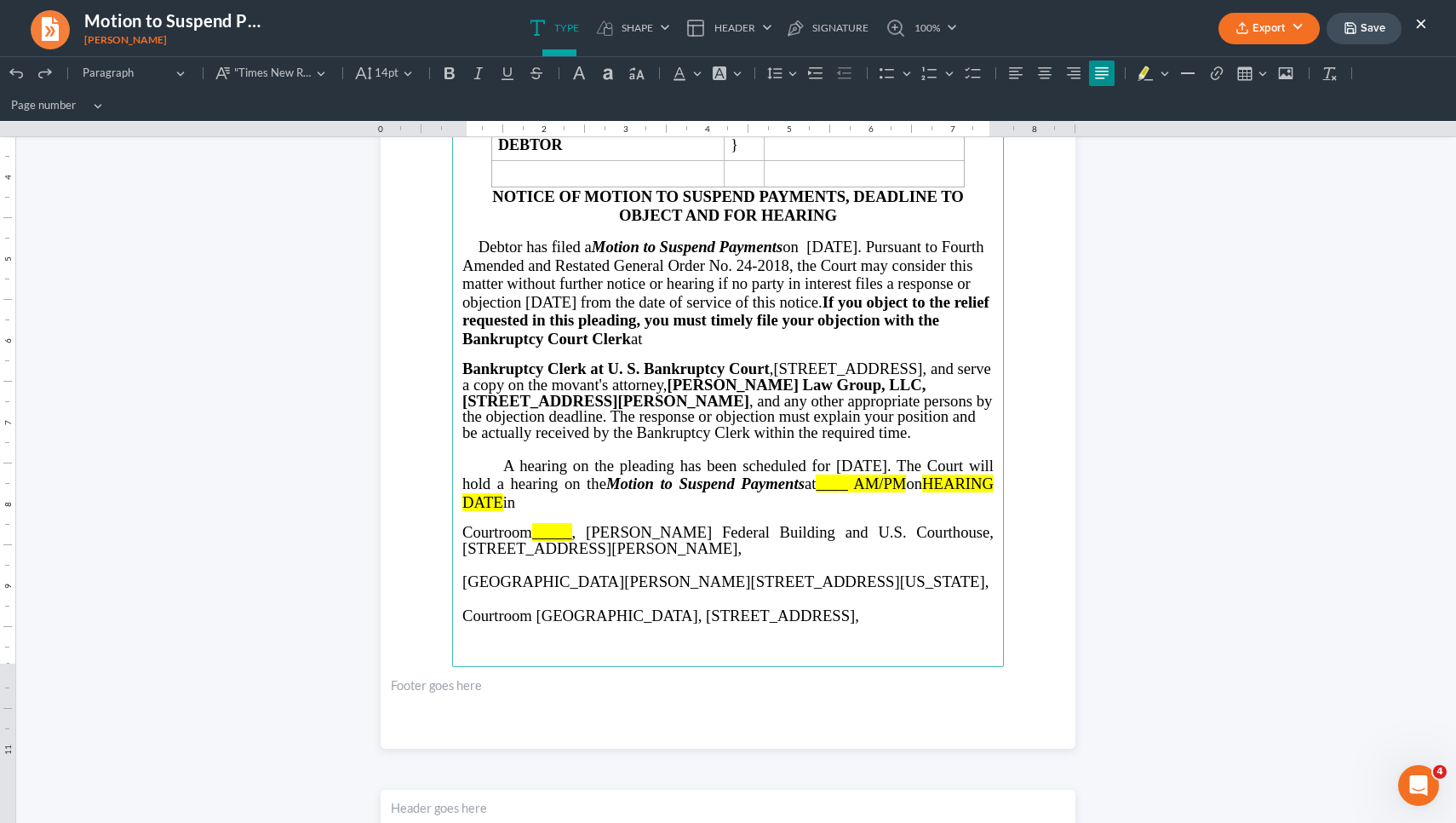
click at [892, 492] on span "____ AM/PM" at bounding box center [861, 483] width 90 height 18
drag, startPoint x: 967, startPoint y: 496, endPoint x: 908, endPoint y: 485, distance: 60.0
click at [908, 485] on p "A hearing on the pleading has been scheduled for [DATE]. The Court will hold a …" at bounding box center [728, 485] width 532 height 55
drag, startPoint x: 571, startPoint y: 510, endPoint x: 456, endPoint y: 505, distance: 115.1
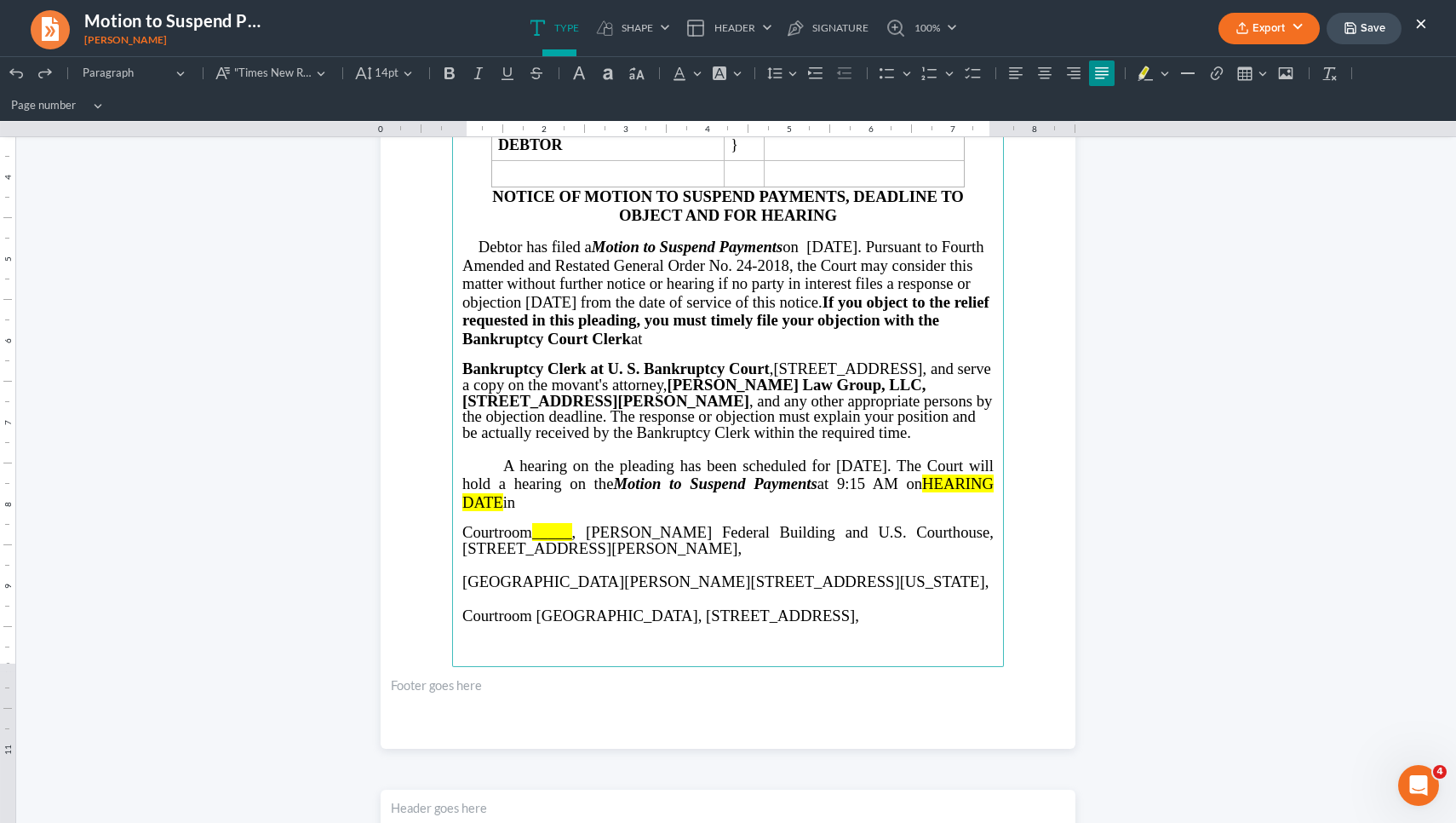
click at [456, 505] on main "IN THE UNITED STATES BANKRUPTCY COURT NORTHERN DISTRICT OF [US_STATE] NEWNAN DI…" at bounding box center [728, 299] width 552 height 736
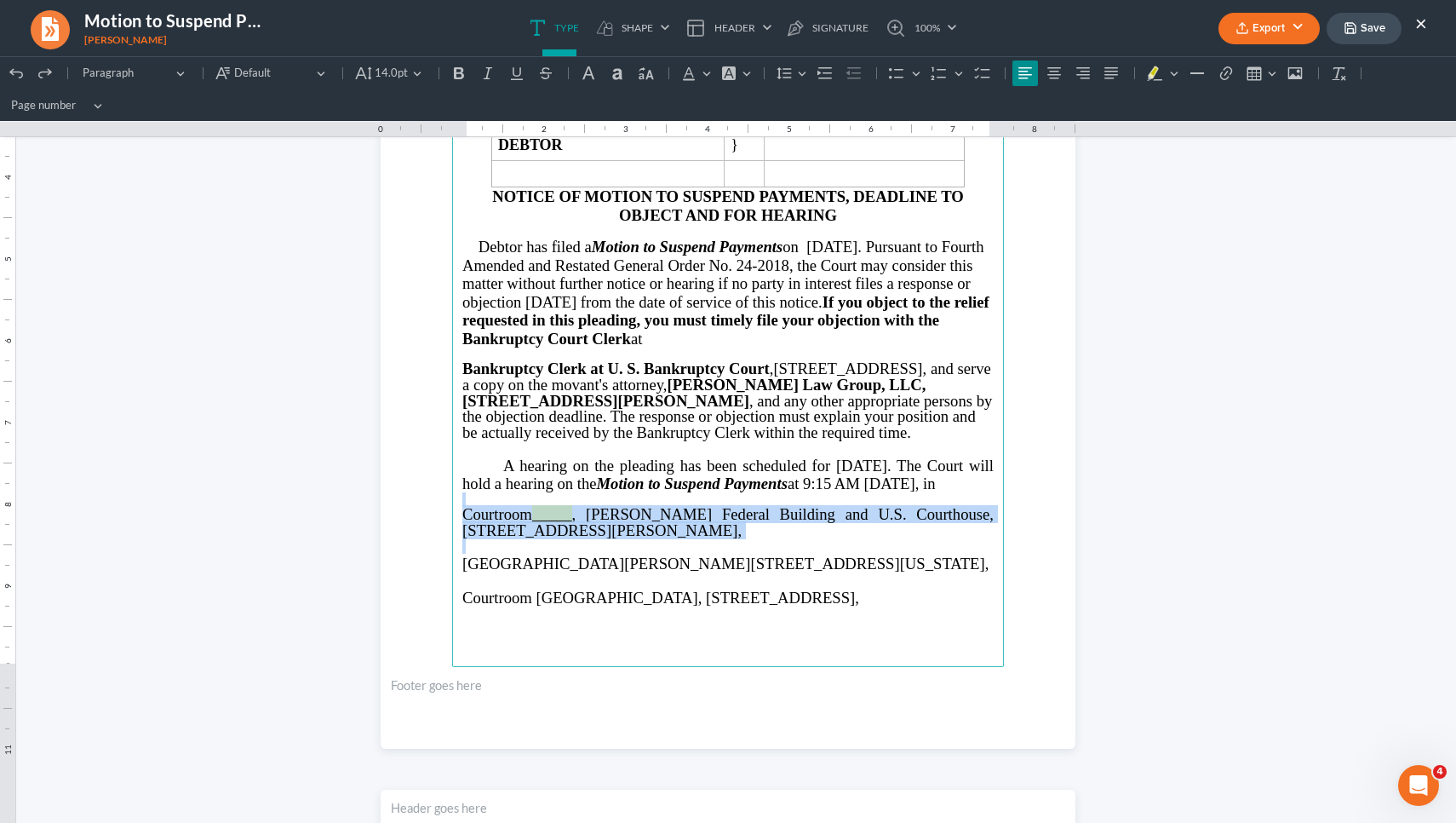
drag, startPoint x: 733, startPoint y: 567, endPoint x: 428, endPoint y: 526, distance: 307.7
click at [428, 526] on section "IN THE UNITED STATES BANKRUPTCY COURT NORTHERN DISTRICT OF [US_STATE] NEWNAN DI…" at bounding box center [728, 299] width 695 height 900
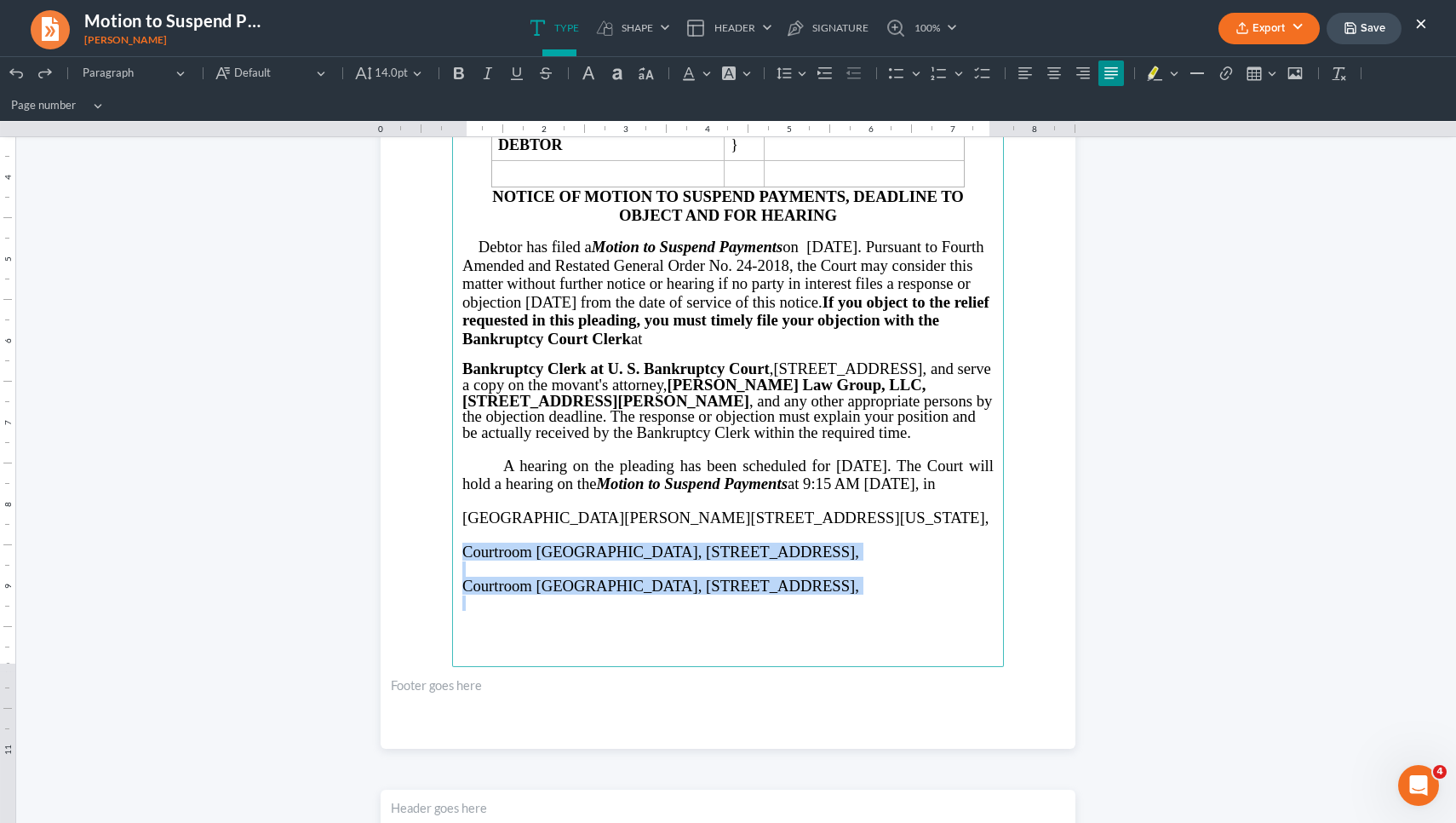
drag, startPoint x: 454, startPoint y: 589, endPoint x: 1003, endPoint y: 664, distance: 554.1
click at [1003, 664] on section "IN THE UNITED STATES BANKRUPTCY COURT NORTHERN DISTRICT OF [US_STATE] NEWNAN DI…" at bounding box center [728, 299] width 695 height 900
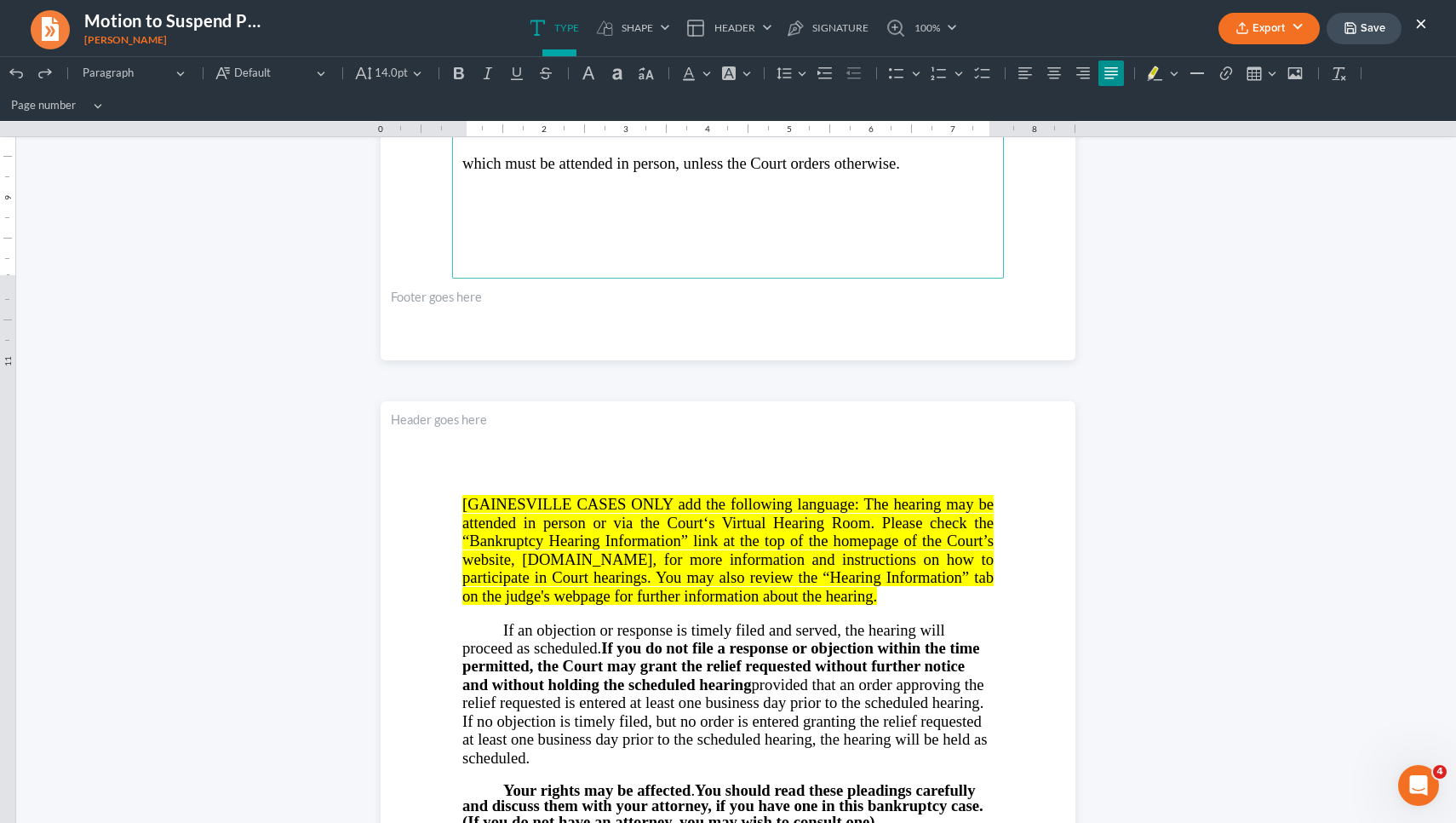
scroll to position [725, 0]
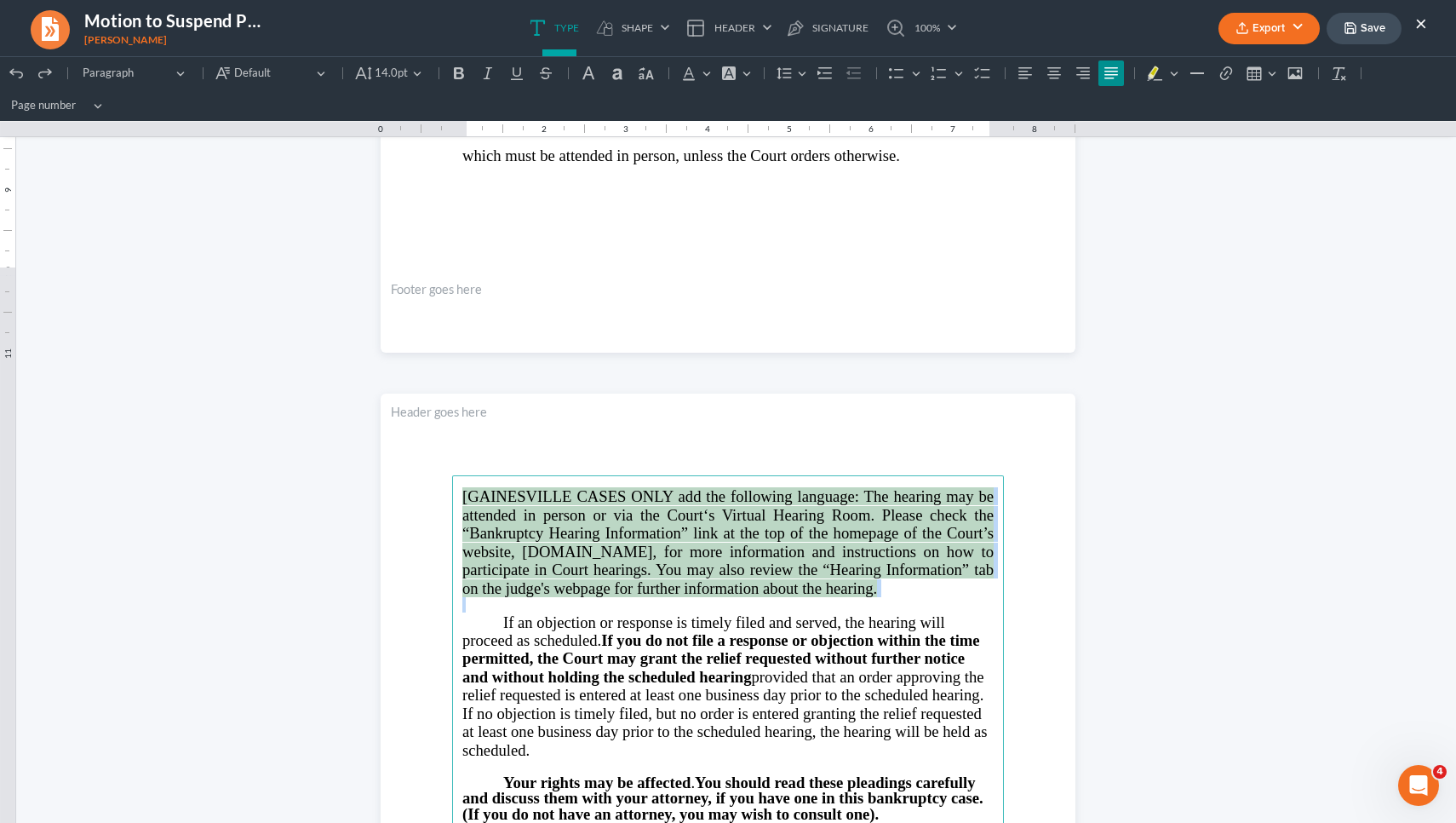
drag, startPoint x: 894, startPoint y: 600, endPoint x: 673, endPoint y: 451, distance: 266.5
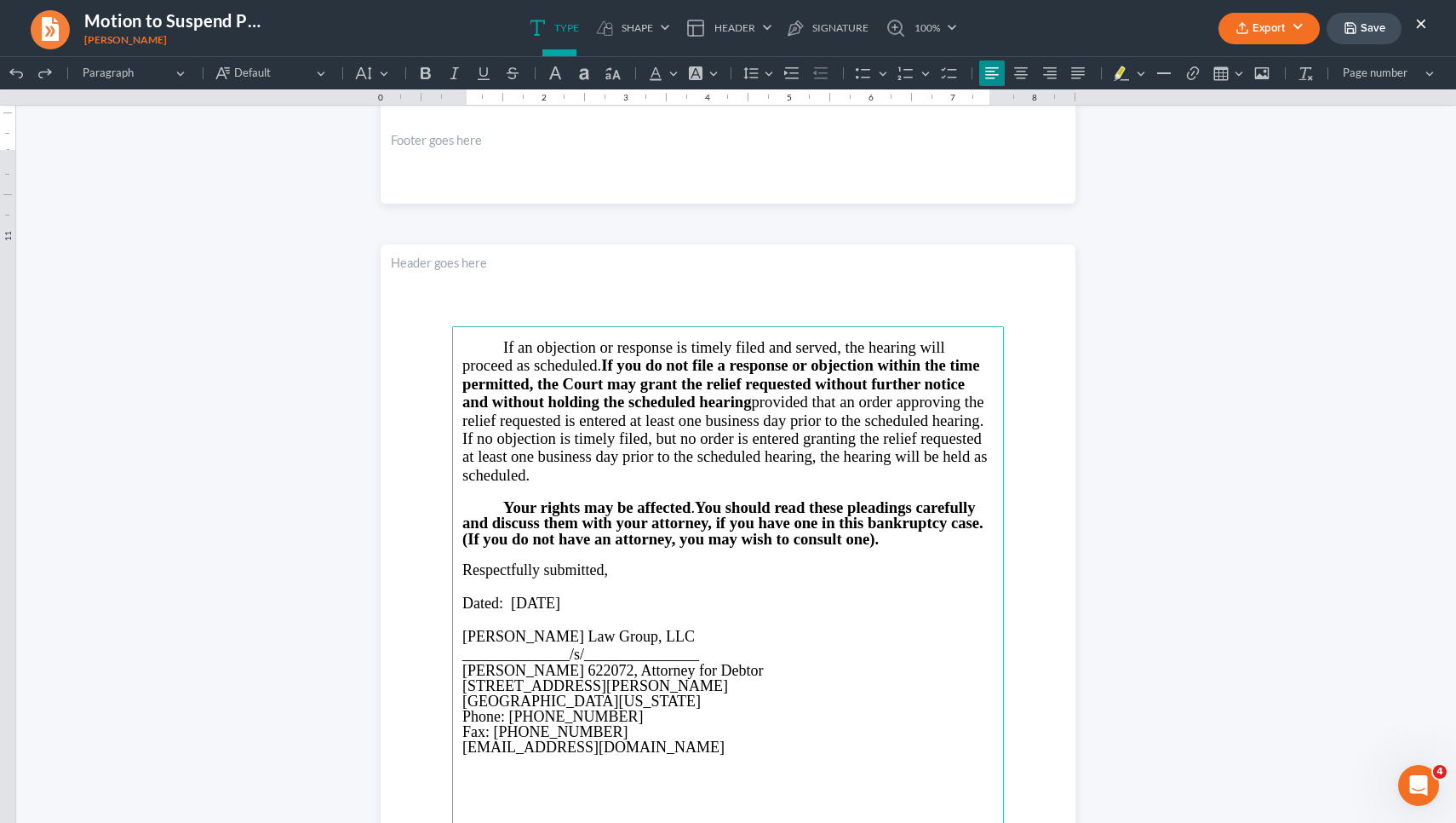
scroll to position [849, 0]
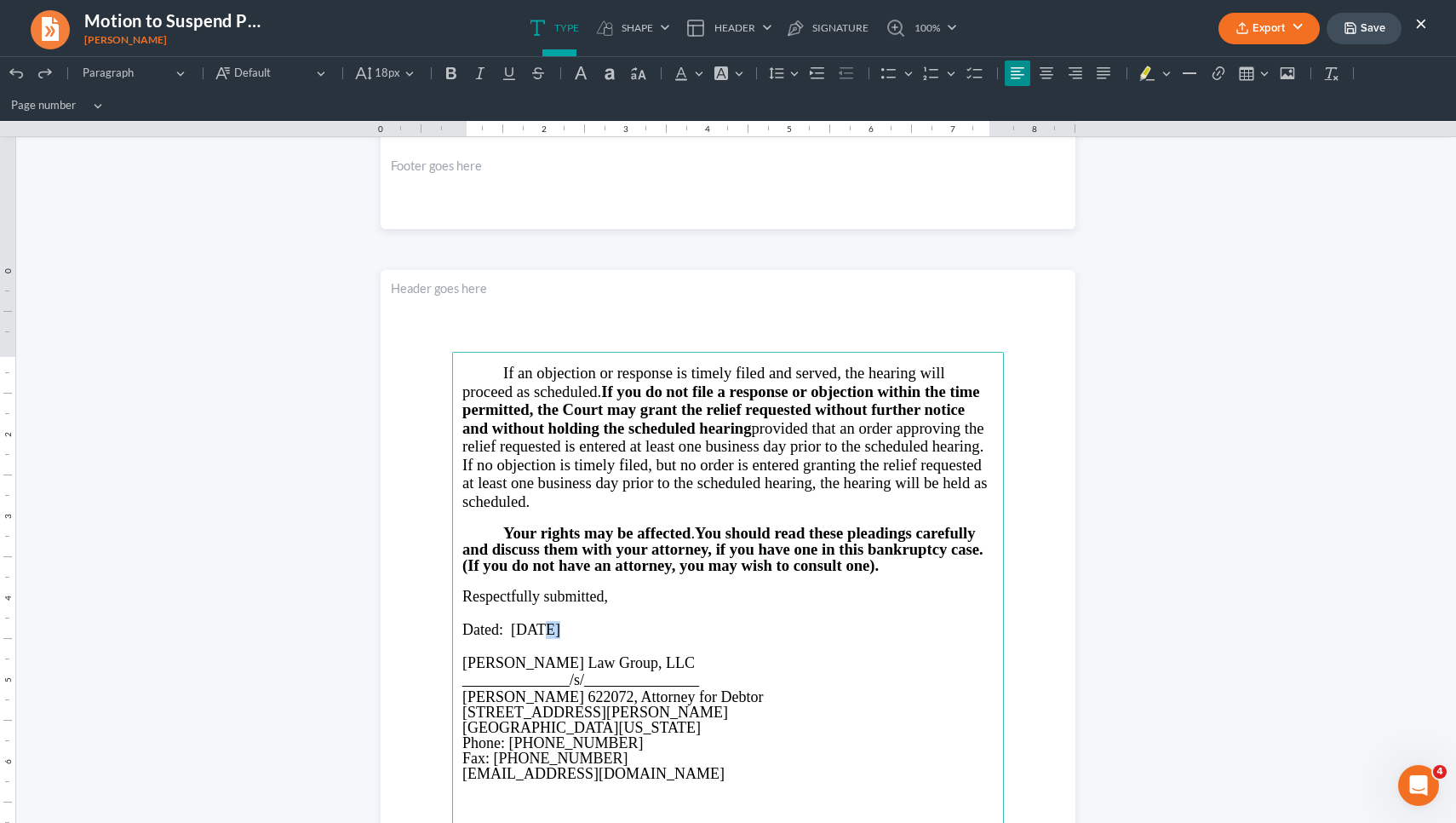
drag, startPoint x: 545, startPoint y: 624, endPoint x: 533, endPoint y: 622, distance: 12.2
click at [533, 622] on span "Dated: [DATE]" at bounding box center [511, 630] width 98 height 17
click at [524, 626] on span "Dated: 10/14, 2025" at bounding box center [523, 630] width 121 height 17
drag, startPoint x: 609, startPoint y: 627, endPoint x: 506, endPoint y: 618, distance: 103.4
click at [506, 621] on span "Dated: [DATE]" at bounding box center [511, 630] width 98 height 17
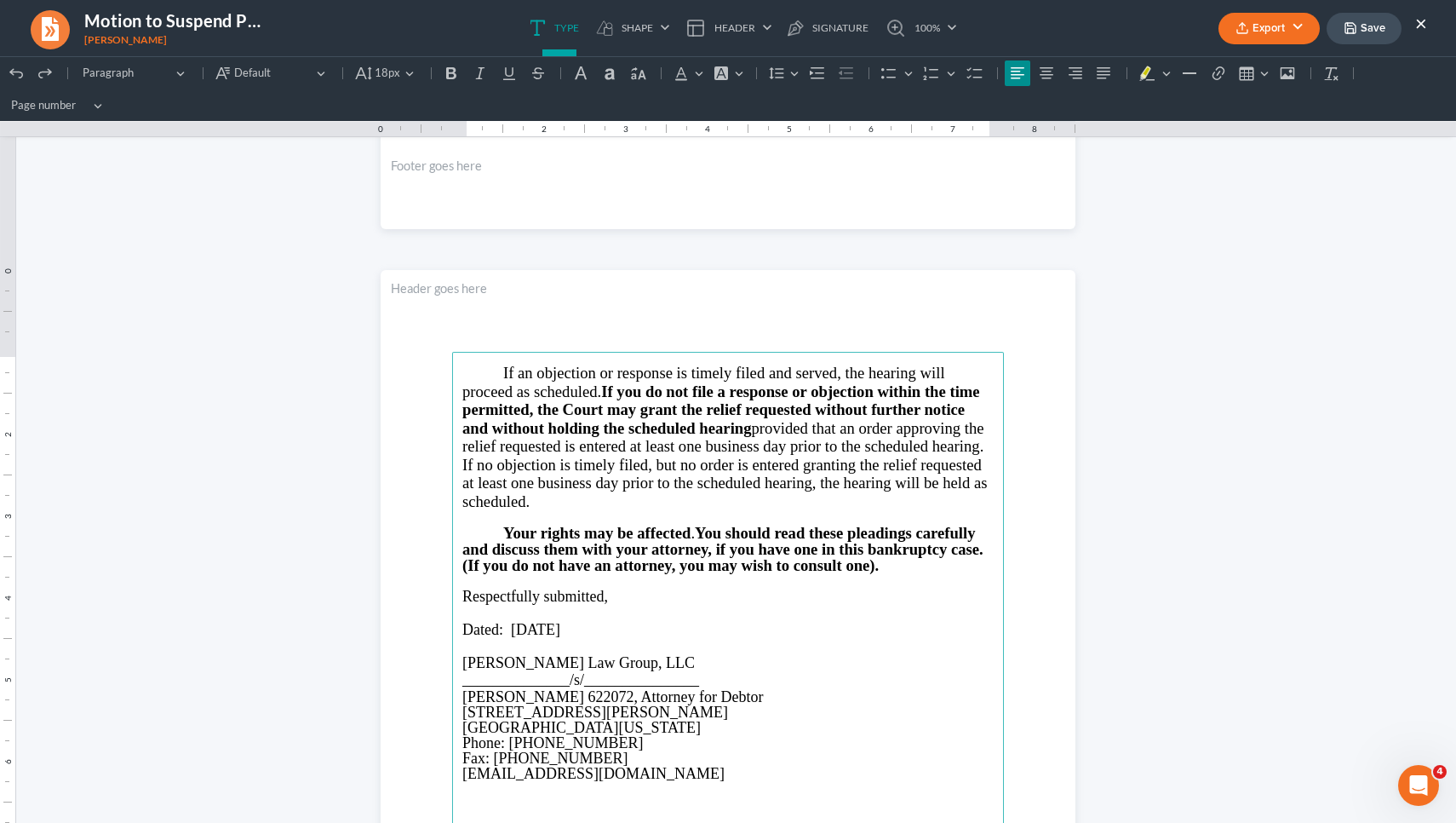
copy span "[DATE]"
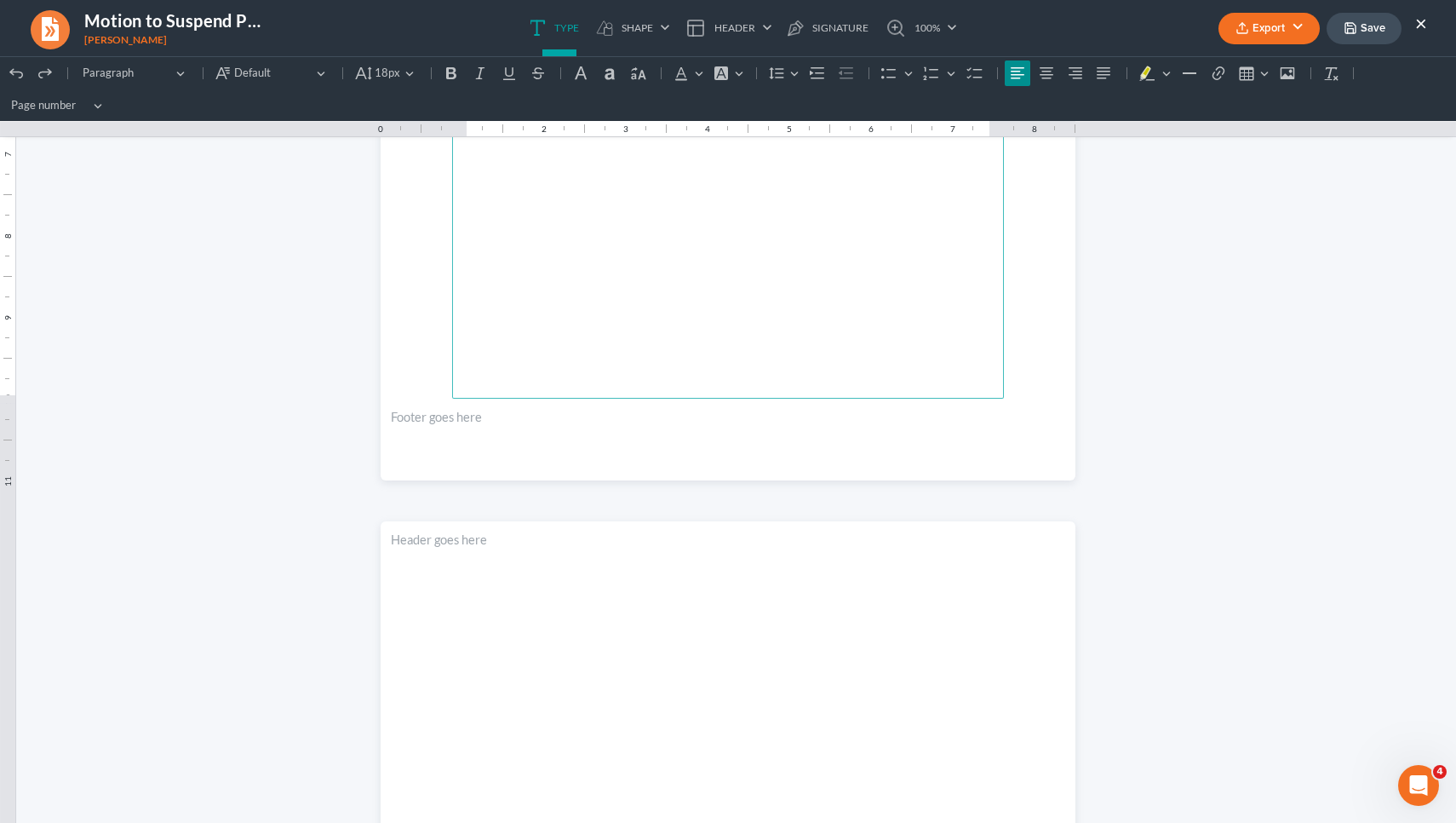
scroll to position [1776, 0]
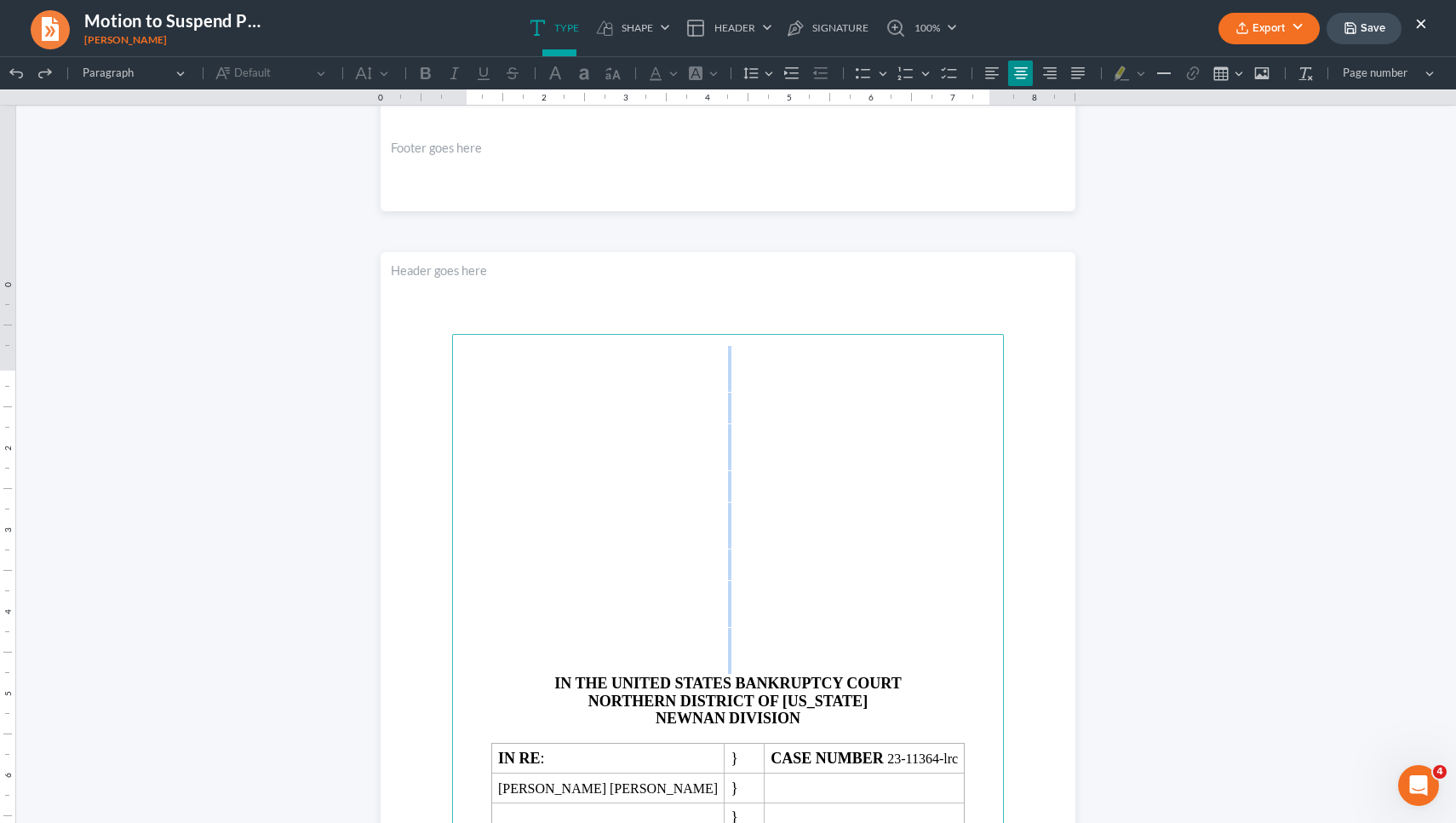
drag, startPoint x: 501, startPoint y: 687, endPoint x: 489, endPoint y: 239, distance: 448.2
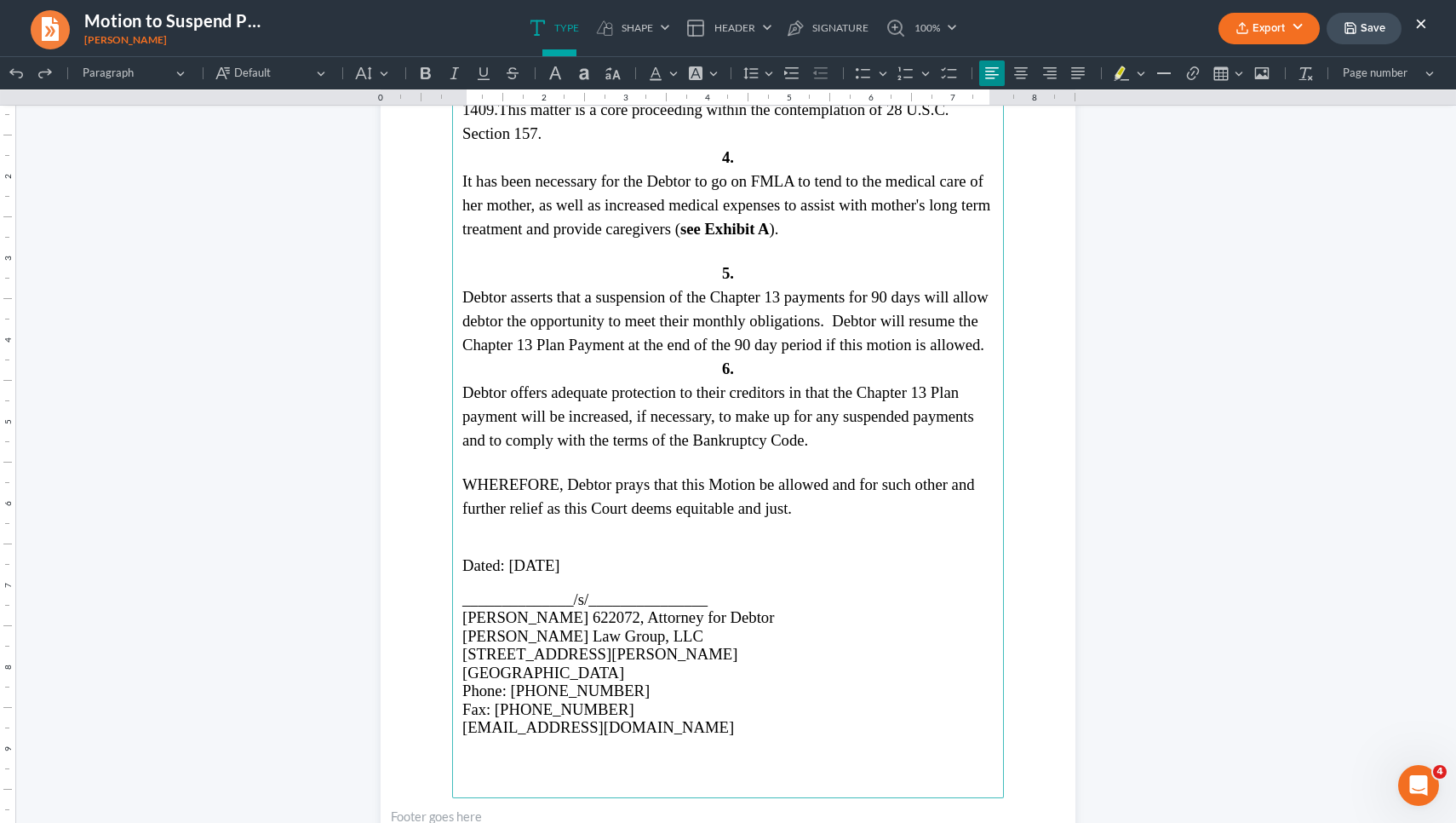
scroll to position [3014, 0]
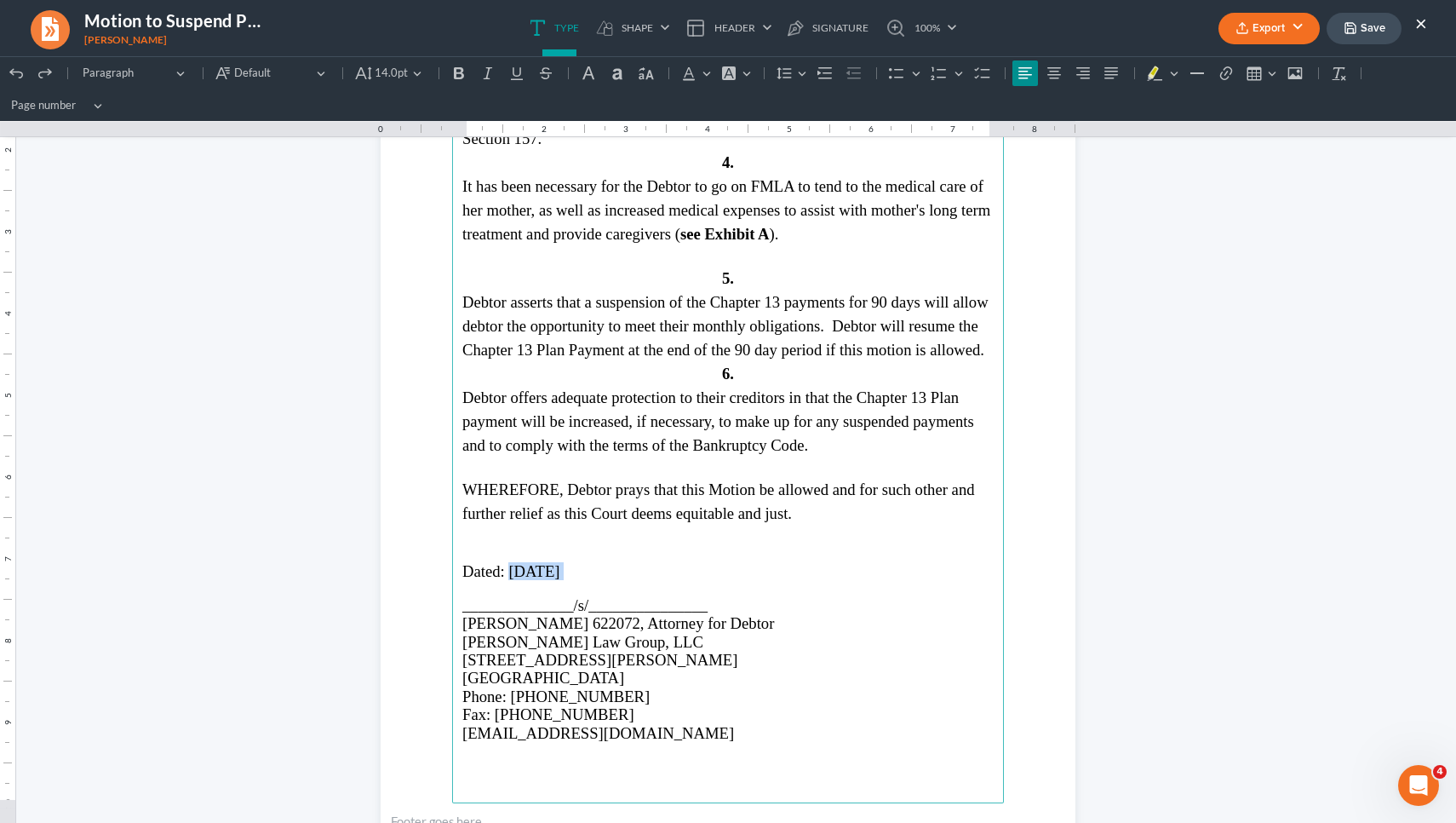
drag, startPoint x: 579, startPoint y: 577, endPoint x: 506, endPoint y: 576, distance: 73.0
click at [506, 576] on p "Dated: [DATE]" at bounding box center [728, 571] width 532 height 18
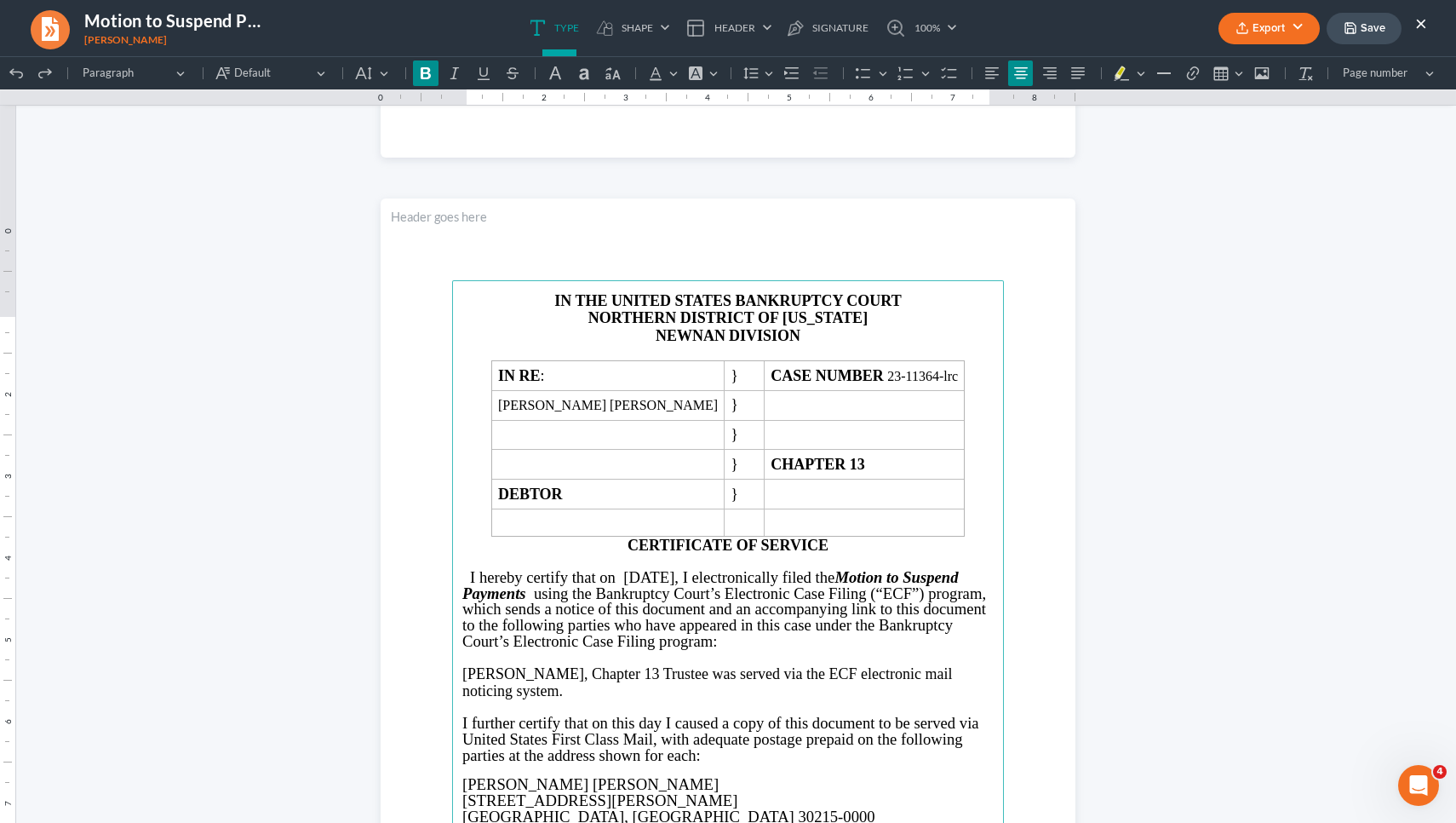
scroll to position [3724, 0]
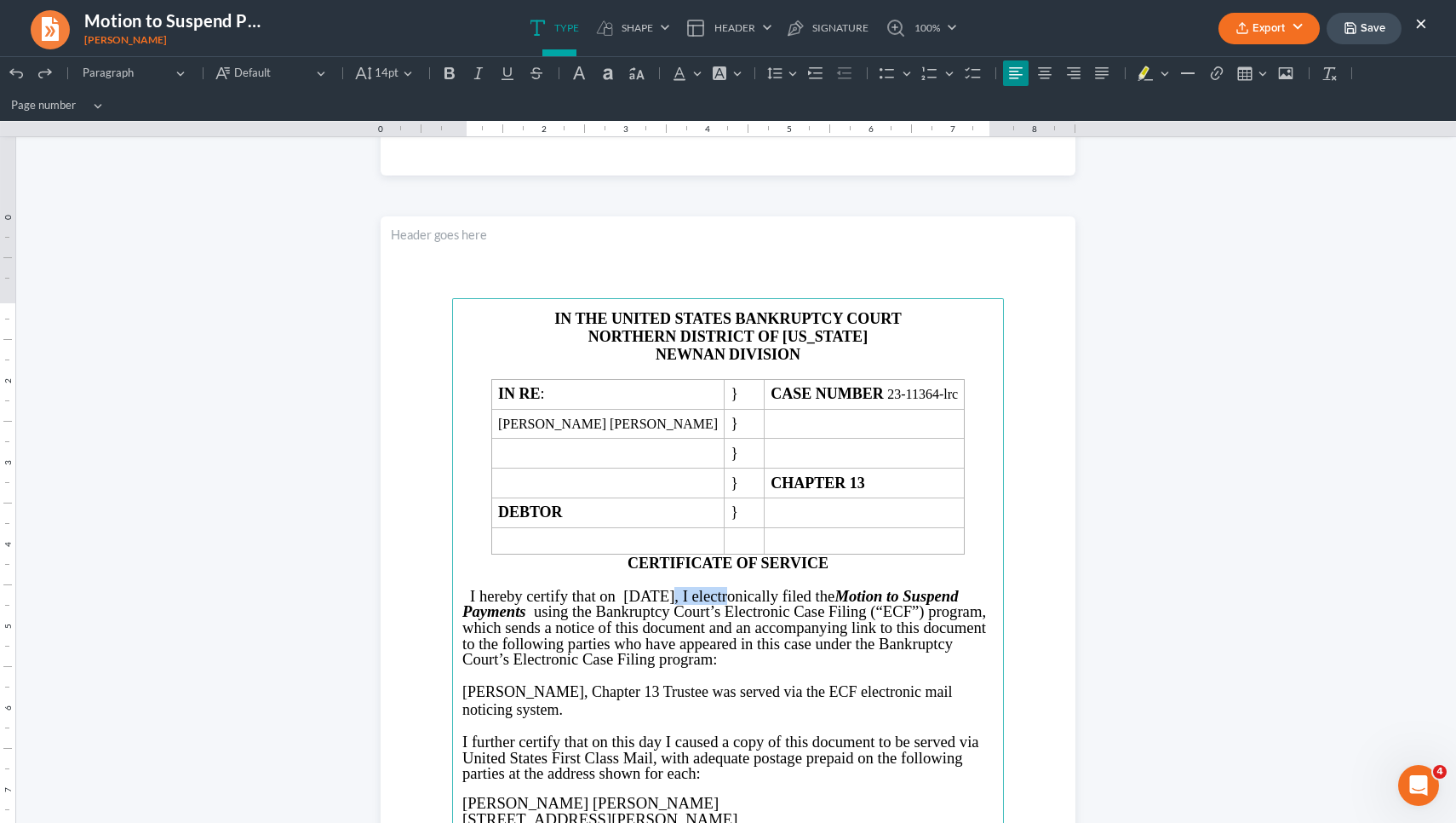
drag, startPoint x: 710, startPoint y: 594, endPoint x: 641, endPoint y: 592, distance: 69.0
click at [641, 592] on span "I hereby certify that on [DATE], I electronically filed the" at bounding box center [652, 595] width 365 height 18
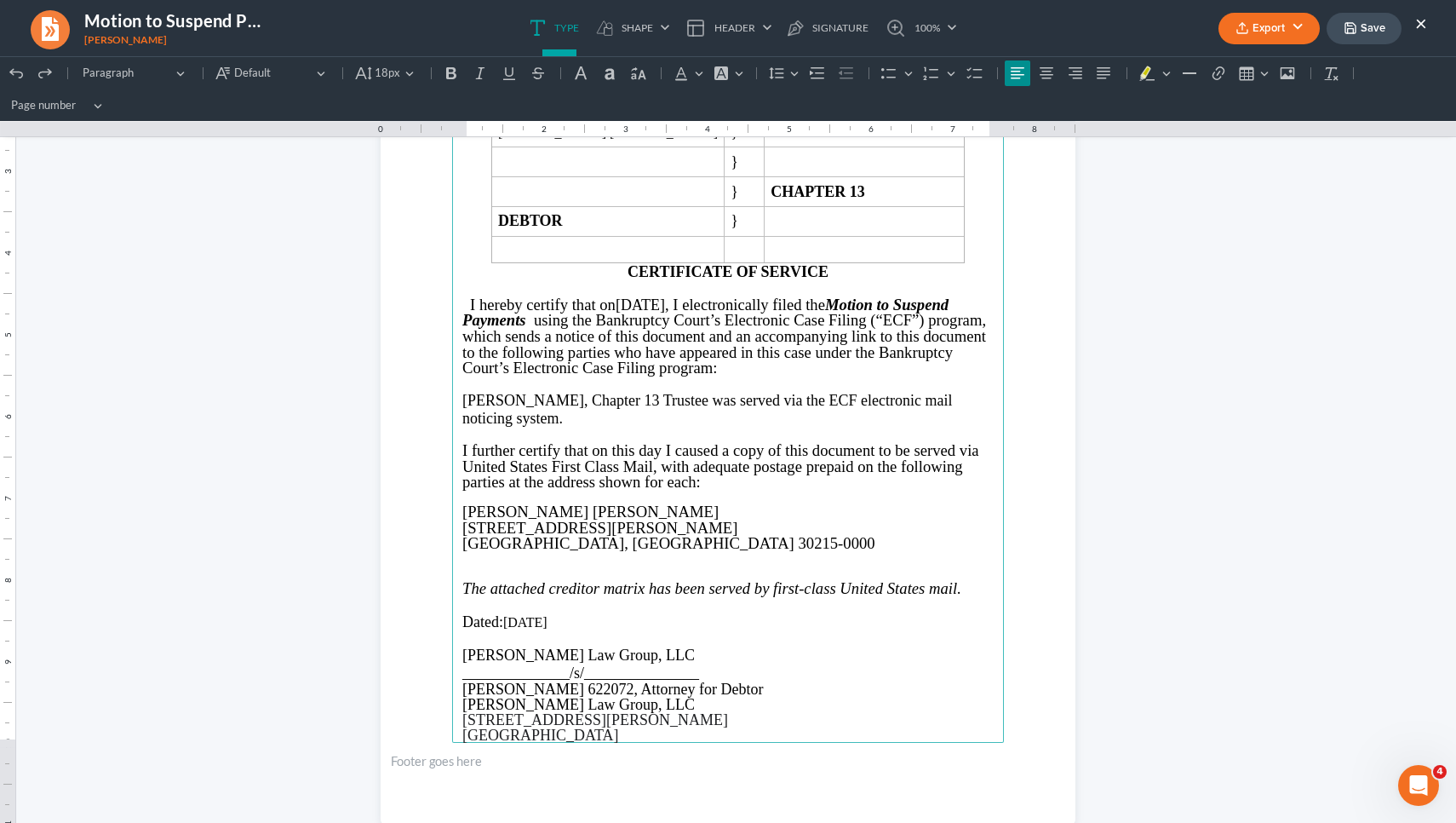
scroll to position [4018, 0]
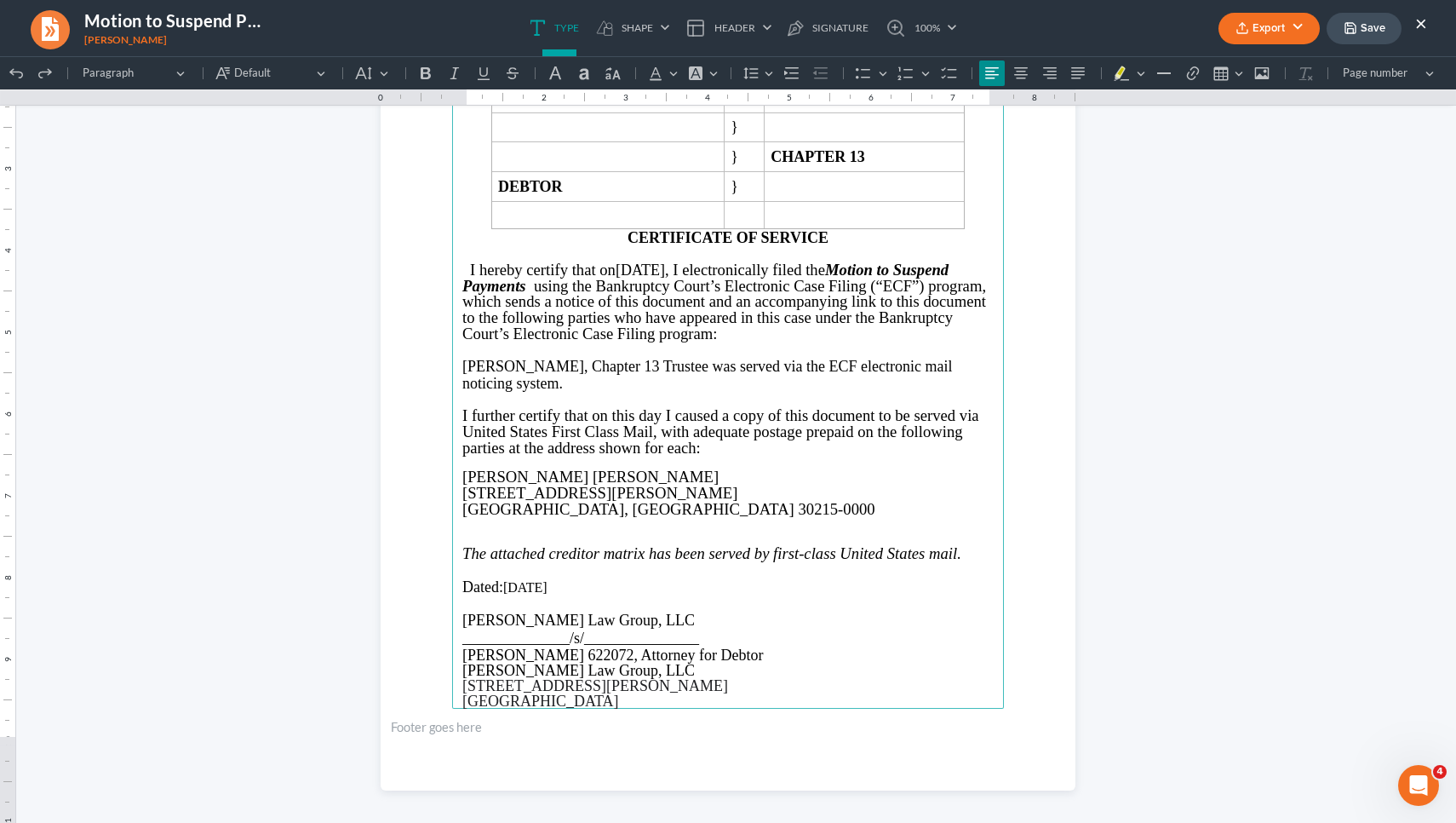
drag, startPoint x: 564, startPoint y: 609, endPoint x: 501, endPoint y: 613, distance: 63.1
click at [501, 596] on p "Dated: [DATE]" at bounding box center [728, 587] width 532 height 18
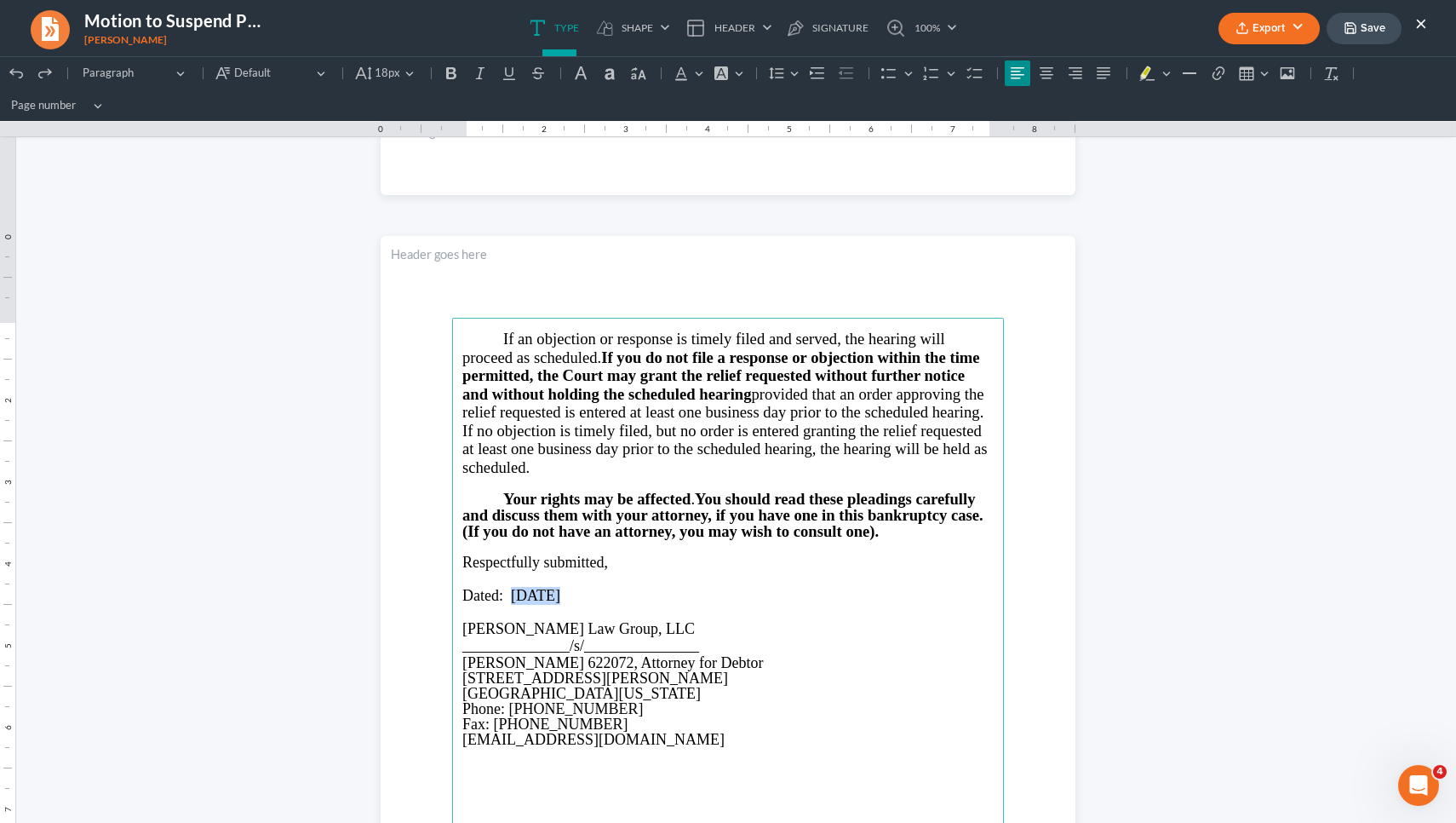
scroll to position [924, 0]
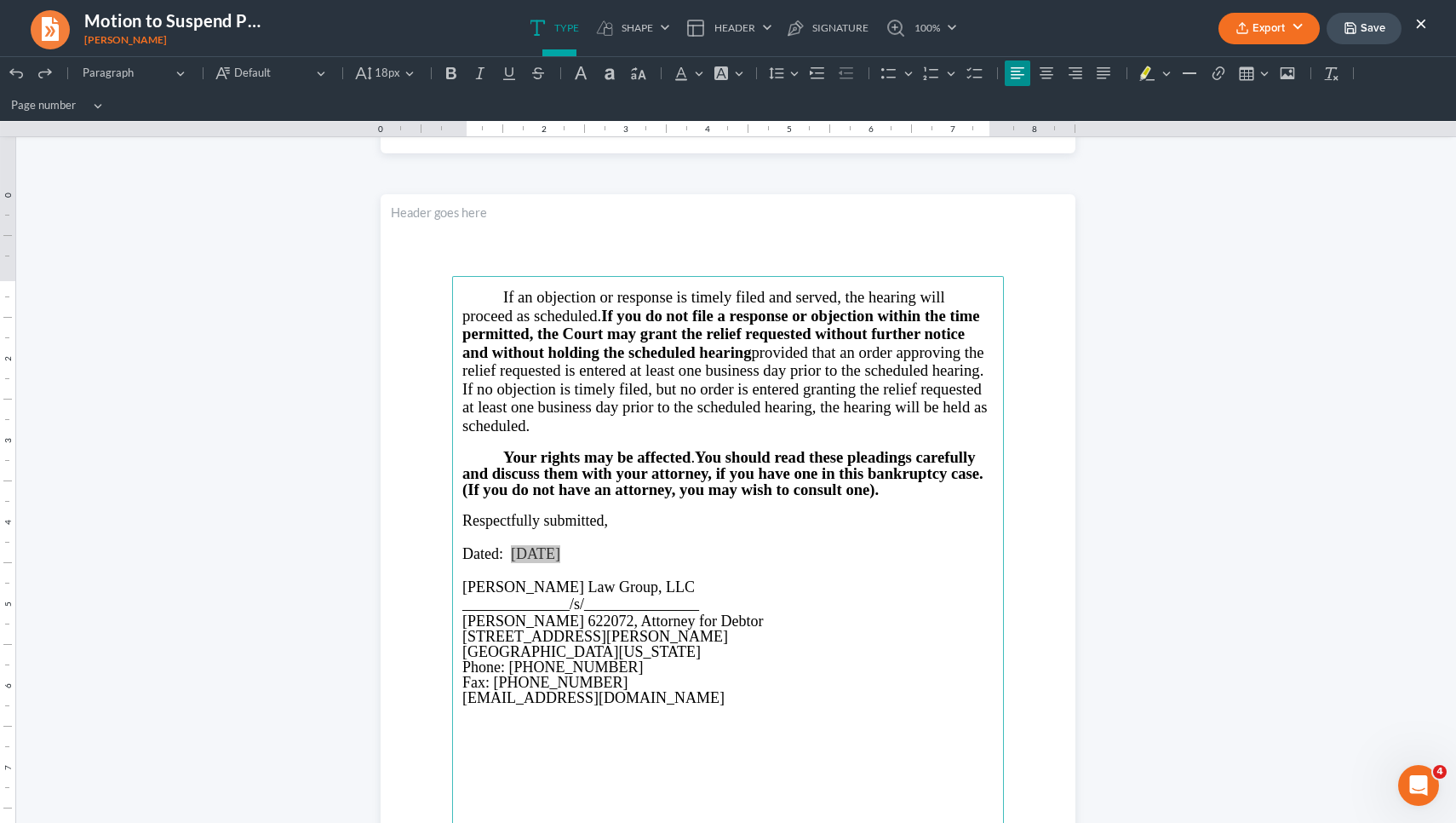
click at [1365, 29] on button "Save" at bounding box center [1364, 27] width 75 height 31
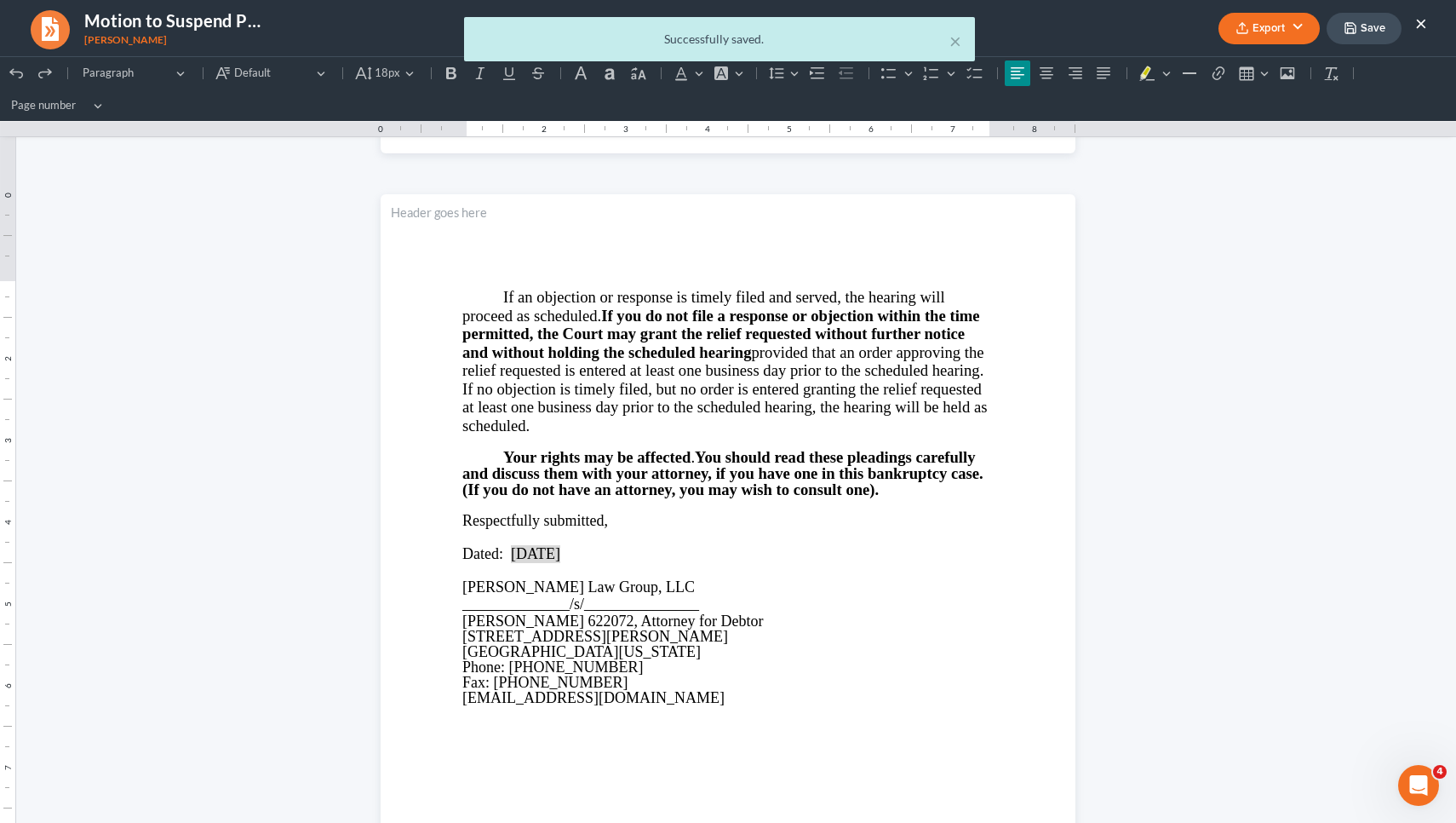
click at [956, 36] on link "100%" at bounding box center [917, 27] width 80 height 56
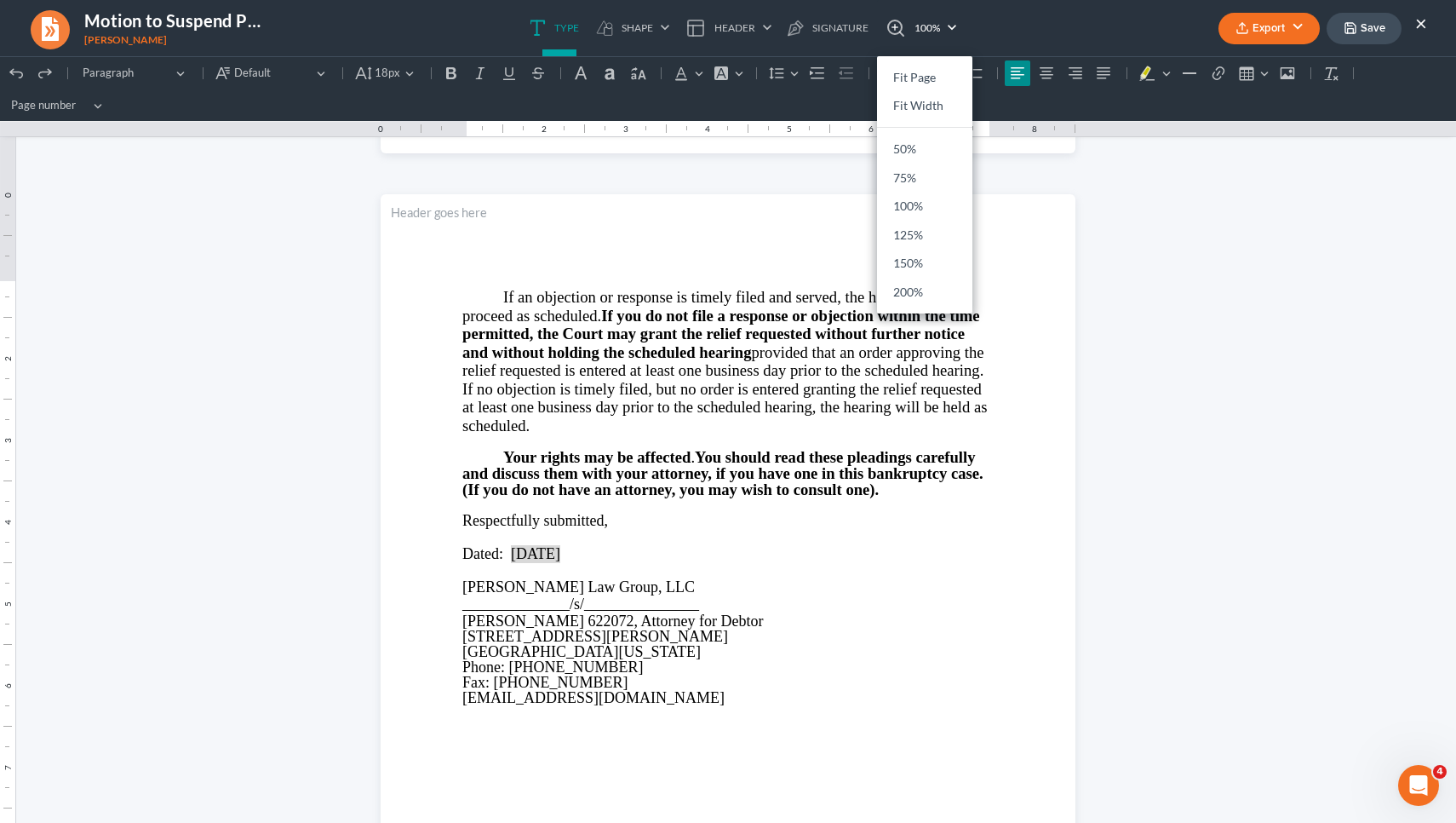
click at [1070, 23] on ul "Type shapes Shape Line Check Arrow Circle Rectangle Header Show on first page S…" at bounding box center [743, 27] width 853 height 56
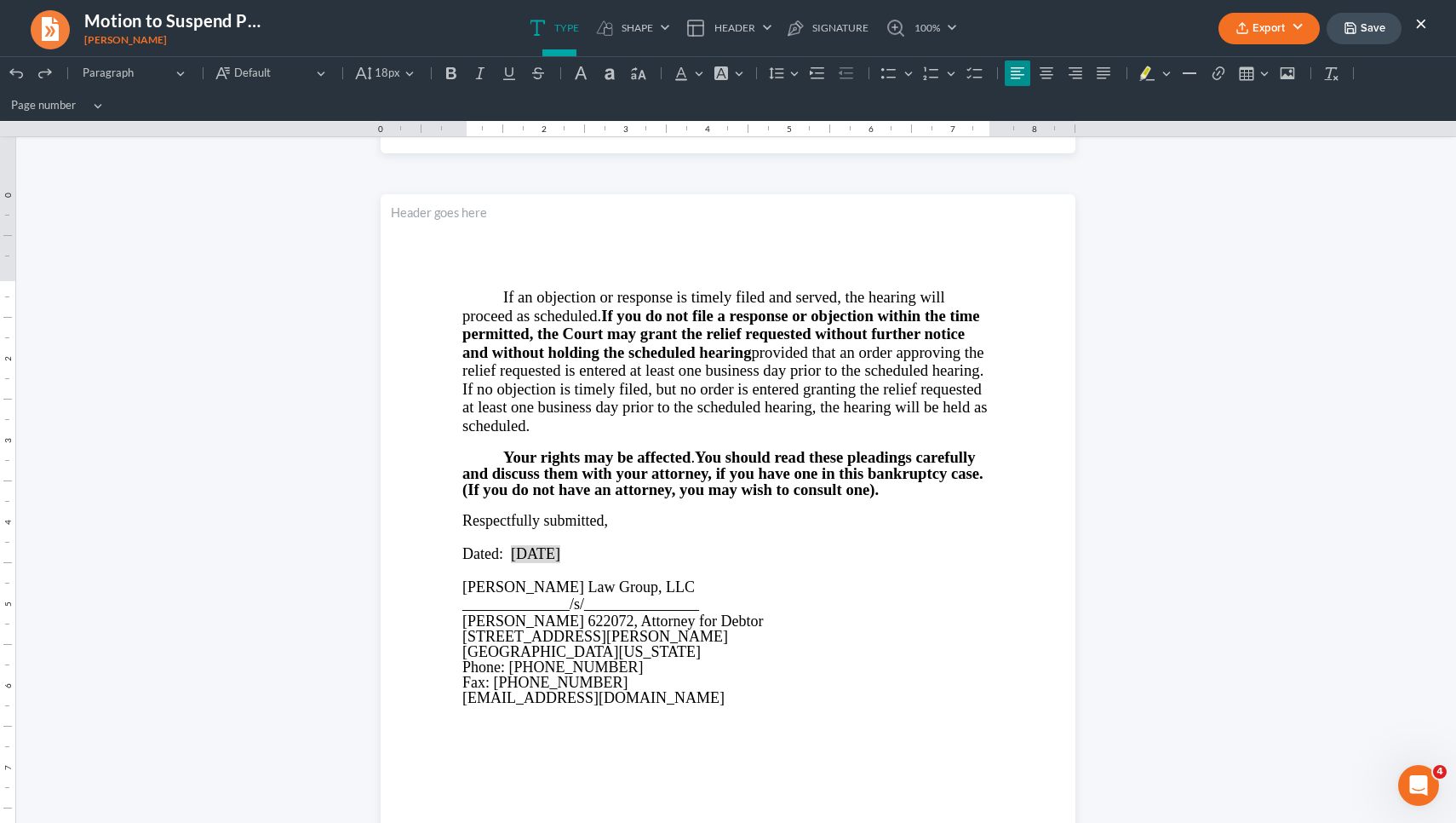
click at [1247, 38] on button "Export" at bounding box center [1269, 27] width 101 height 31
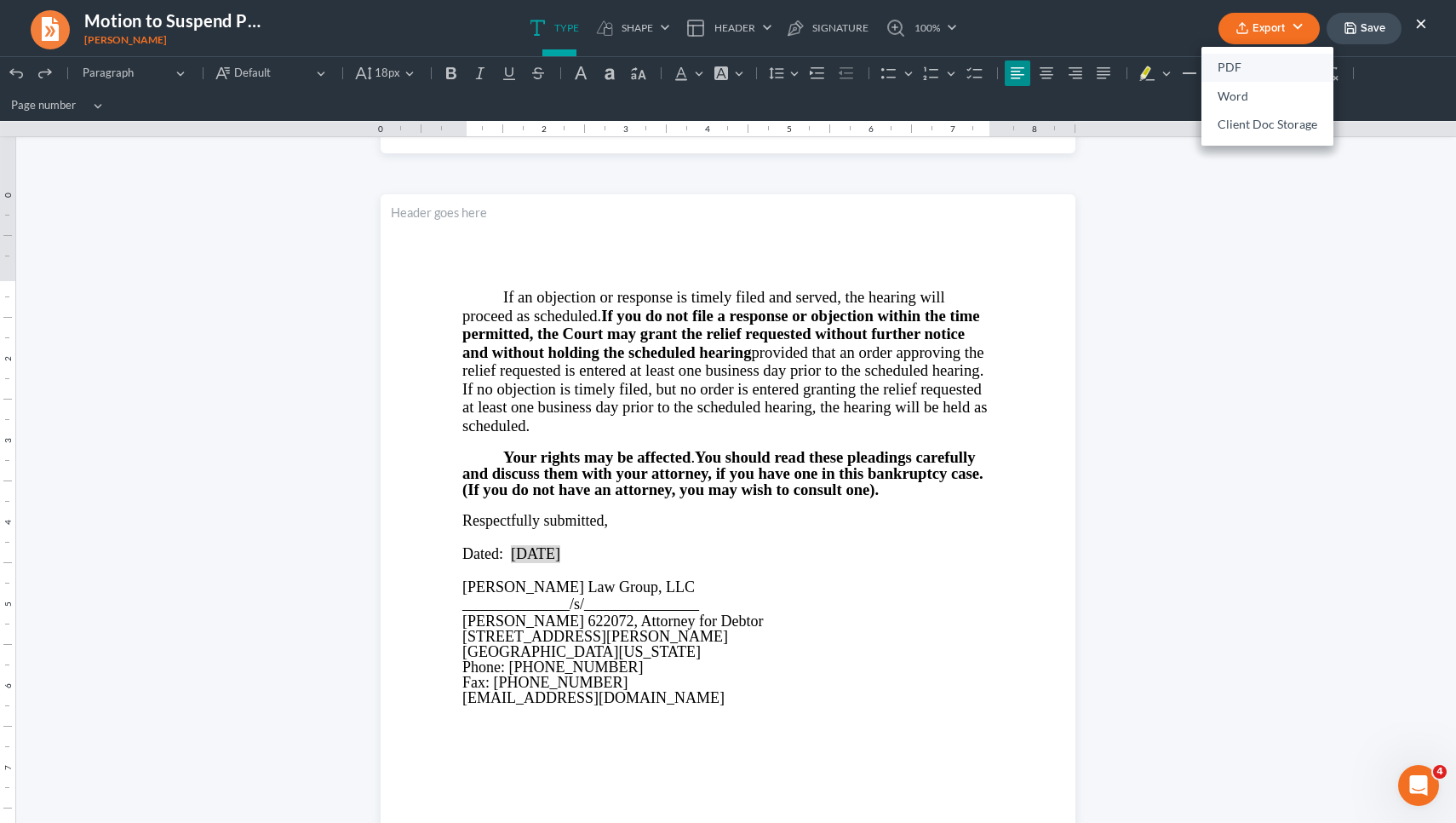
click at [1238, 73] on link "PDF" at bounding box center [1267, 68] width 132 height 29
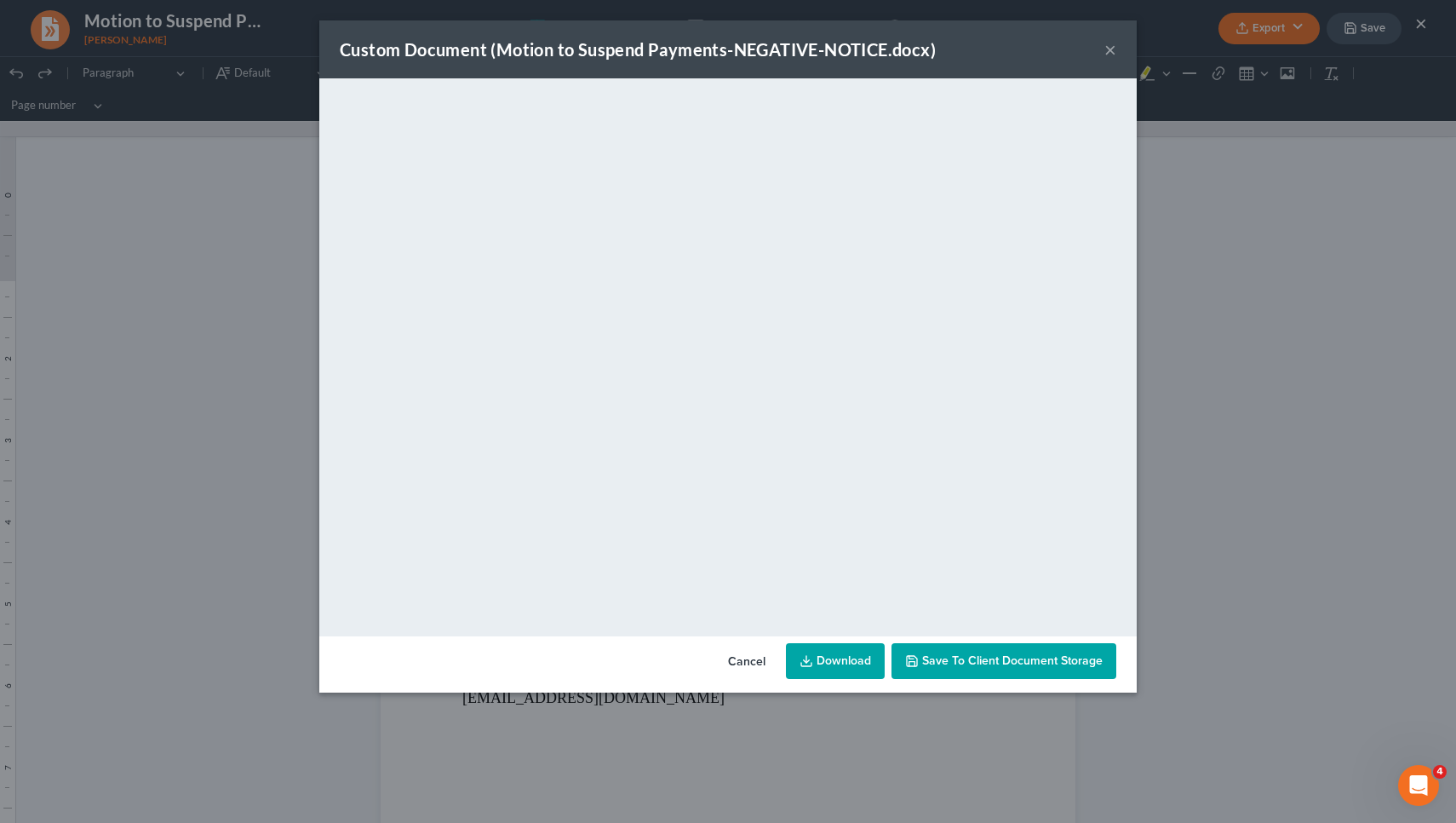
click at [832, 652] on link "Download" at bounding box center [835, 661] width 99 height 36
